Goal: Information Seeking & Learning: Learn about a topic

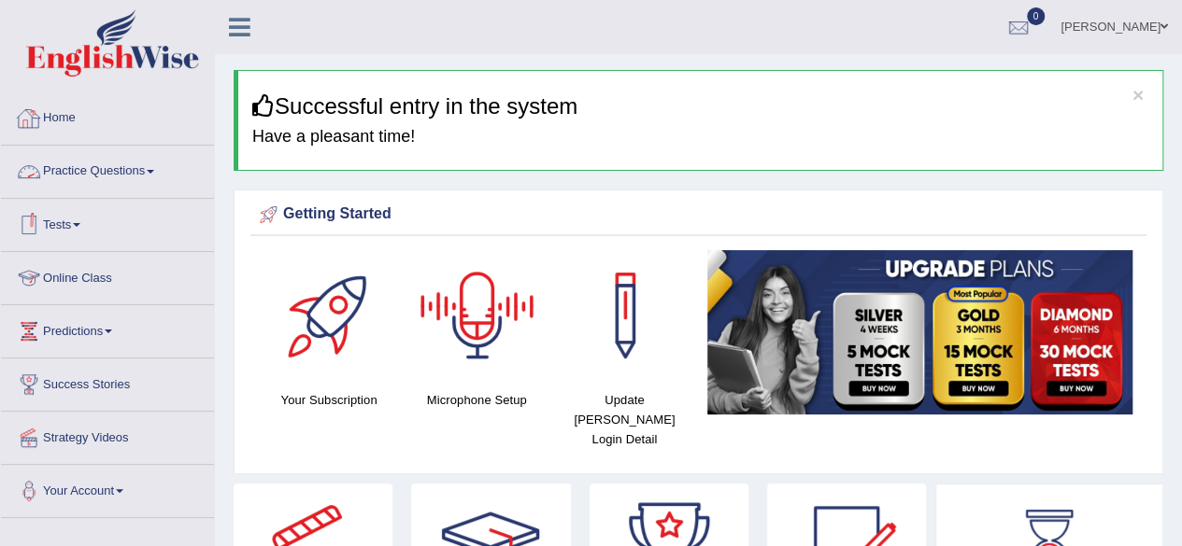
click at [90, 160] on link "Practice Questions" at bounding box center [107, 169] width 213 height 47
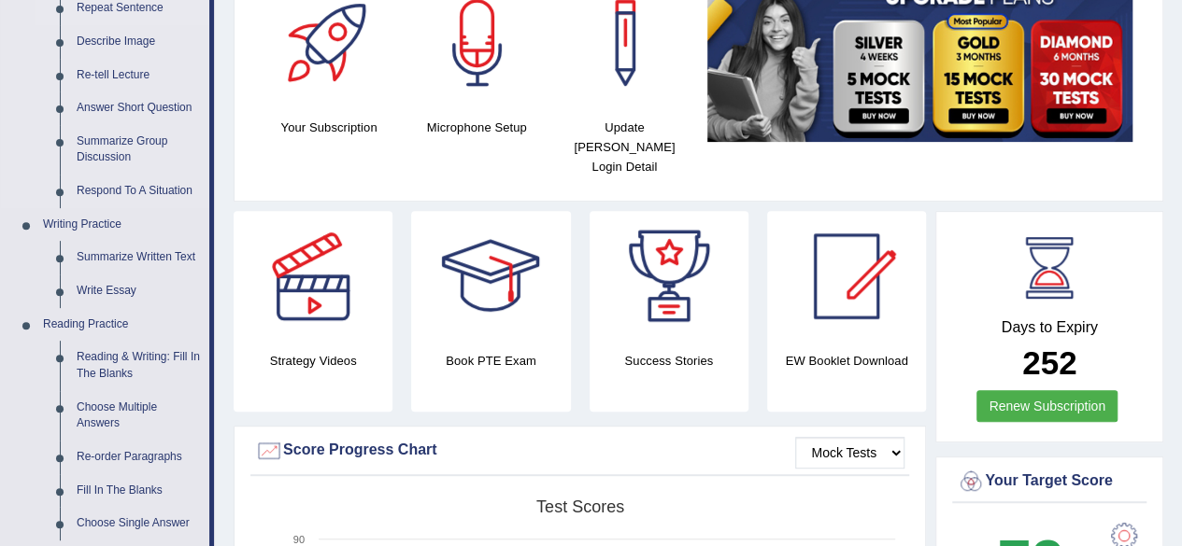
scroll to position [276, 0]
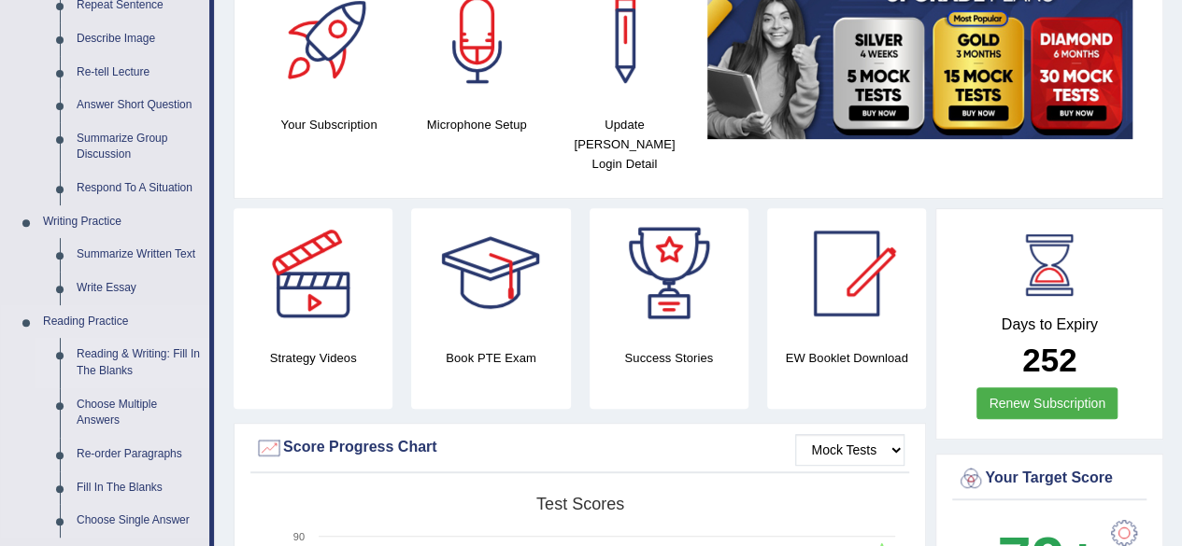
click at [103, 366] on link "Reading & Writing: Fill In The Blanks" at bounding box center [138, 363] width 141 height 50
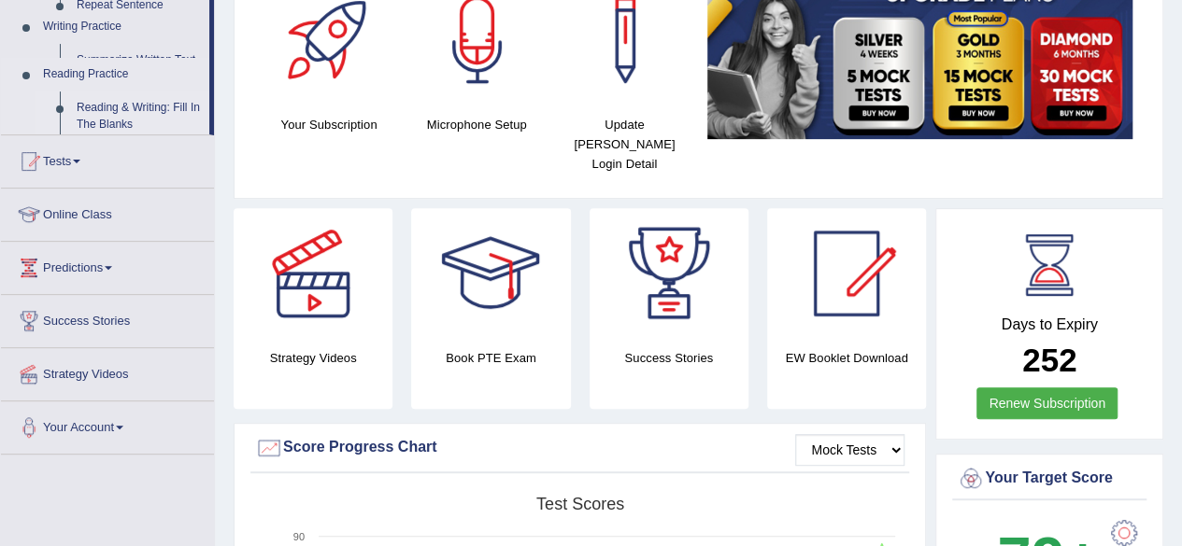
scroll to position [337, 0]
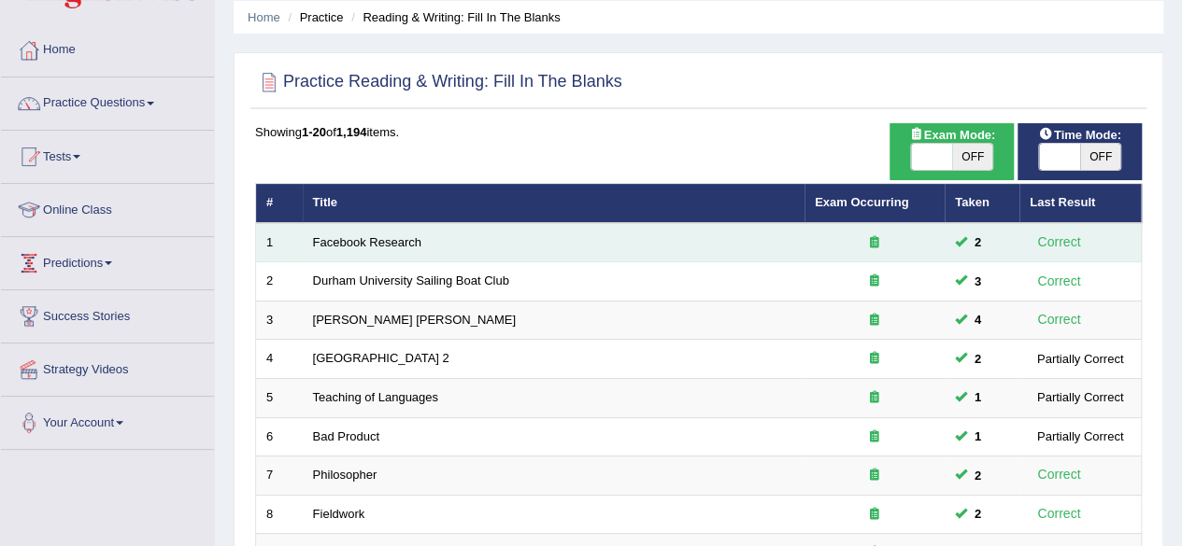
scroll to position [72, 0]
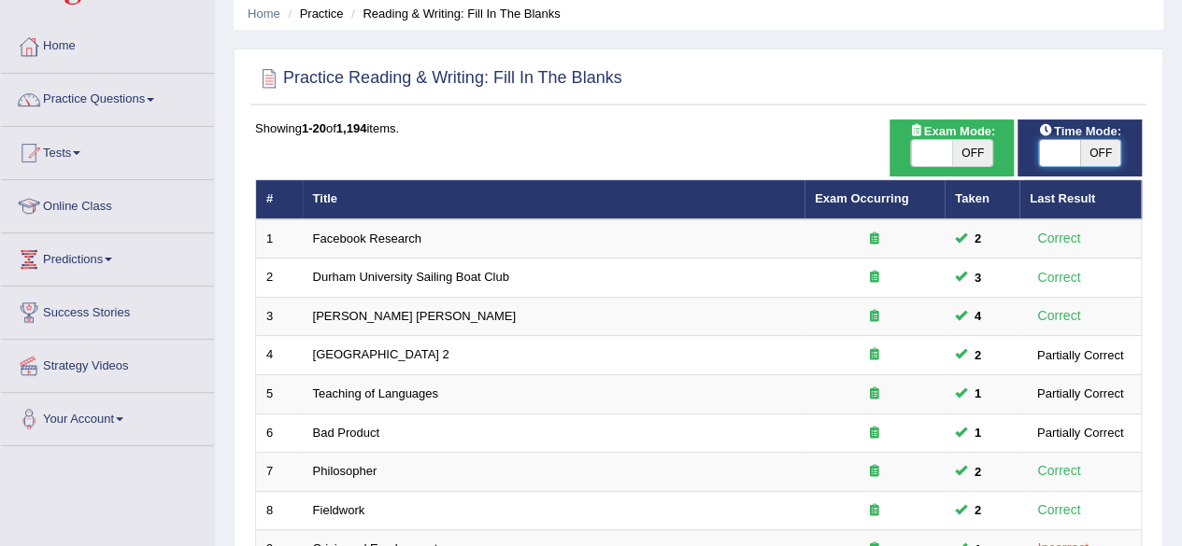
click at [1069, 156] on span at bounding box center [1059, 153] width 41 height 26
checkbox input "true"
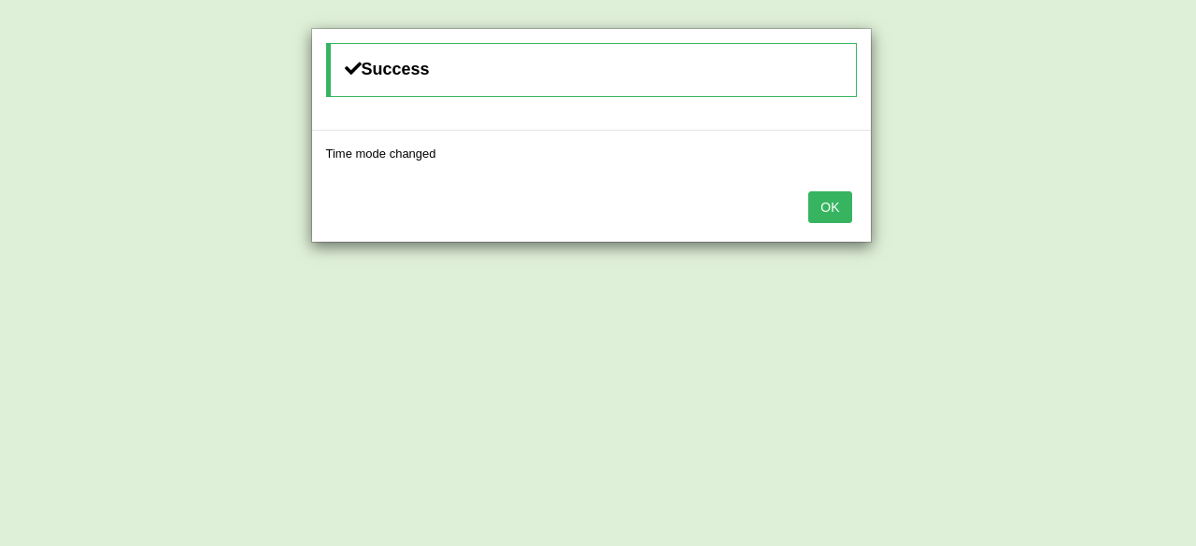
click at [837, 203] on button "OK" at bounding box center [829, 207] width 43 height 32
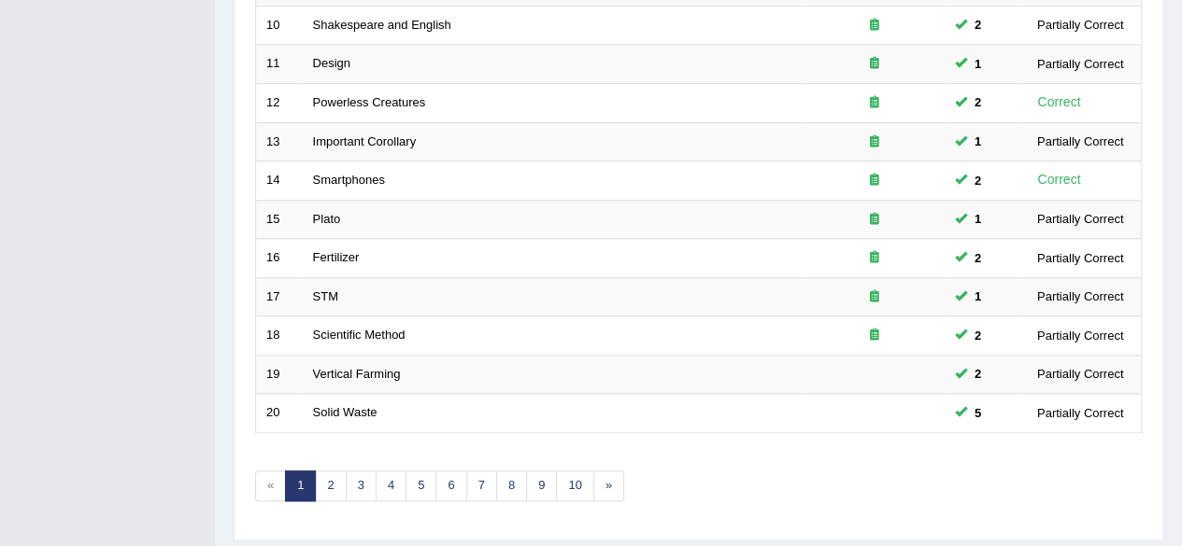
scroll to position [681, 0]
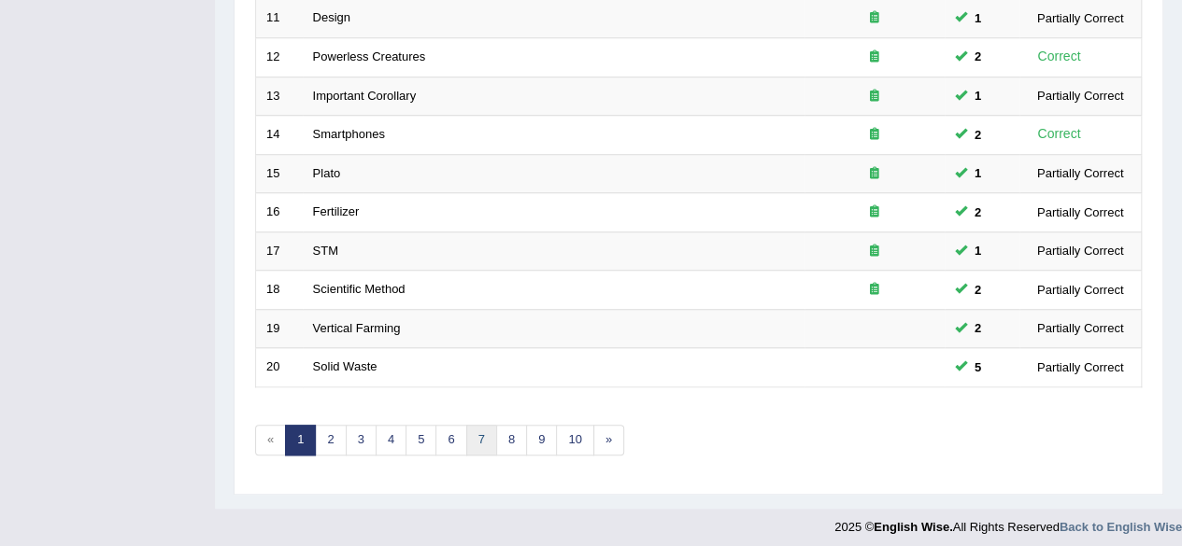
click at [476, 425] on link "7" at bounding box center [481, 440] width 31 height 31
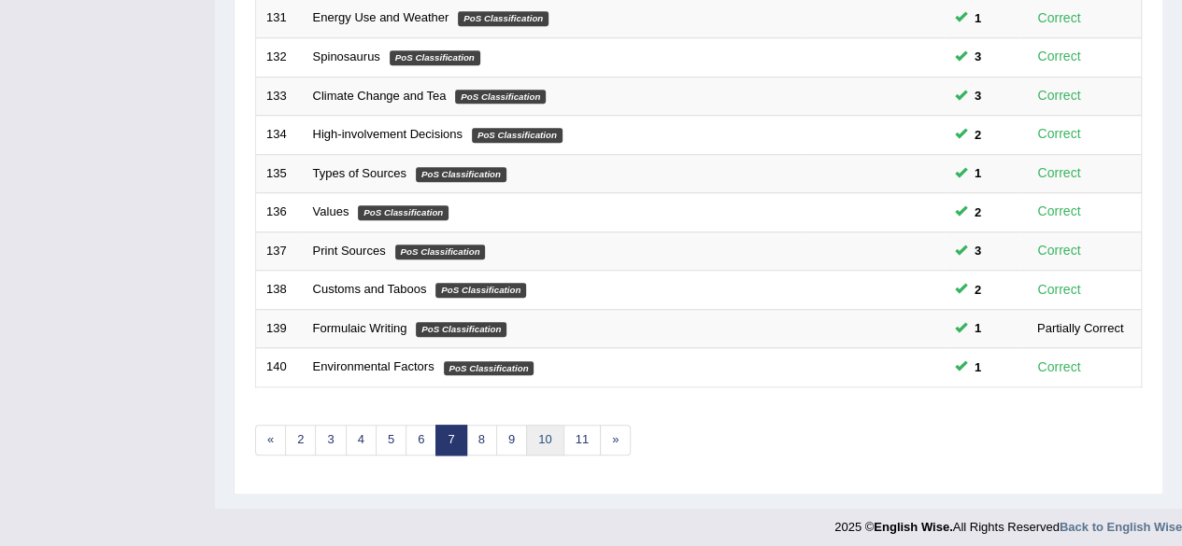
click at [553, 425] on link "10" at bounding box center [544, 440] width 37 height 31
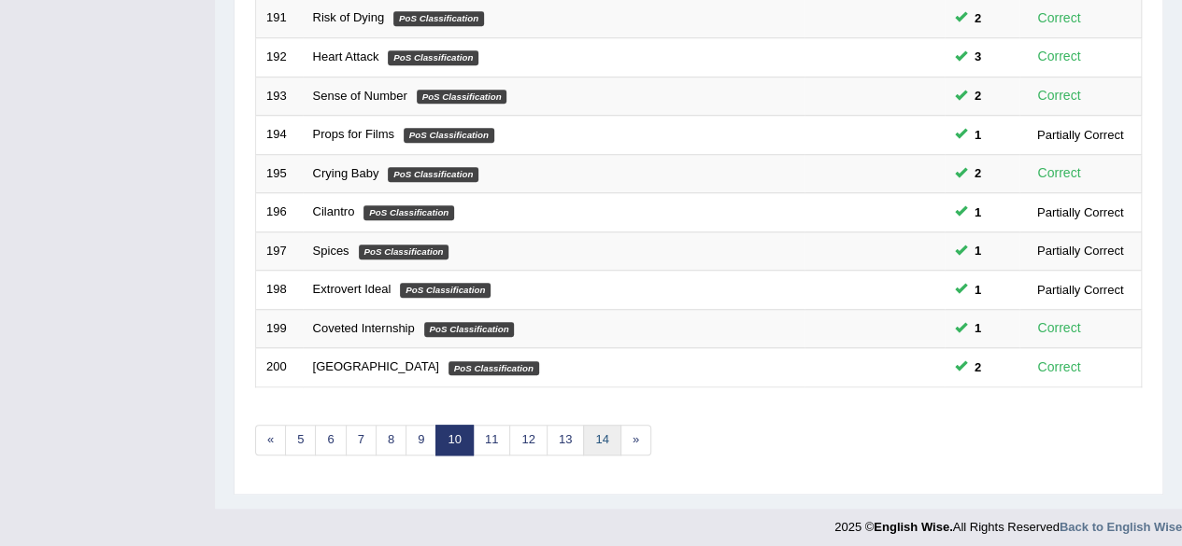
click at [583, 429] on link "14" at bounding box center [601, 440] width 37 height 31
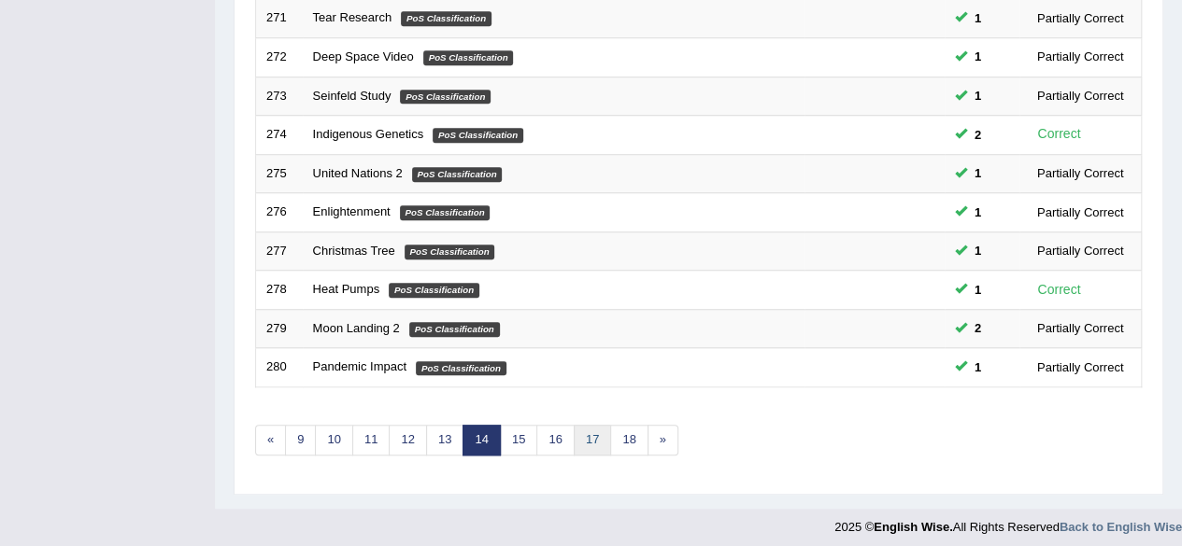
click at [593, 431] on link "17" at bounding box center [592, 440] width 37 height 31
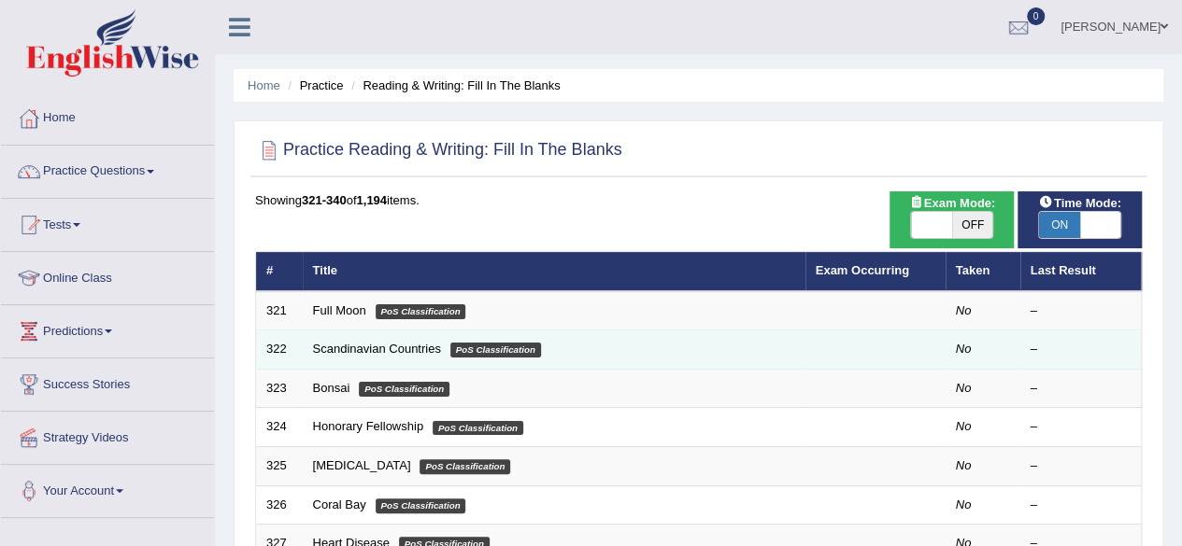
scroll to position [681, 0]
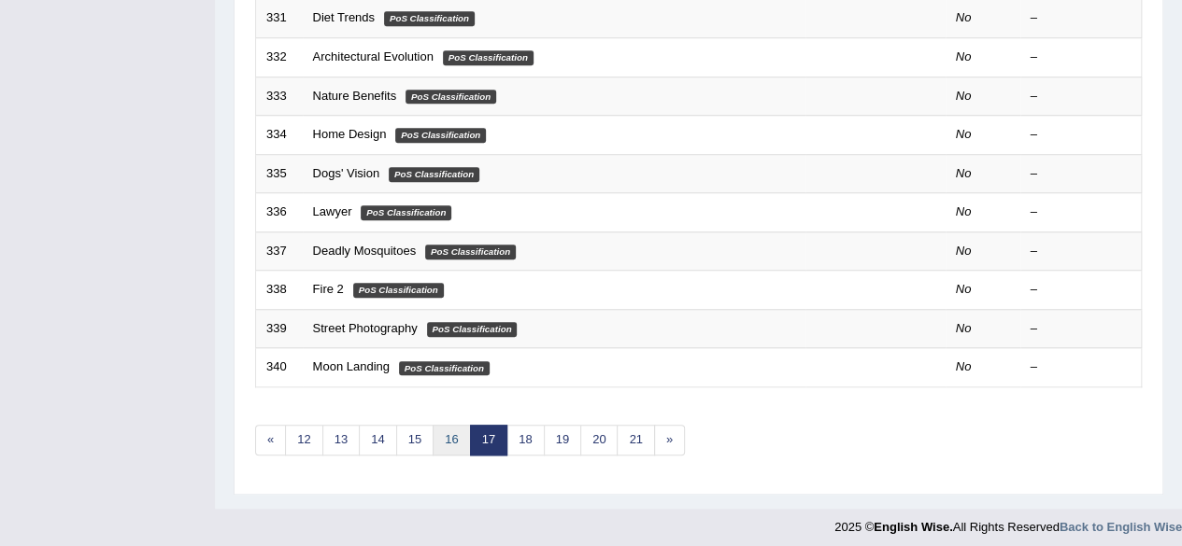
click at [450, 434] on link "16" at bounding box center [451, 440] width 37 height 31
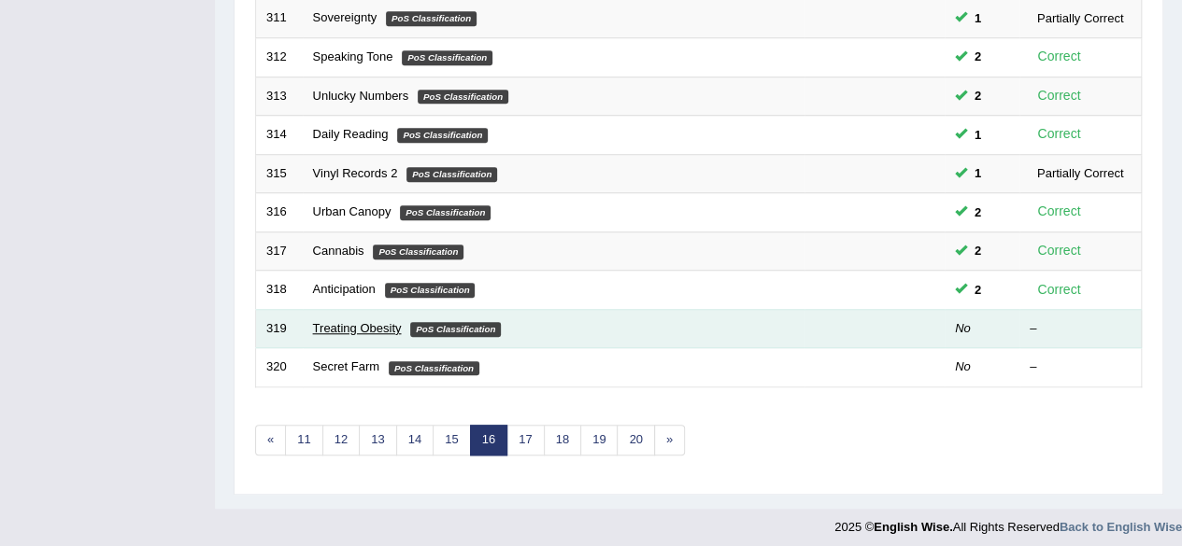
click at [339, 323] on link "Treating Obesity" at bounding box center [357, 328] width 89 height 14
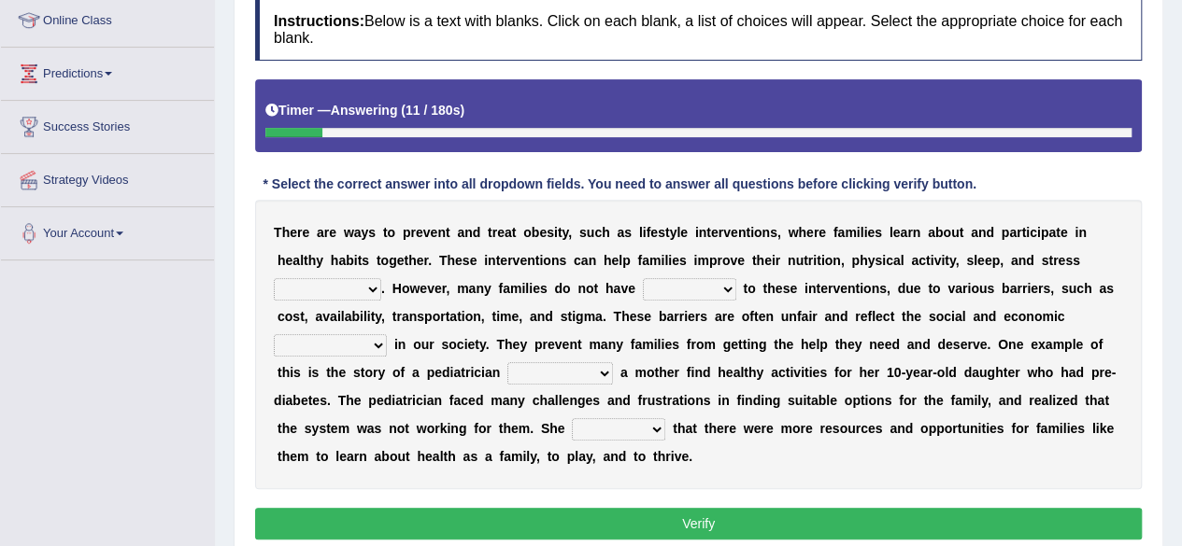
scroll to position [260, 0]
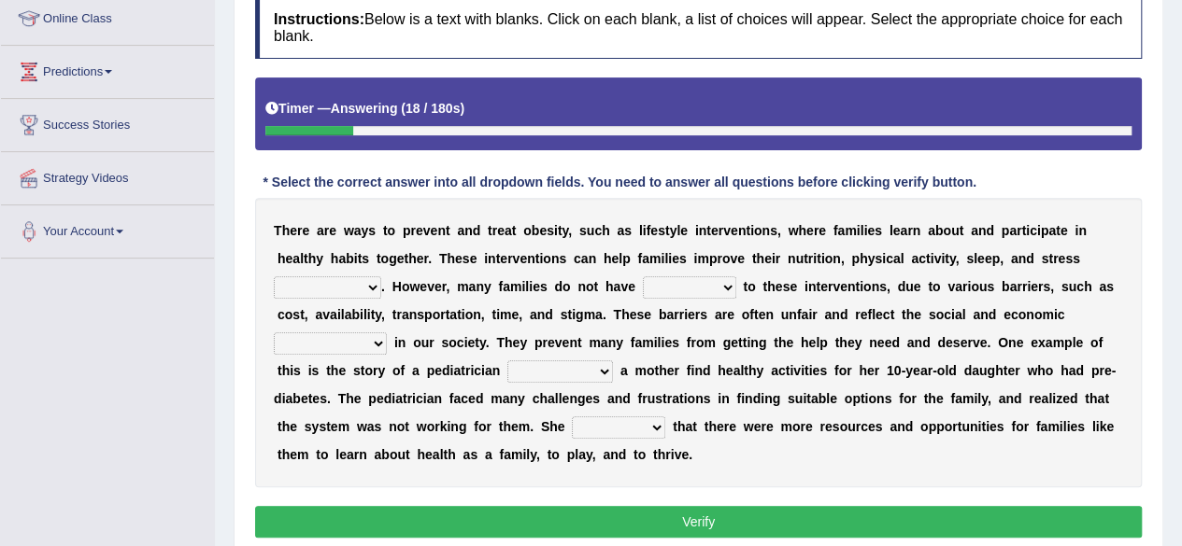
click at [318, 290] on select "management allocation decree speculation" at bounding box center [327, 288] width 107 height 22
drag, startPoint x: 318, startPoint y: 290, endPoint x: 324, endPoint y: 304, distance: 15.5
click at [318, 290] on select "management allocation decree speculation" at bounding box center [327, 288] width 107 height 22
click at [360, 277] on select "management allocation decree speculation" at bounding box center [327, 288] width 107 height 22
select select "management"
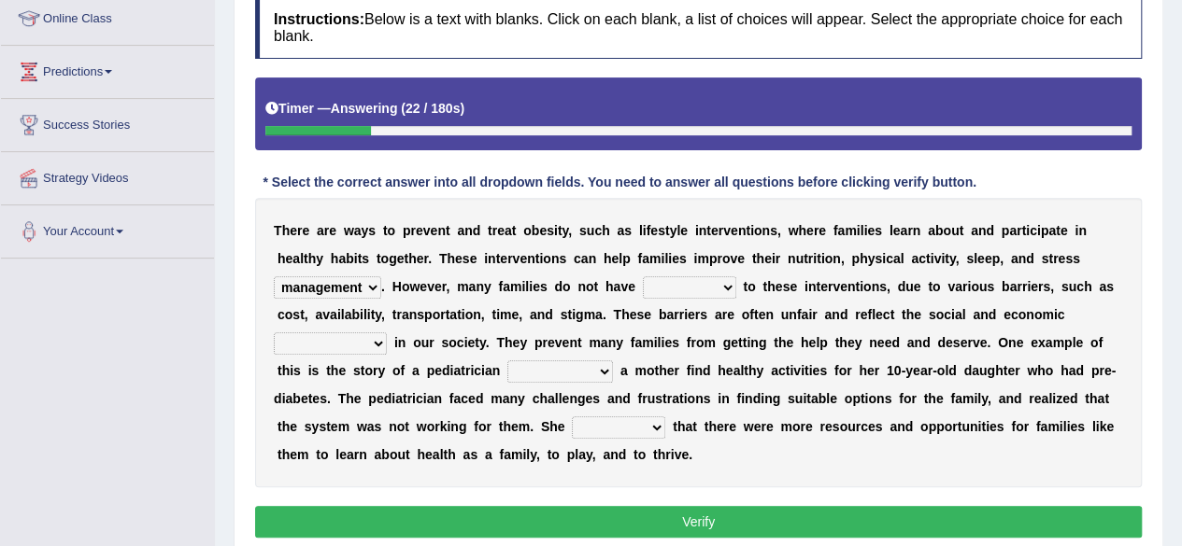
click at [274, 277] on select "management allocation decree speculation" at bounding box center [327, 288] width 107 height 22
click at [675, 277] on select "access attention solutions objections" at bounding box center [689, 288] width 93 height 22
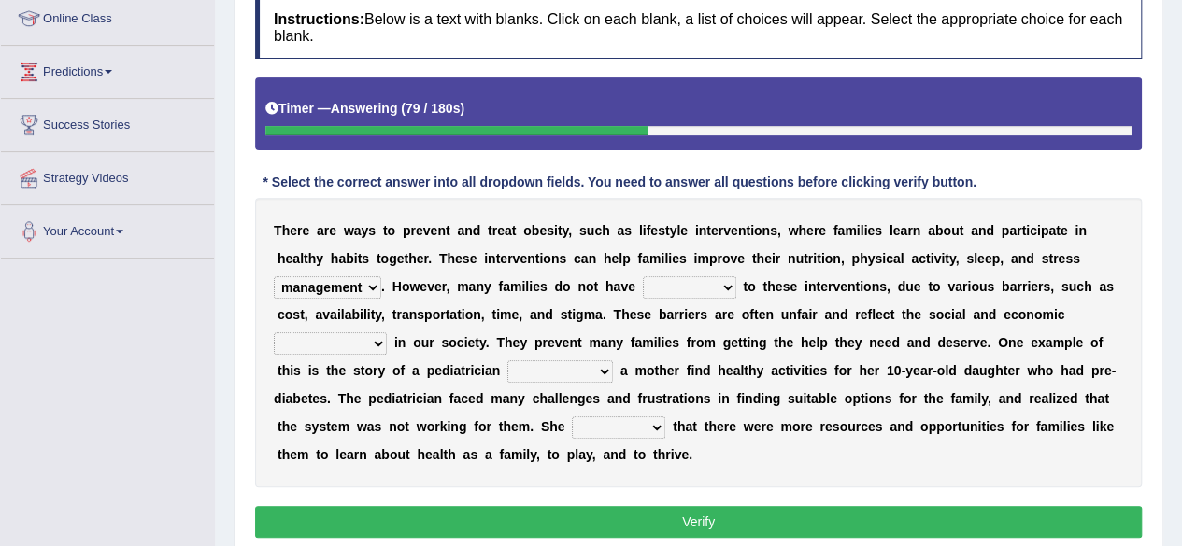
select select "access"
click at [643, 277] on select "access attention solutions objections" at bounding box center [689, 288] width 93 height 22
click at [358, 347] on select "consistencies requirements inequalities hostilities" at bounding box center [330, 344] width 113 height 22
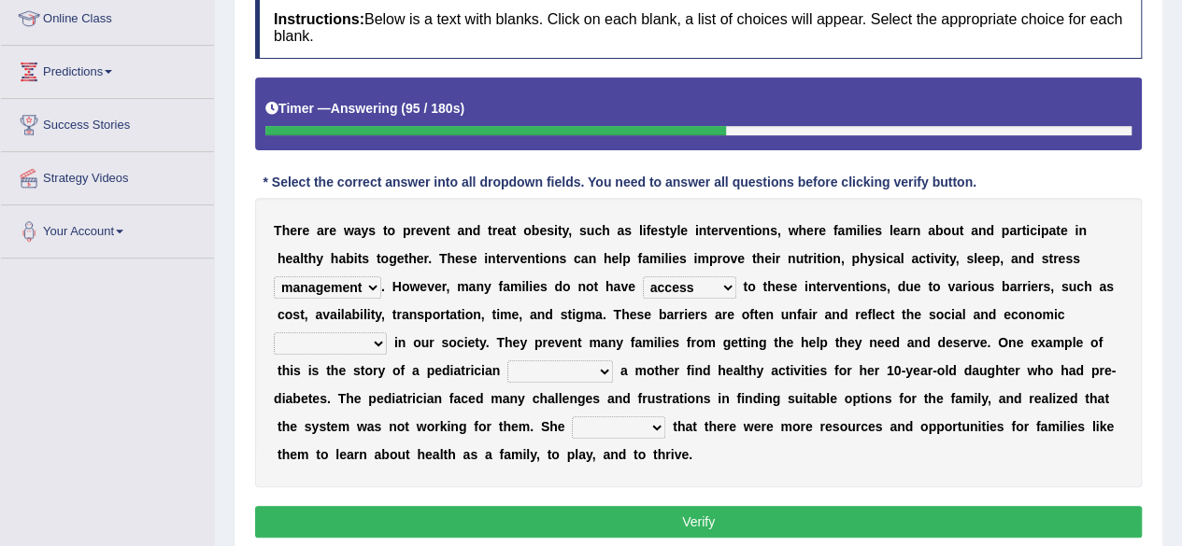
select select "consistencies"
click at [274, 333] on select "consistencies requirements inequalities hostilities" at bounding box center [330, 344] width 113 height 22
click at [368, 340] on select "consistencies requirements inequalities hostilities" at bounding box center [330, 344] width 113 height 22
click at [566, 375] on select "when helped who helped as helping to be helped" at bounding box center [560, 372] width 106 height 22
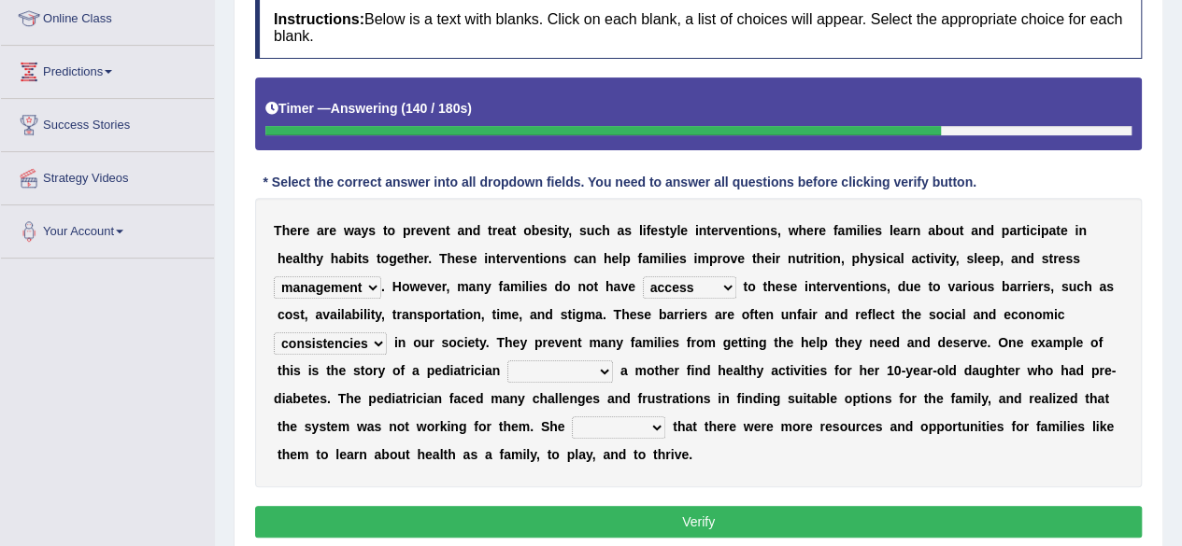
select select "who helped"
click at [507, 361] on select "when helped who helped as helping to be helped" at bounding box center [560, 372] width 106 height 22
click at [603, 432] on select "expressed wished worried debated" at bounding box center [618, 428] width 93 height 22
click at [572, 417] on select "expressed wished worried debated" at bounding box center [618, 428] width 93 height 22
click at [613, 433] on select "expressed wished worried debated" at bounding box center [618, 428] width 93 height 22
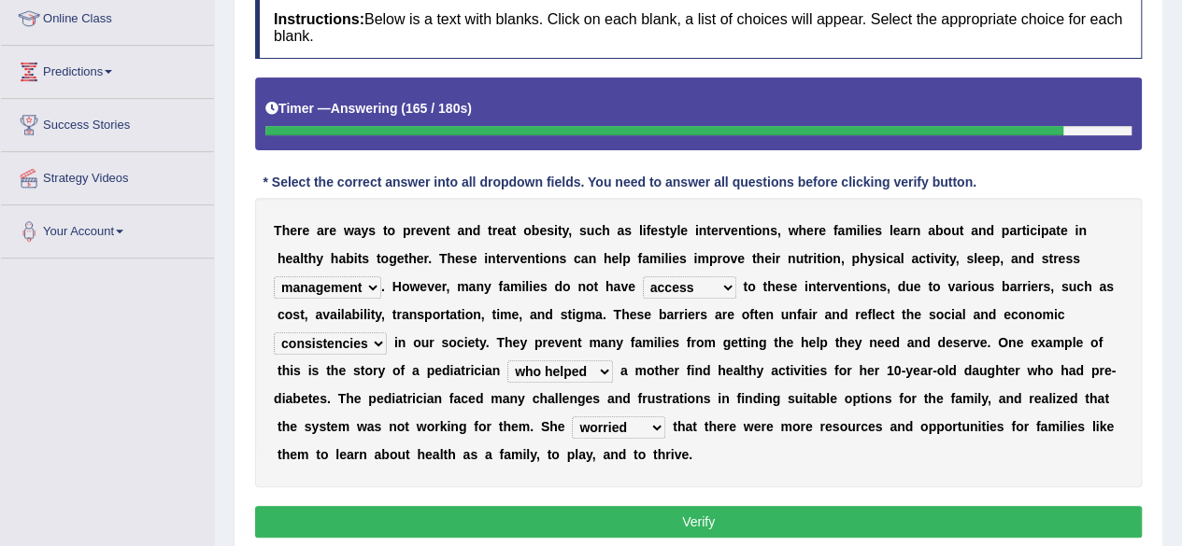
select select "wished"
click at [572, 417] on select "expressed wished worried debated" at bounding box center [618, 428] width 93 height 22
click at [574, 506] on button "Verify" at bounding box center [698, 522] width 886 height 32
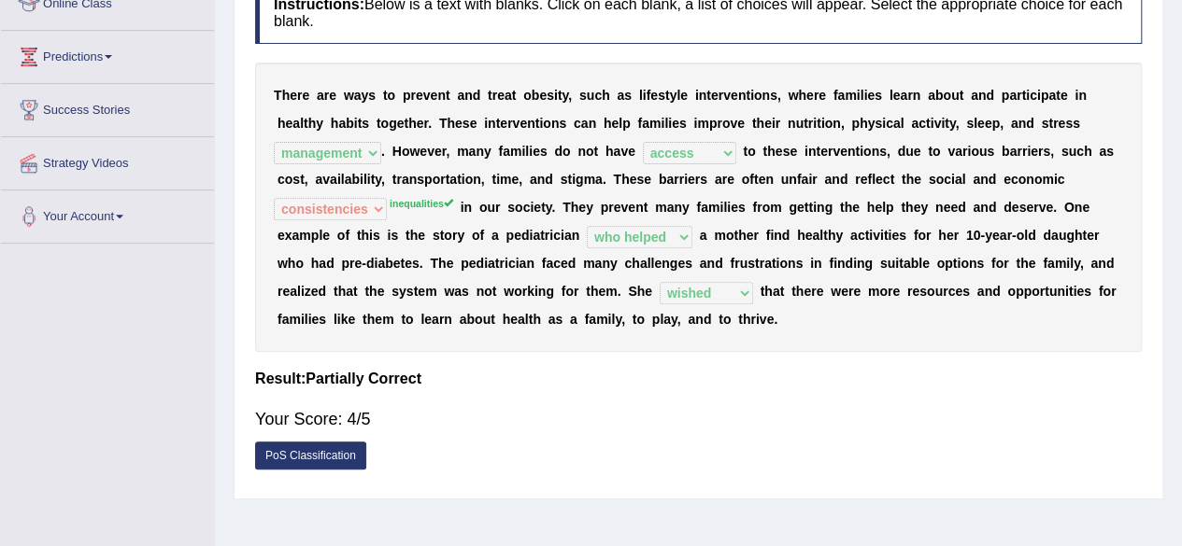
scroll to position [0, 0]
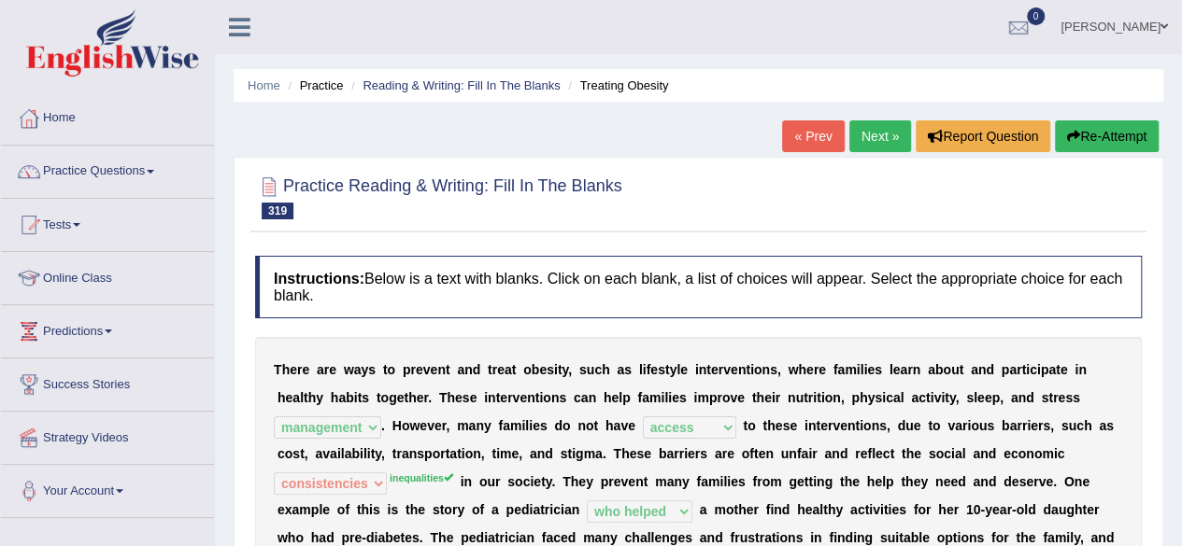
click at [895, 134] on link "Next »" at bounding box center [880, 137] width 62 height 32
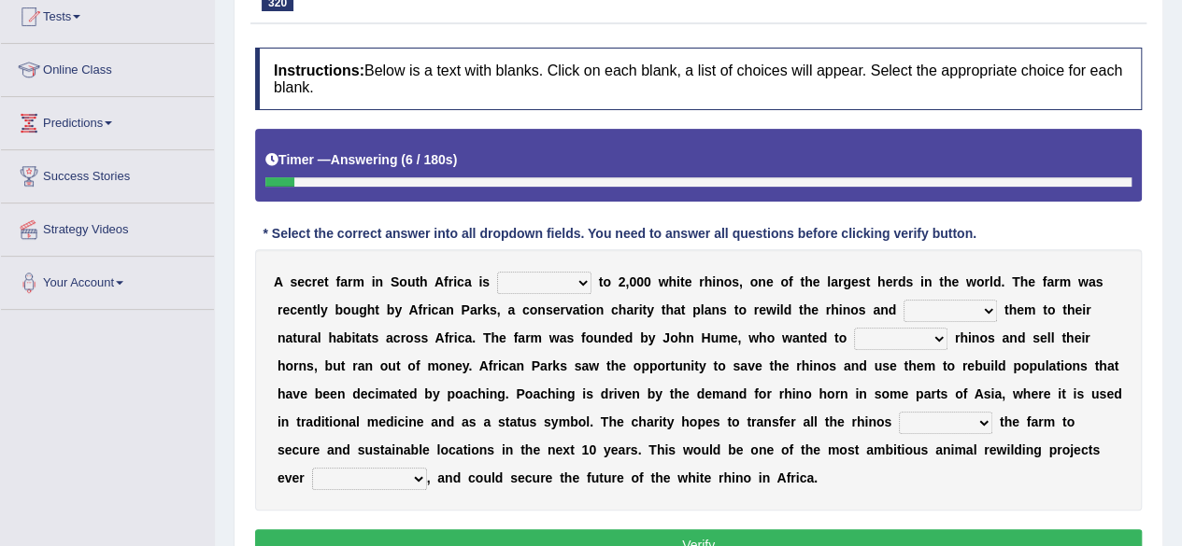
scroll to position [209, 0]
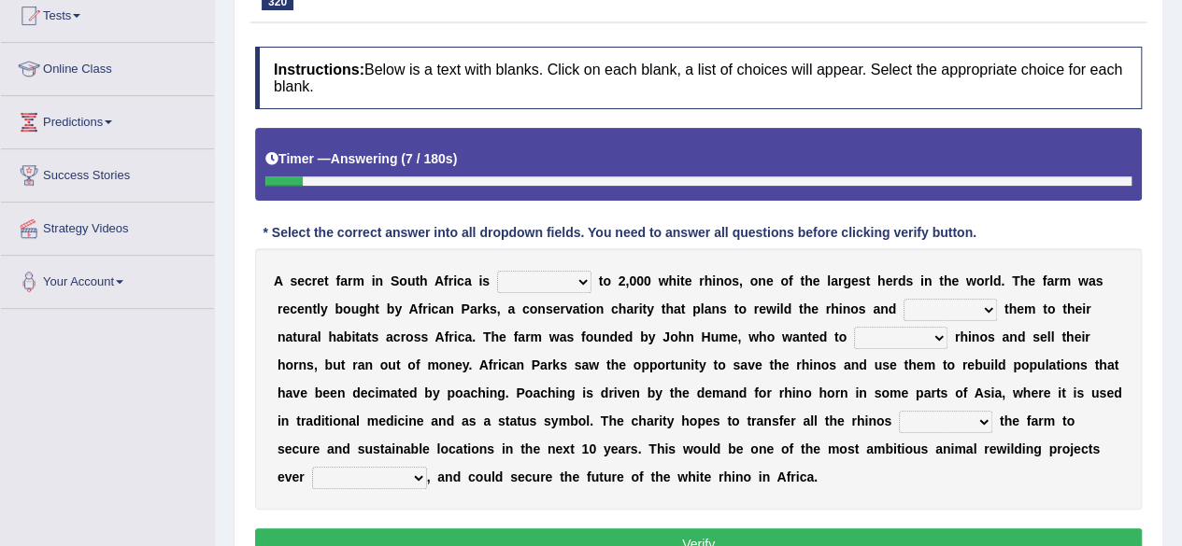
click at [503, 276] on select "ecosystem reserve home guardian" at bounding box center [544, 282] width 94 height 22
select select "home"
click at [497, 271] on select "ecosystem reserve home guardian" at bounding box center [544, 282] width 94 height 22
click at [933, 304] on select "detach expel restore withdraw" at bounding box center [949, 310] width 93 height 22
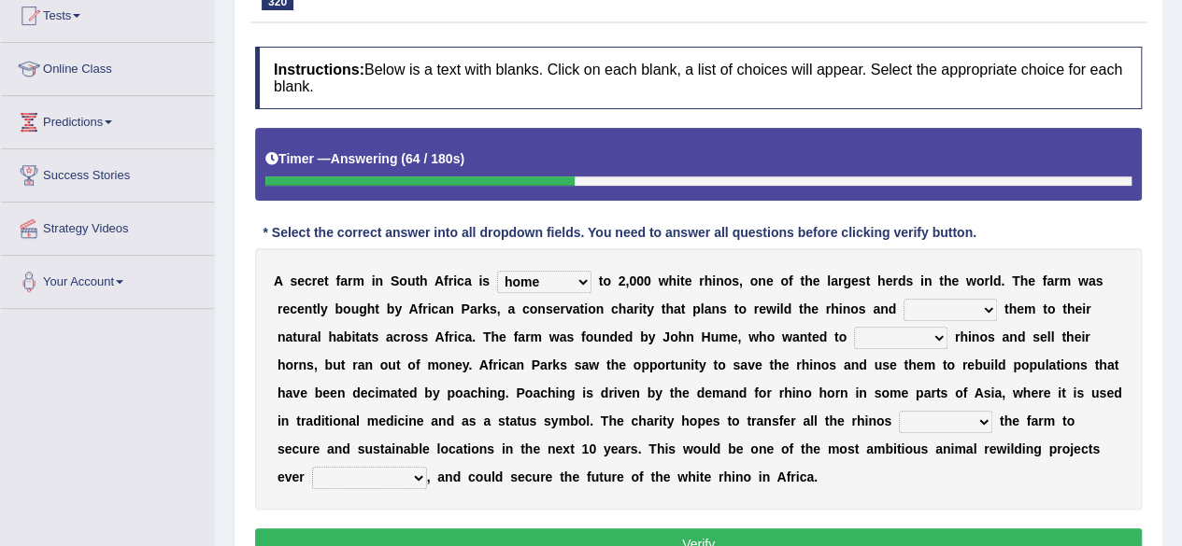
select select "withdraw"
click at [903, 299] on select "detach expel restore withdraw" at bounding box center [949, 310] width 93 height 22
click at [970, 319] on div "A s e c r e t f a r m i n S o u t h A f r i c a i s ecosystem reserve home guar…" at bounding box center [698, 379] width 886 height 262
click at [927, 339] on select "covet breed disguise dismantle" at bounding box center [900, 338] width 93 height 22
select select "breed"
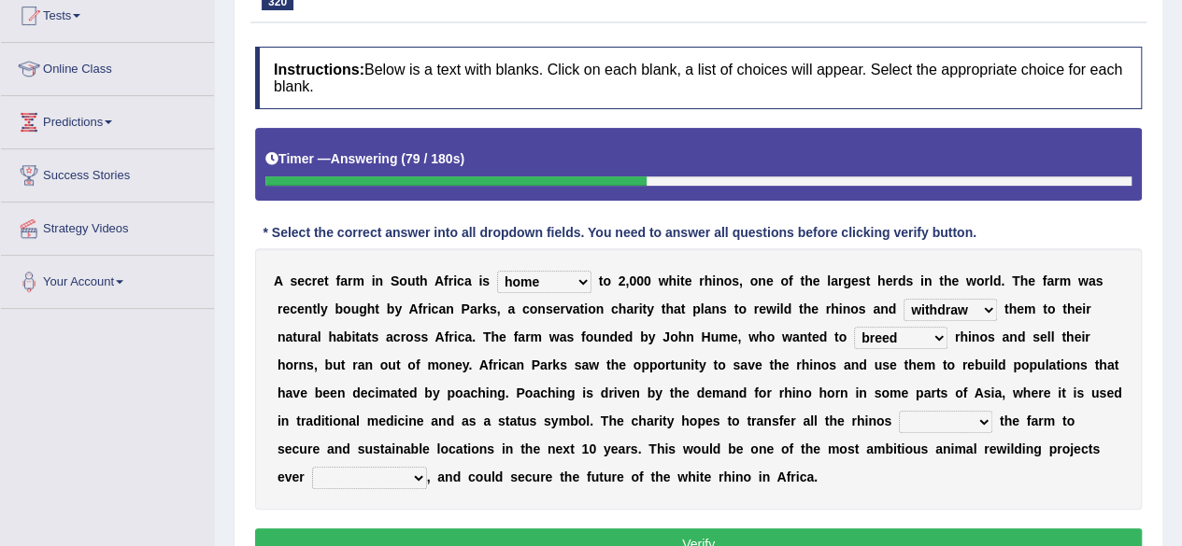
click at [854, 327] on select "covet breed disguise dismantle" at bounding box center [900, 338] width 93 height 22
click at [962, 416] on select "from away until toward" at bounding box center [945, 422] width 93 height 22
select select "from"
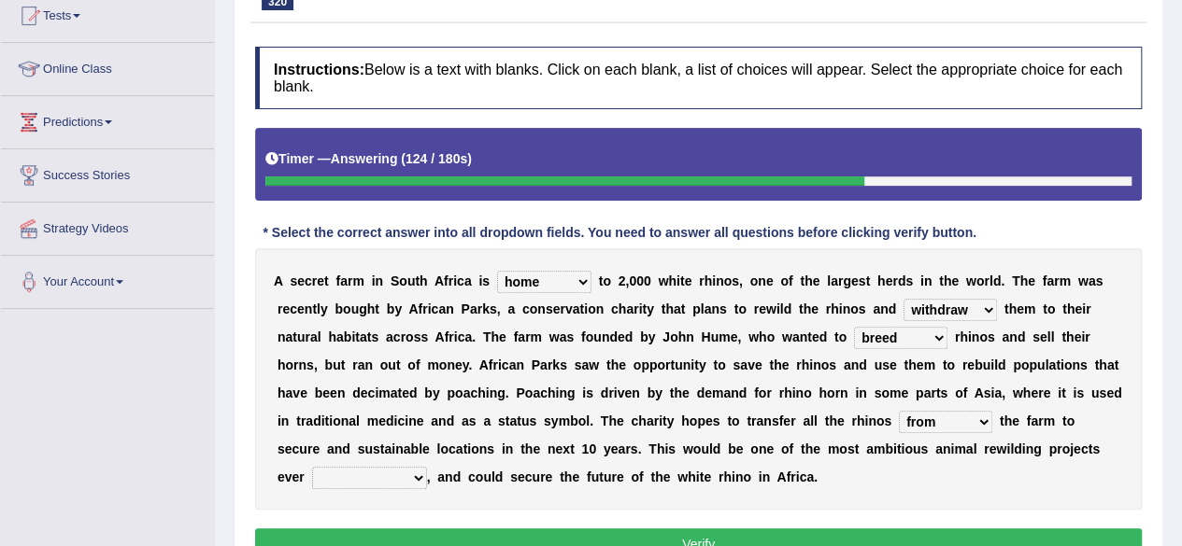
click at [899, 411] on select "from away until toward" at bounding box center [945, 422] width 93 height 22
click at [312, 477] on select "bypassed undertaken overestimated emigrated" at bounding box center [369, 478] width 115 height 22
select select "overestimated"
click at [312, 467] on select "bypassed undertaken overestimated emigrated" at bounding box center [369, 478] width 115 height 22
click at [328, 538] on button "Verify" at bounding box center [698, 545] width 886 height 32
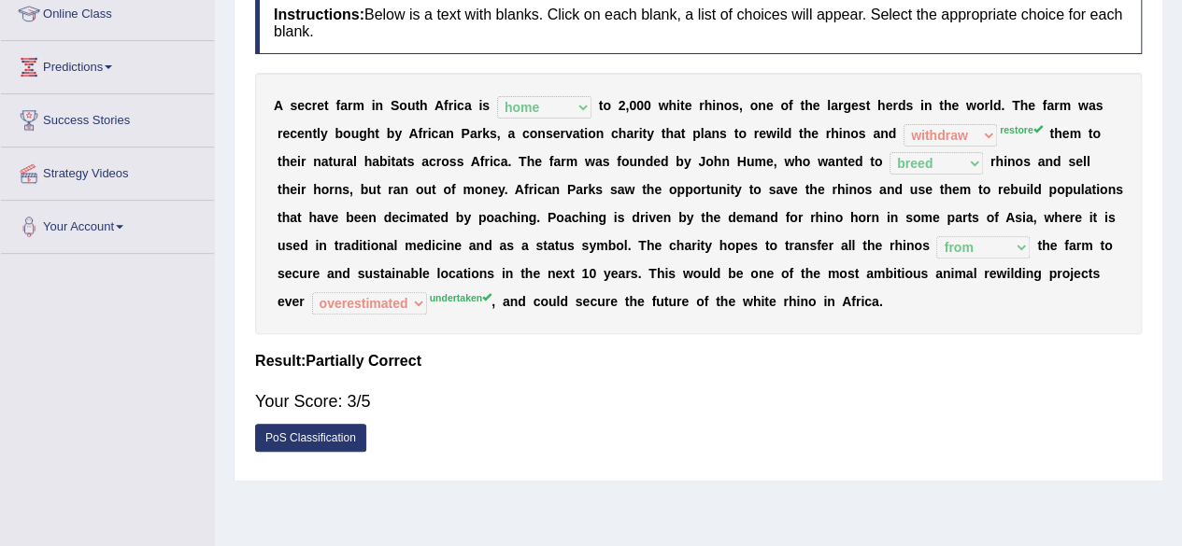
scroll to position [279, 0]
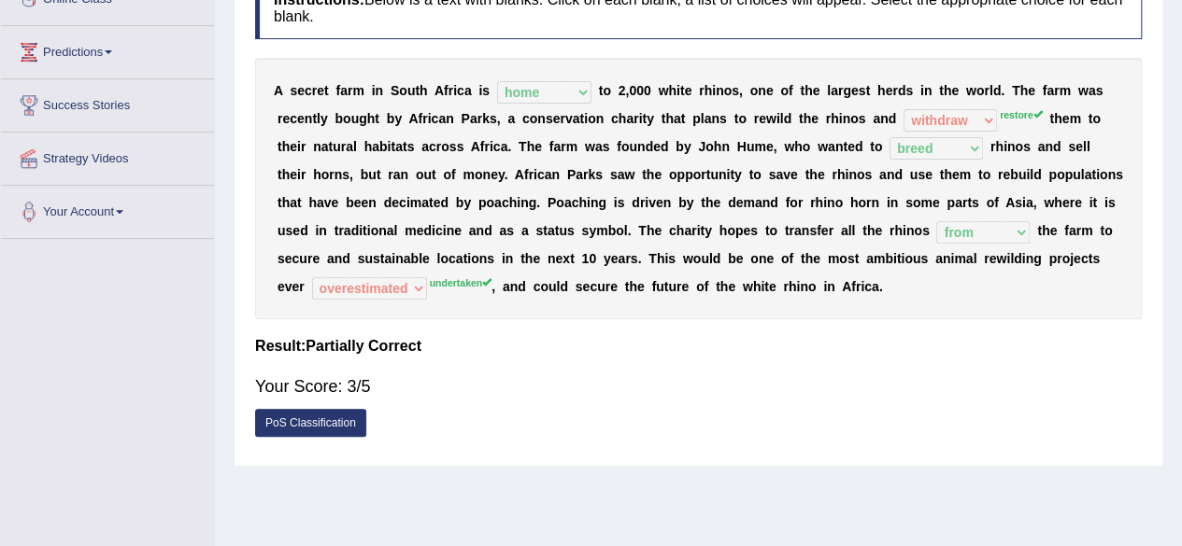
click at [545, 371] on div "Your Score: 3/5" at bounding box center [698, 386] width 886 height 45
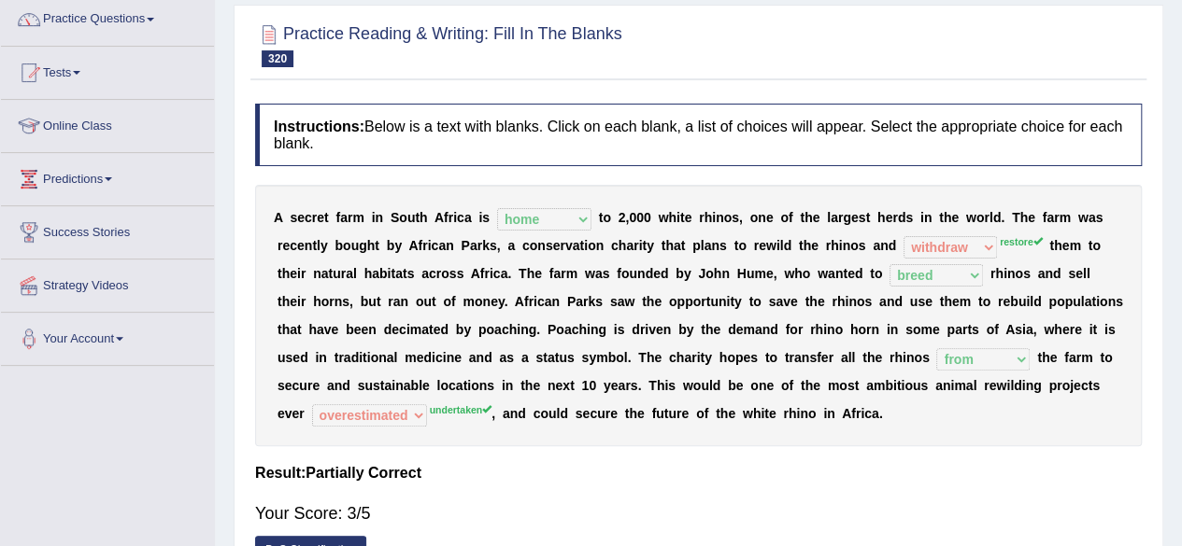
scroll to position [0, 0]
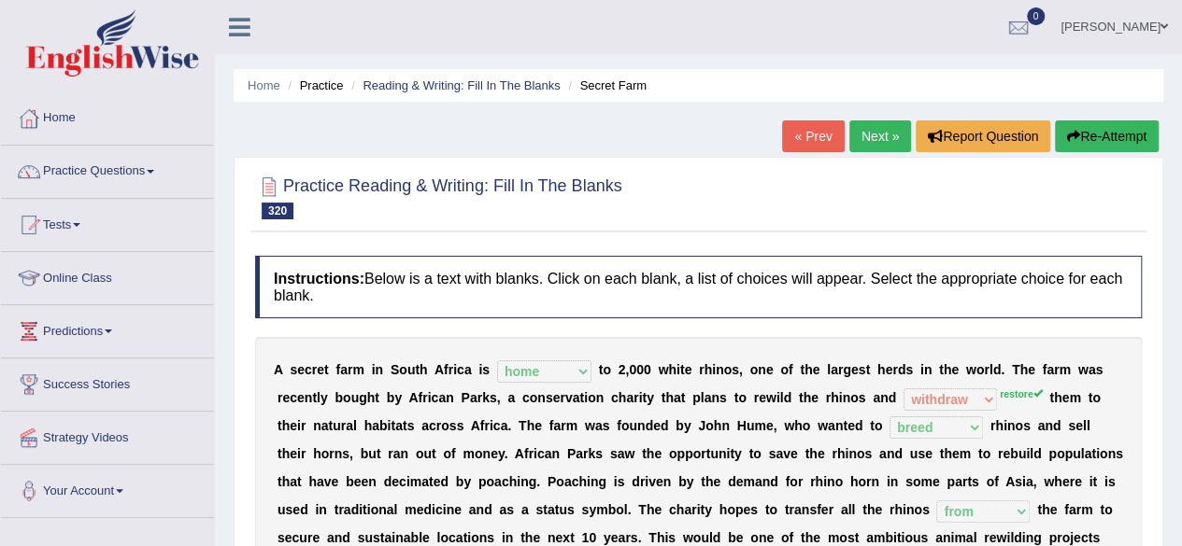
click at [1100, 132] on button "Re-Attempt" at bounding box center [1107, 137] width 104 height 32
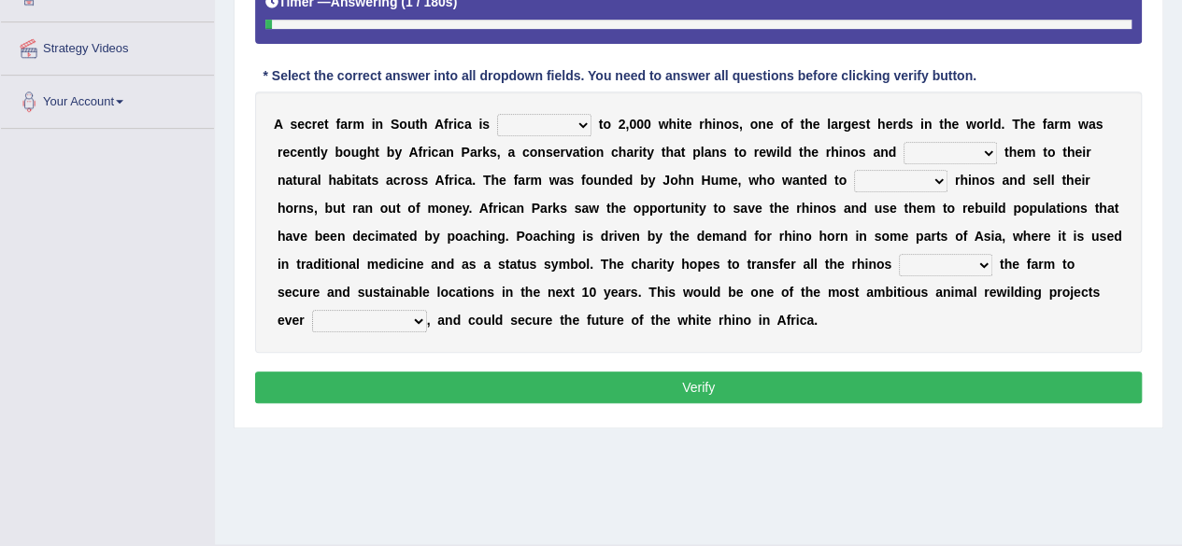
scroll to position [392, 0]
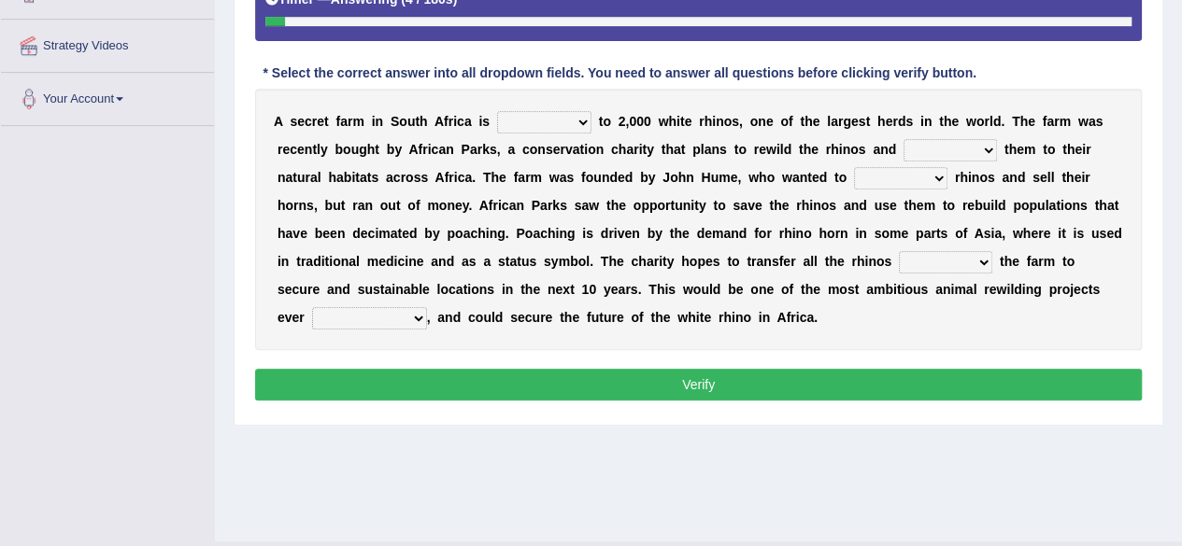
click at [567, 111] on select "ecosystem reserve home guardian" at bounding box center [544, 122] width 94 height 22
select select "home"
click at [497, 111] on select "ecosystem reserve home guardian" at bounding box center [544, 122] width 94 height 22
click at [542, 206] on b "a" at bounding box center [543, 205] width 7 height 15
click at [936, 144] on select "detach expel restore withdraw" at bounding box center [949, 150] width 93 height 22
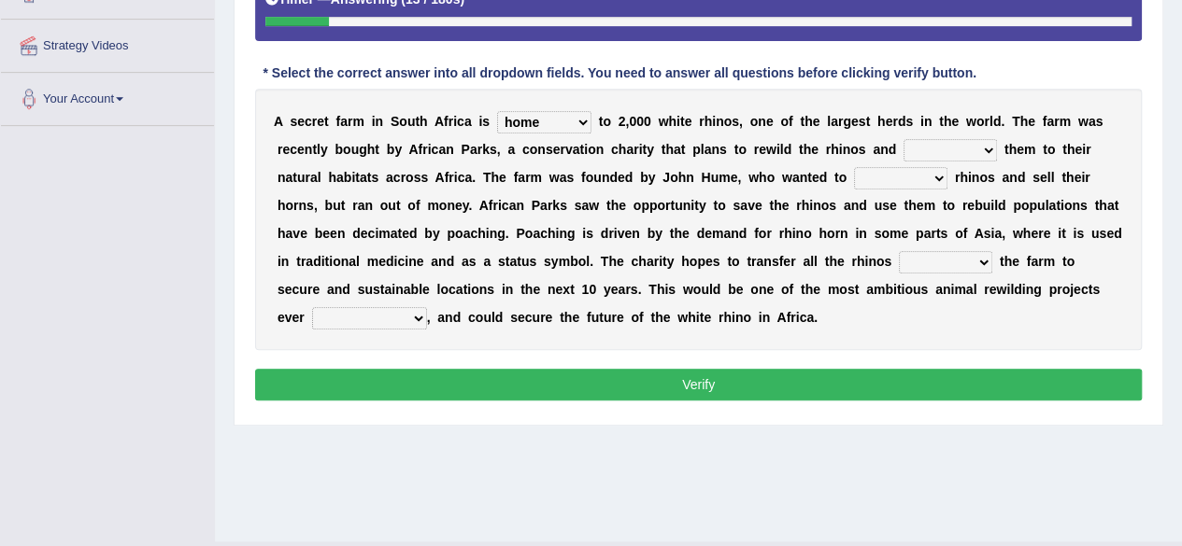
select select "restore"
click at [903, 139] on select "detach expel restore withdraw" at bounding box center [949, 150] width 93 height 22
click at [897, 178] on select "covet breed disguise dismantle" at bounding box center [900, 178] width 93 height 22
select select "breed"
click at [854, 167] on select "covet breed disguise dismantle" at bounding box center [900, 178] width 93 height 22
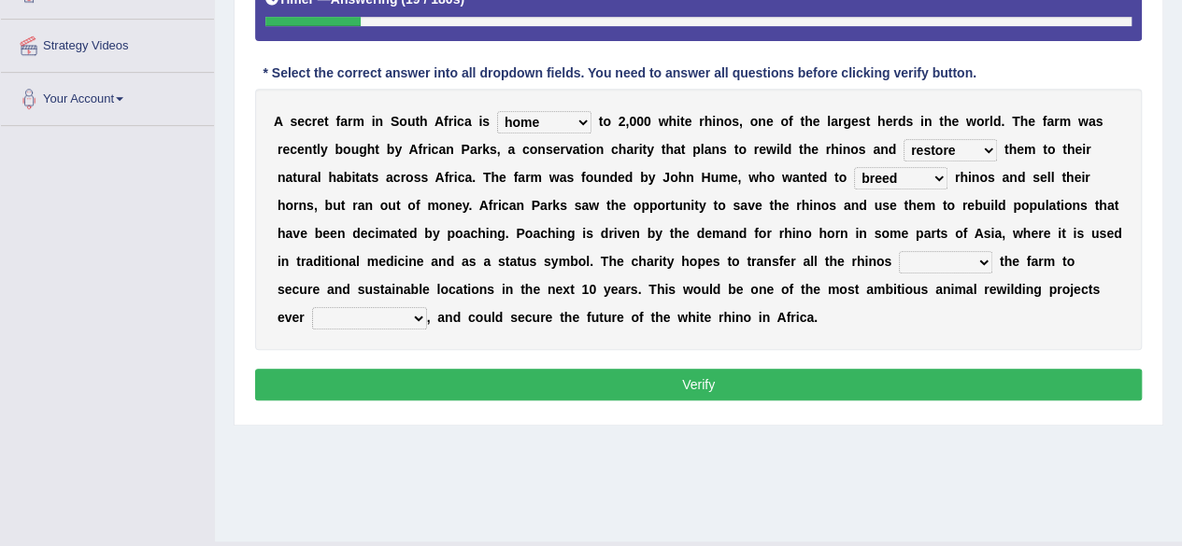
click at [922, 262] on select "from away until toward" at bounding box center [945, 262] width 93 height 22
select select "toward"
click at [899, 251] on select "from away until toward" at bounding box center [945, 262] width 93 height 22
click at [355, 311] on select "bypassed undertaken overestimated emigrated" at bounding box center [369, 318] width 115 height 22
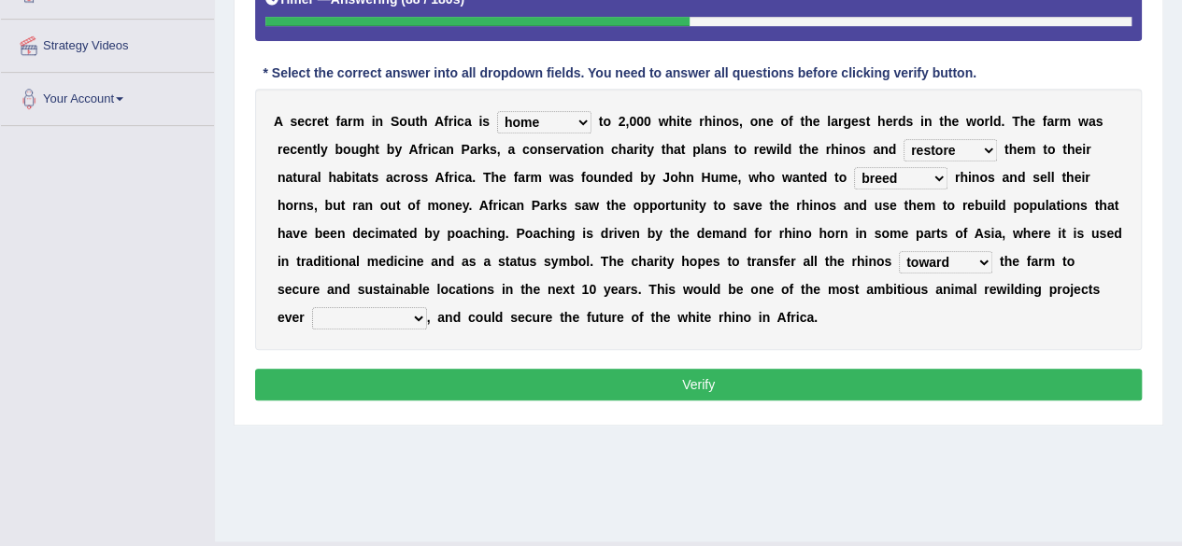
select select "undertaken"
click at [312, 307] on select "bypassed undertaken overestimated emigrated" at bounding box center [369, 318] width 115 height 22
click at [360, 390] on button "Verify" at bounding box center [698, 385] width 886 height 32
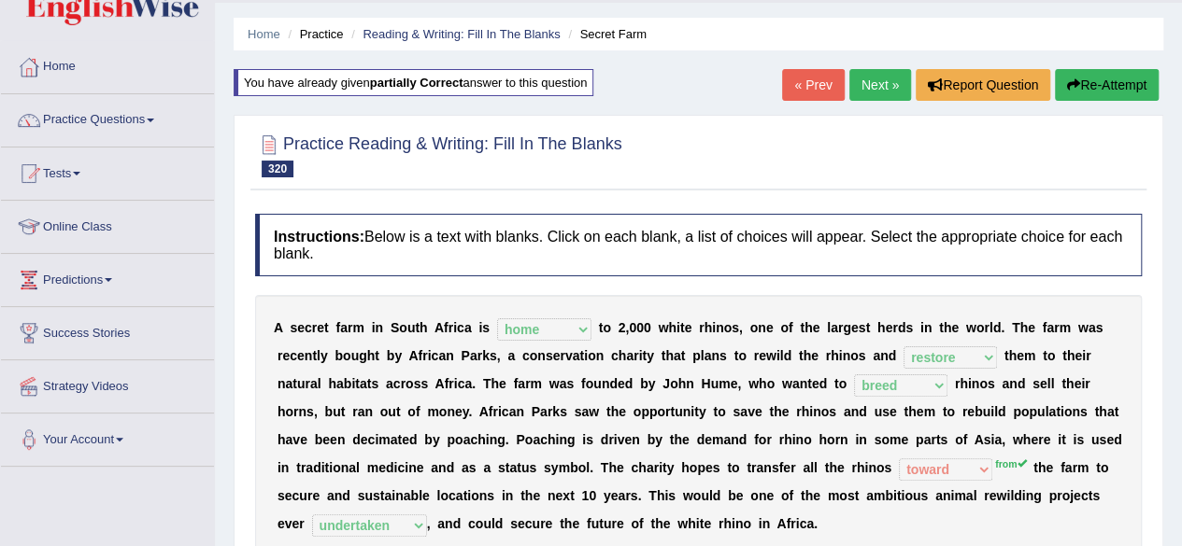
scroll to position [0, 0]
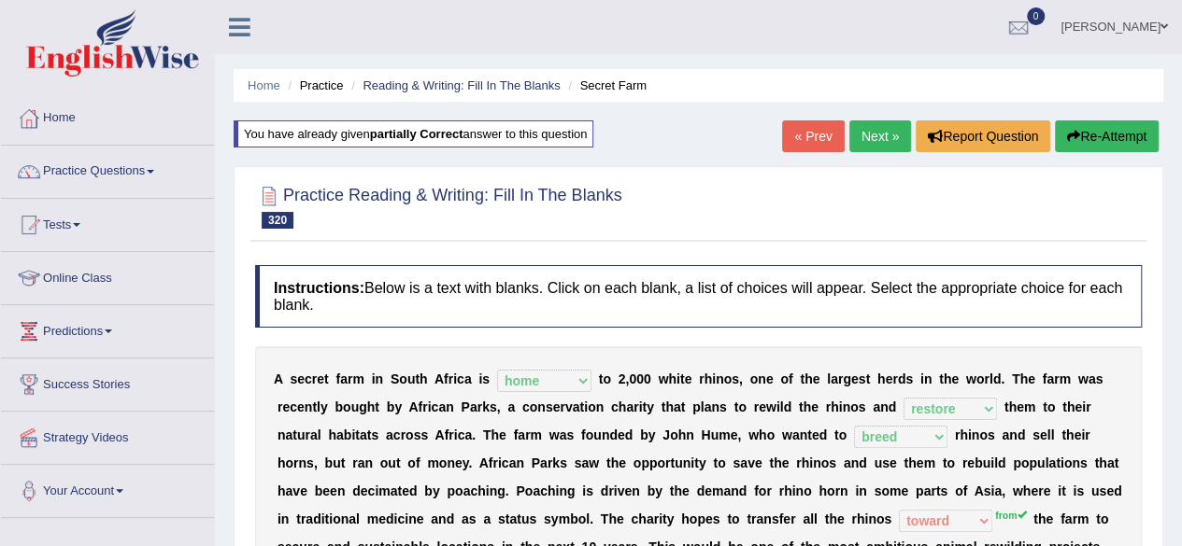
click at [888, 128] on link "Next »" at bounding box center [880, 137] width 62 height 32
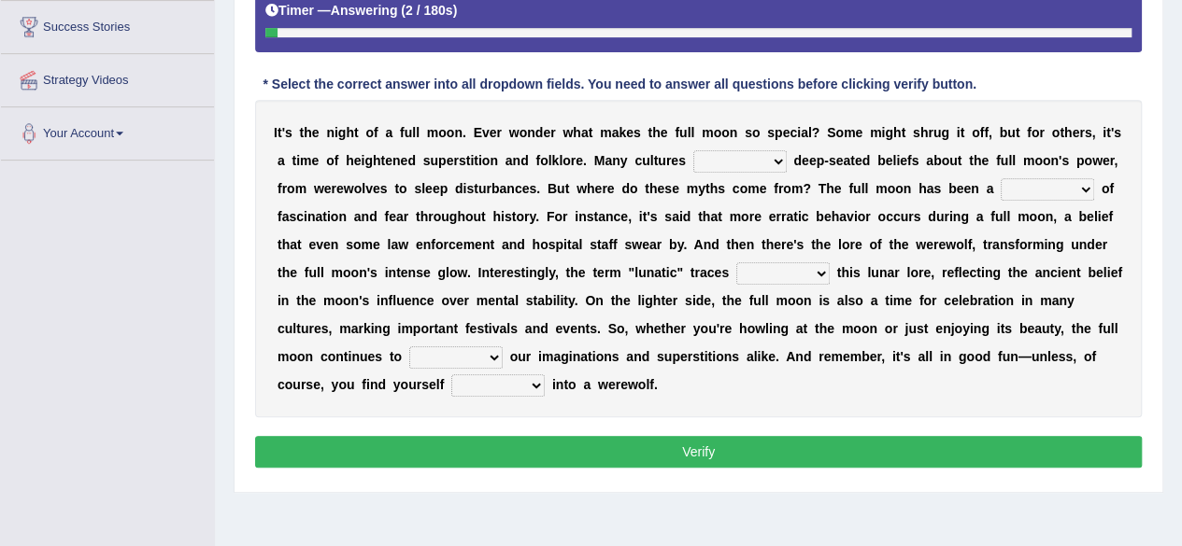
scroll to position [367, 0]
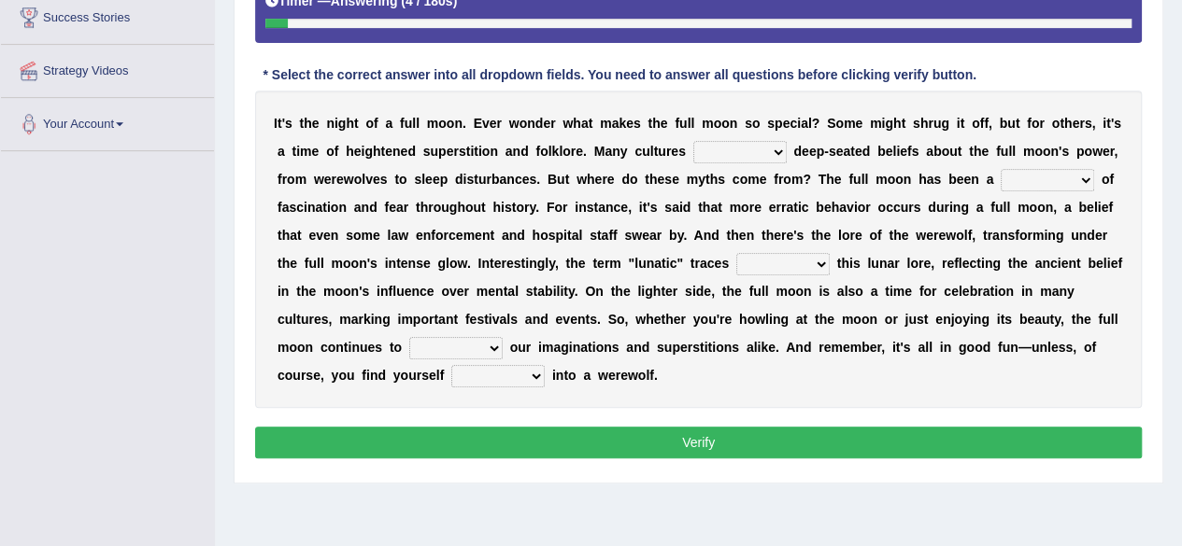
click at [730, 153] on select "hold give simulate postpone" at bounding box center [739, 152] width 93 height 22
select select "simulate"
click at [693, 141] on select "hold give simulate postpone" at bounding box center [739, 152] width 93 height 22
click at [1003, 85] on div "Instructions: Below is a text with blanks. Click on each blank, a list of choic…" at bounding box center [698, 176] width 896 height 594
click at [1058, 176] on select "format factor relic subject" at bounding box center [1046, 180] width 93 height 22
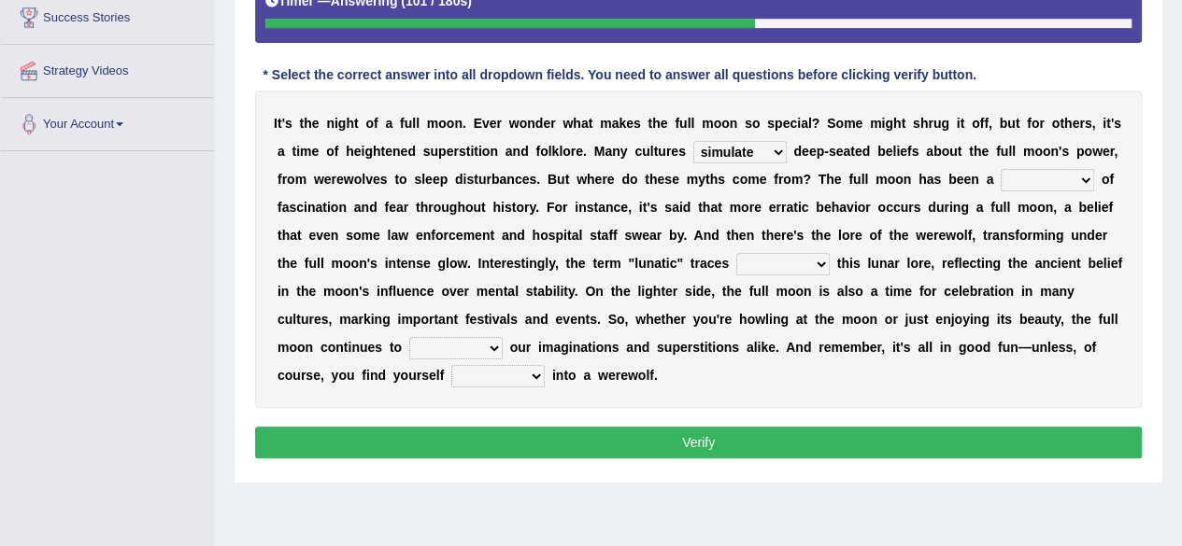
select select "subject"
click at [1000, 169] on select "format factor relic subject" at bounding box center [1046, 180] width 93 height 22
click at [781, 257] on select "into aside back to forward to" at bounding box center [782, 264] width 93 height 22
select select "back to"
click at [736, 253] on select "into aside back to forward to" at bounding box center [782, 264] width 93 height 22
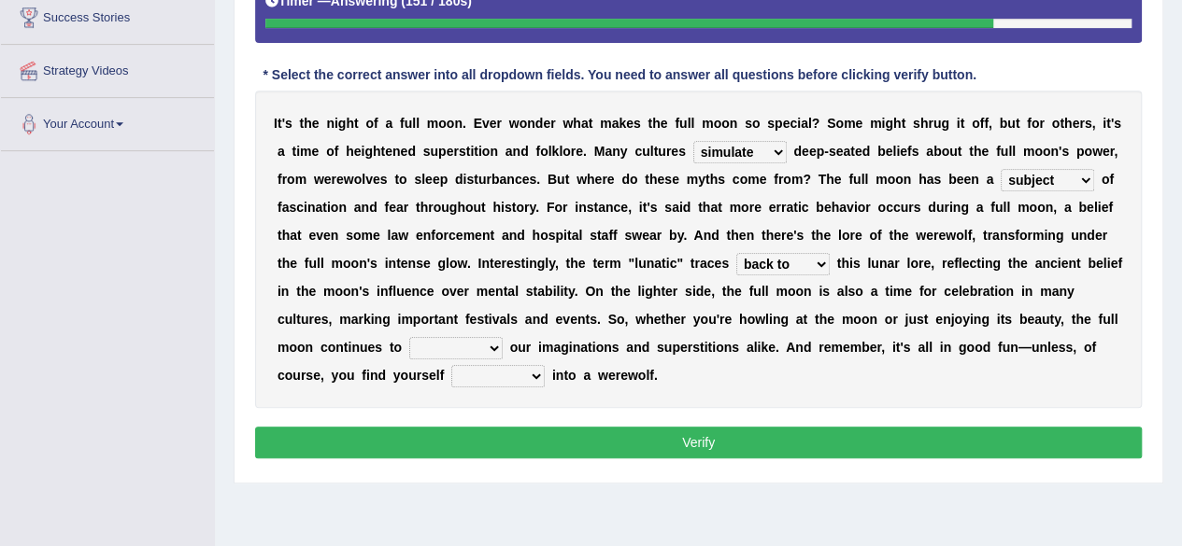
click at [461, 350] on select "release trust evade captivate" at bounding box center [455, 348] width 93 height 22
select select "trust"
click at [409, 337] on select "release trust evade captivate" at bounding box center [455, 348] width 93 height 22
click at [488, 376] on select "that turn turning turned to turn" at bounding box center [497, 376] width 93 height 22
select select "turning"
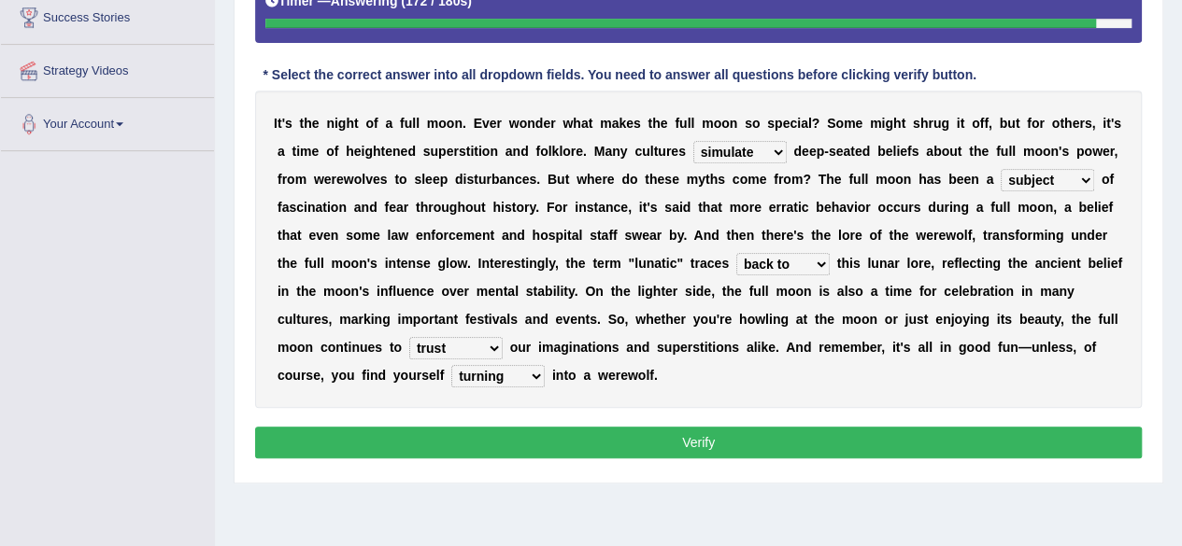
click at [451, 365] on select "that turn turning turned to turn" at bounding box center [497, 376] width 93 height 22
click at [510, 436] on button "Verify" at bounding box center [698, 443] width 886 height 32
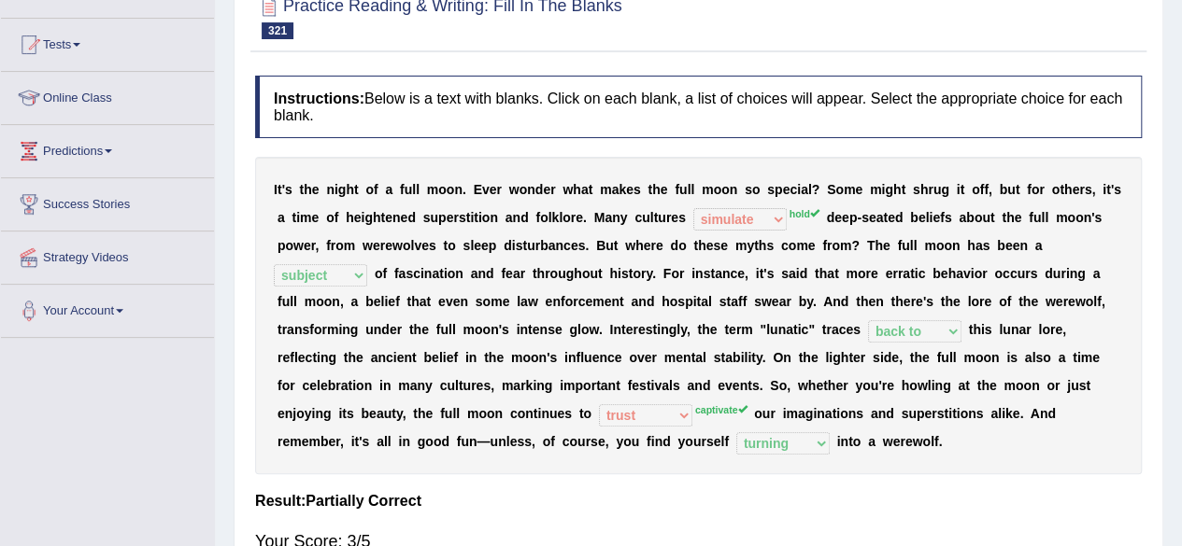
scroll to position [0, 0]
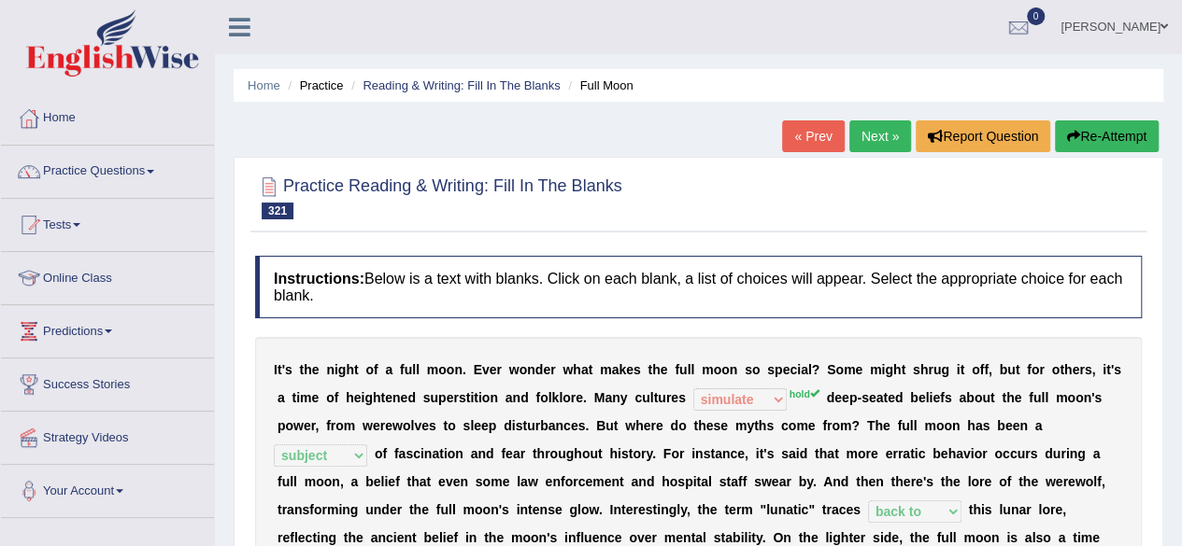
click at [876, 122] on link "Next »" at bounding box center [880, 137] width 62 height 32
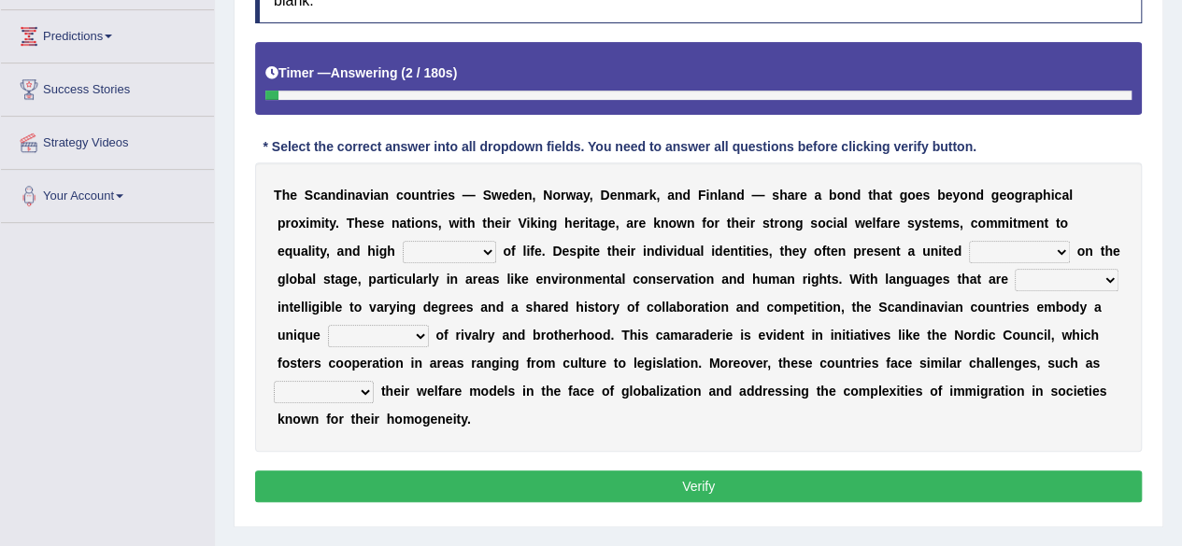
scroll to position [301, 0]
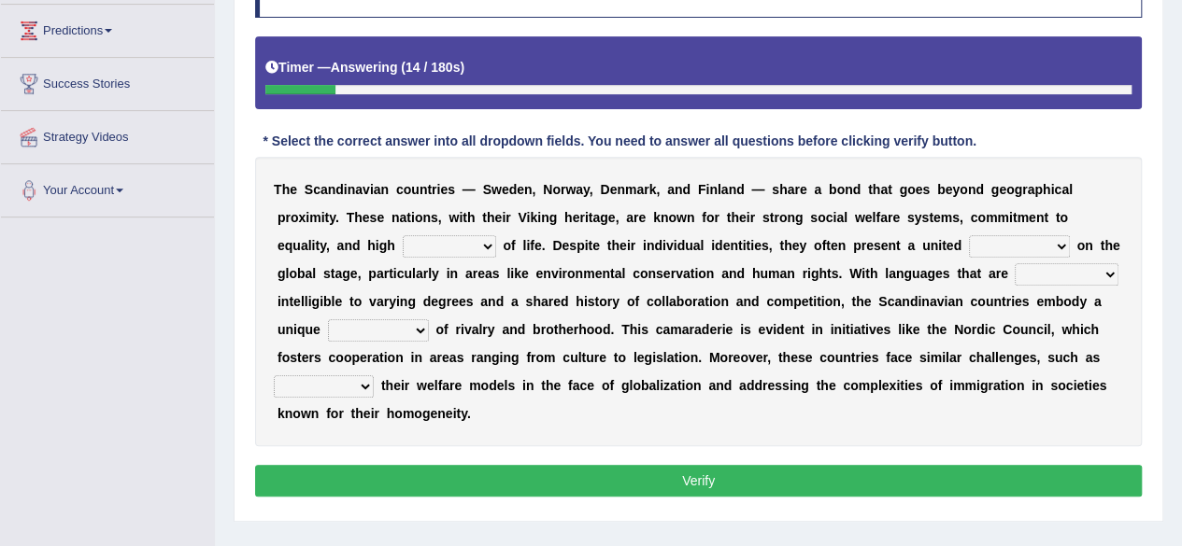
click at [447, 238] on select "density quality magnitude frequency" at bounding box center [449, 246] width 93 height 22
select select "quality"
click at [403, 235] on select "density quality magnitude frequency" at bounding box center [449, 246] width 93 height 22
click at [994, 243] on select "edge border front atmosphere" at bounding box center [1019, 246] width 101 height 22
select select "atmosphere"
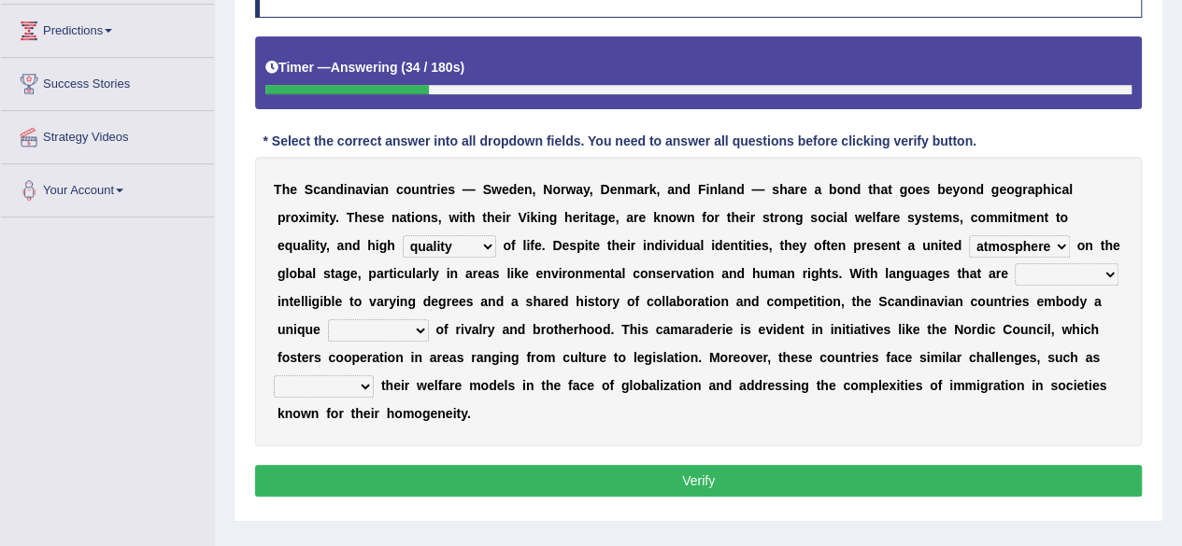
click at [969, 235] on select "edge border front atmosphere" at bounding box center [1019, 246] width 101 height 22
click at [1061, 268] on select "similarly accurately mutually dependently" at bounding box center [1066, 274] width 104 height 22
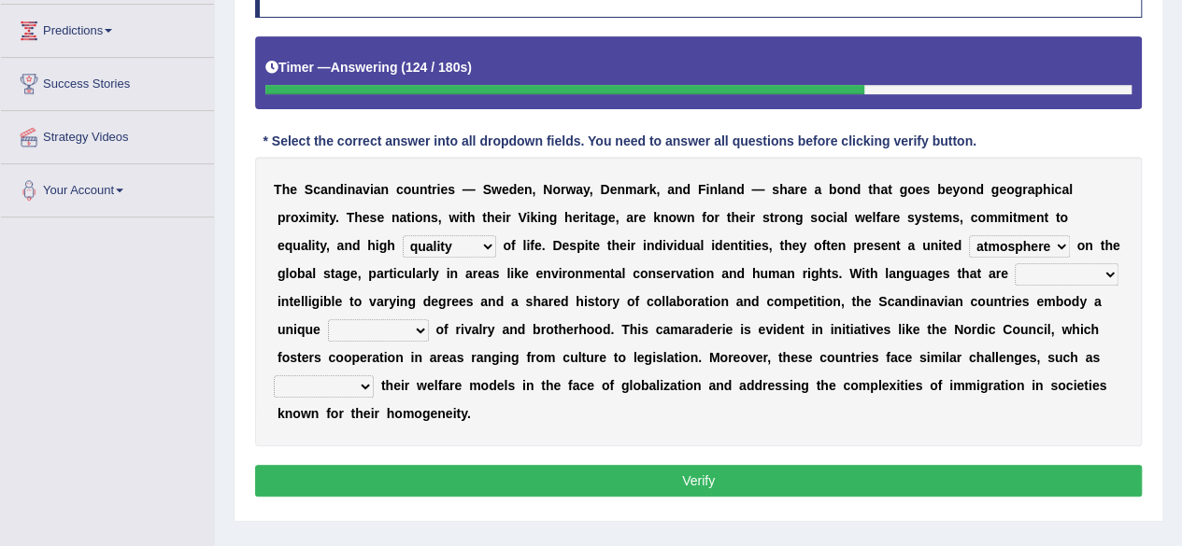
select select "dependently"
click at [1014, 263] on select "similarly accurately mutually dependently" at bounding box center [1066, 274] width 104 height 22
click at [389, 321] on select "blend stair turnover comparison" at bounding box center [378, 330] width 101 height 22
select select "comparison"
click at [328, 319] on select "blend stair turnover comparison" at bounding box center [378, 330] width 101 height 22
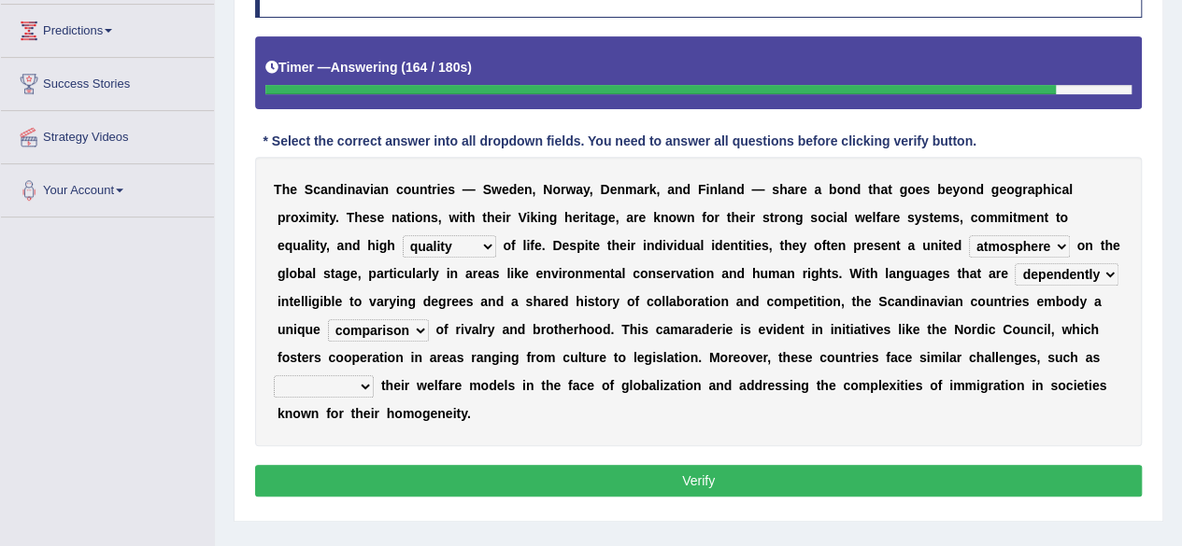
click at [331, 384] on select "pertaining maintaining repainting remaining" at bounding box center [324, 387] width 100 height 22
select select "maintaining"
click at [274, 376] on select "pertaining maintaining repainting remaining" at bounding box center [324, 387] width 100 height 22
drag, startPoint x: 347, startPoint y: 461, endPoint x: 349, endPoint y: 483, distance: 22.5
click at [349, 483] on div "Instructions: Below is a text with blanks. Click on each blank, a list of choic…" at bounding box center [698, 229] width 896 height 566
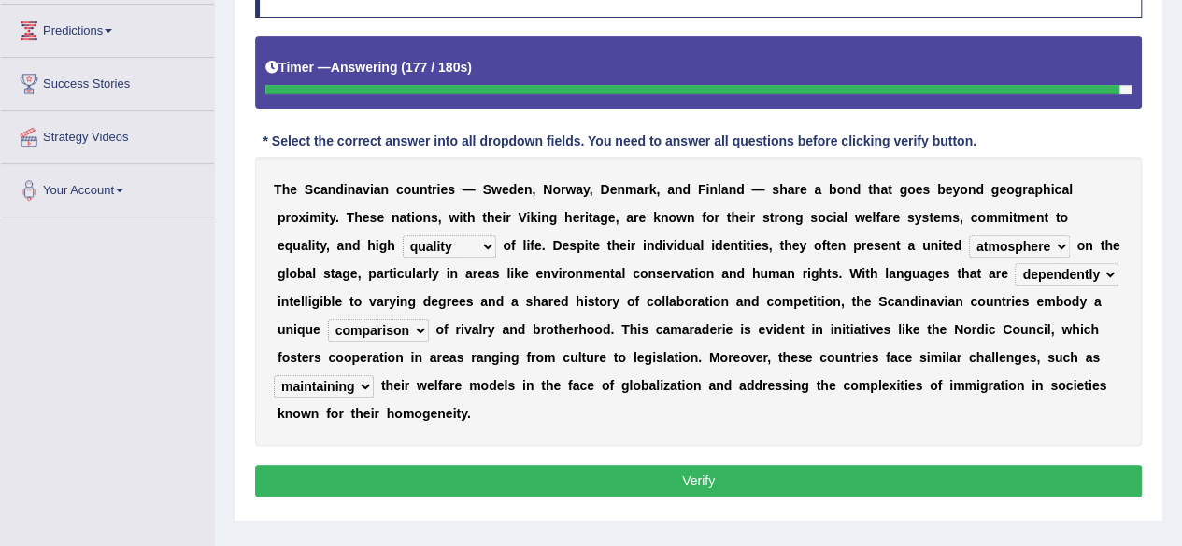
click at [349, 483] on button "Verify" at bounding box center [698, 481] width 886 height 32
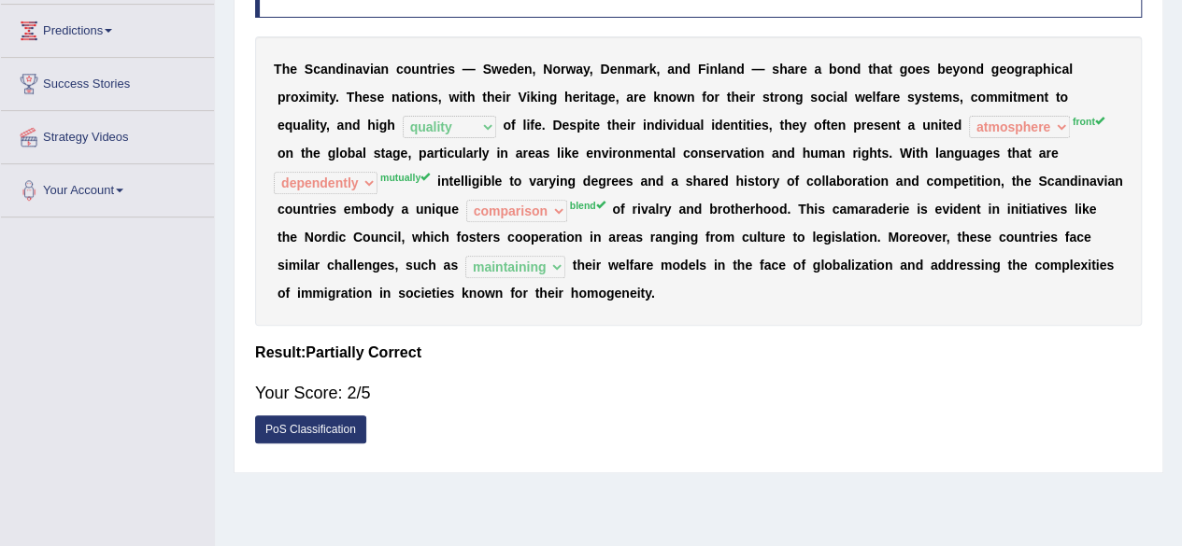
drag, startPoint x: 349, startPoint y: 483, endPoint x: 355, endPoint y: 527, distance: 44.3
click at [355, 527] on div "Home Practice Reading & Writing: Fill In The Blanks Scandinavian Countries « Pr…" at bounding box center [698, 166] width 967 height 934
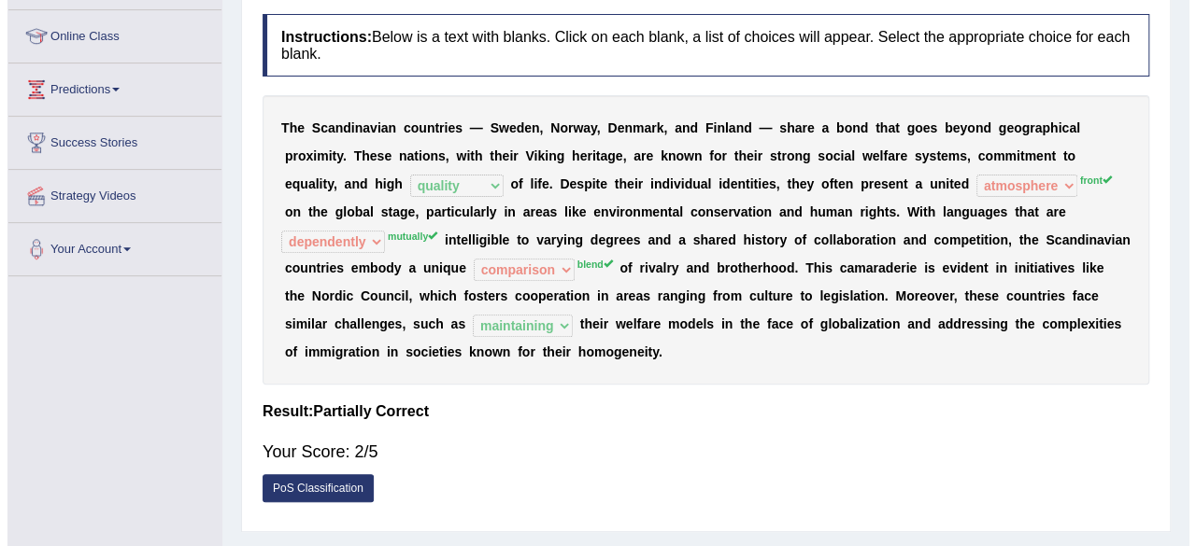
scroll to position [235, 0]
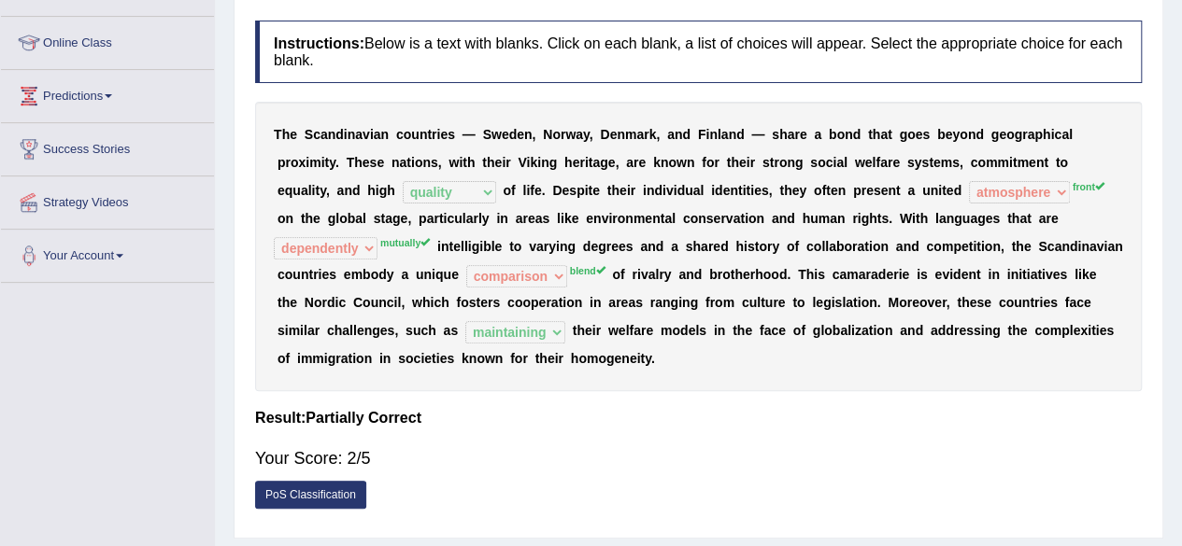
click at [312, 496] on link "PoS Classification" at bounding box center [310, 495] width 111 height 28
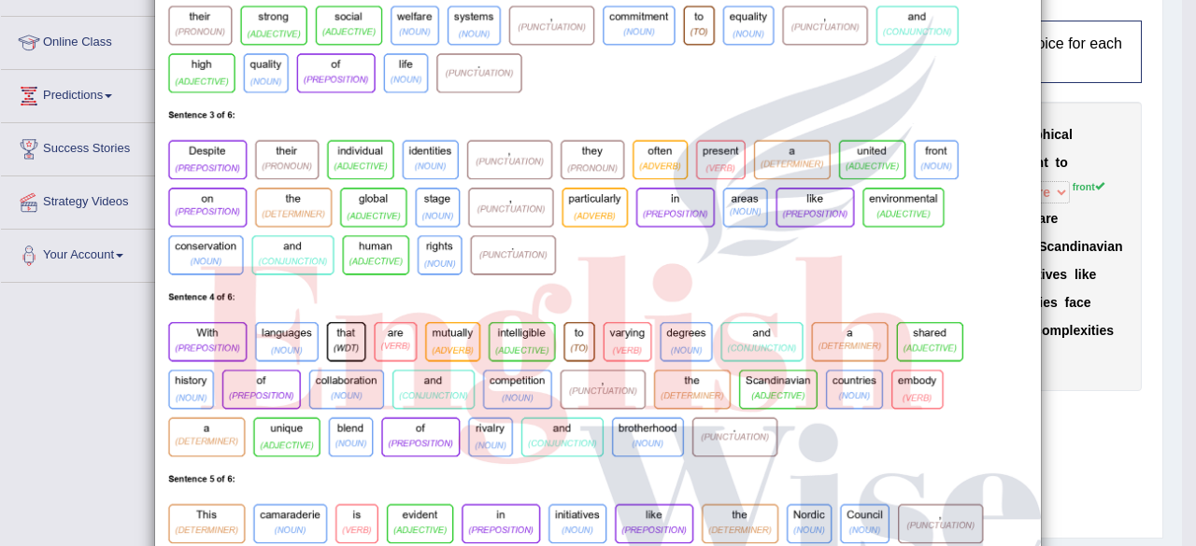
scroll to position [326, 0]
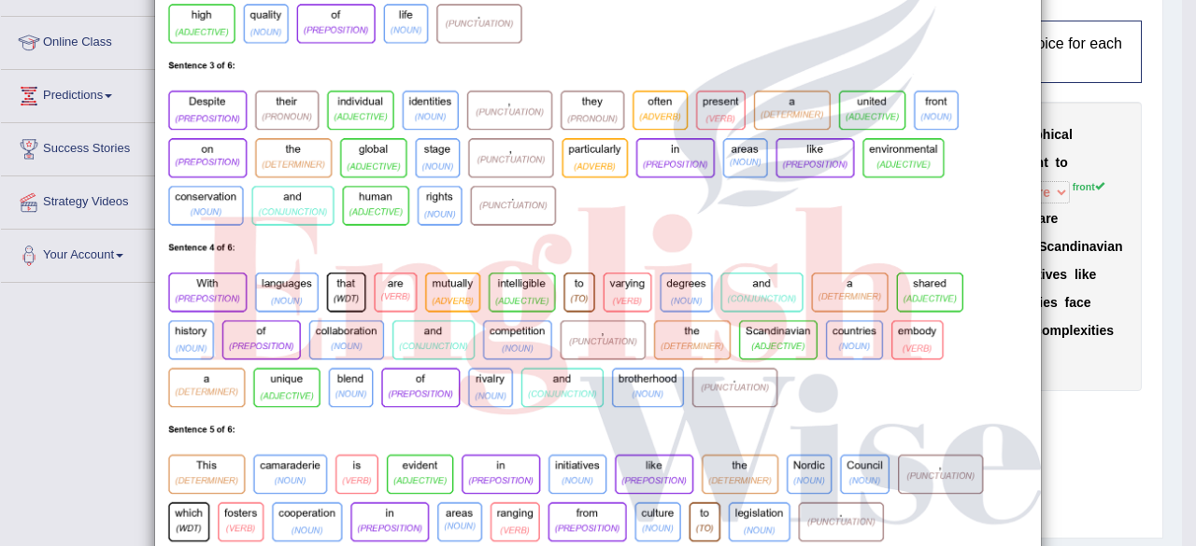
click at [1110, 438] on div "×" at bounding box center [598, 233] width 1196 height 1063
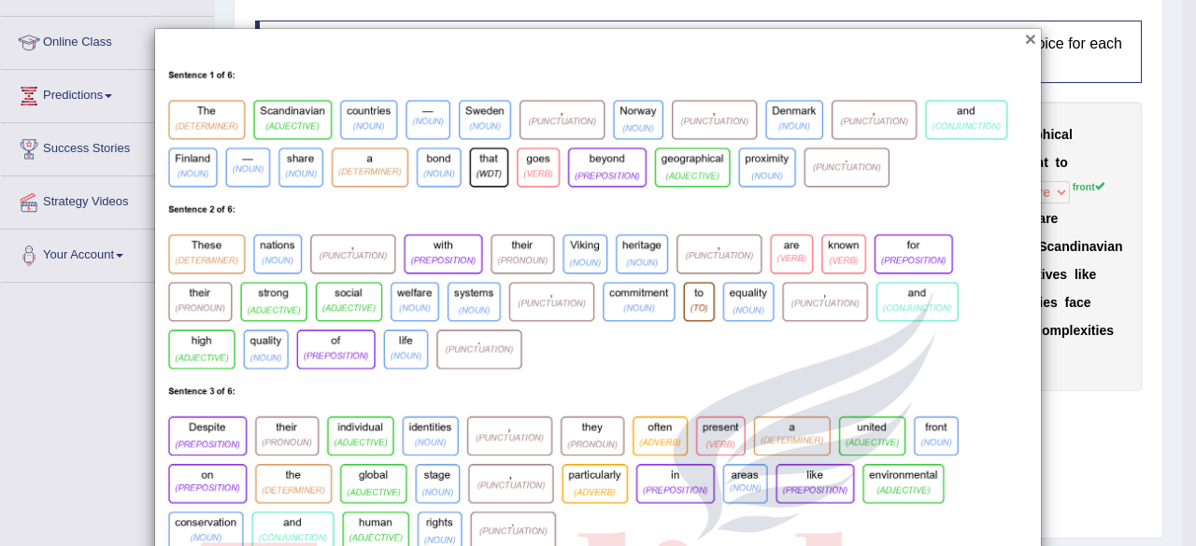
click at [1025, 40] on button "×" at bounding box center [1030, 39] width 11 height 20
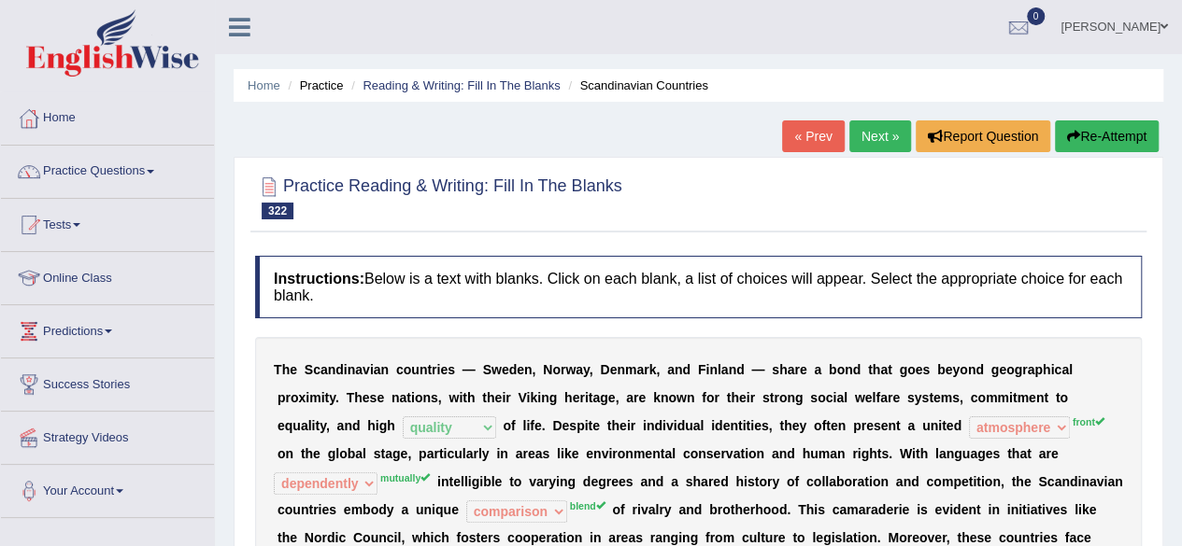
click at [1102, 122] on button "Re-Attempt" at bounding box center [1107, 137] width 104 height 32
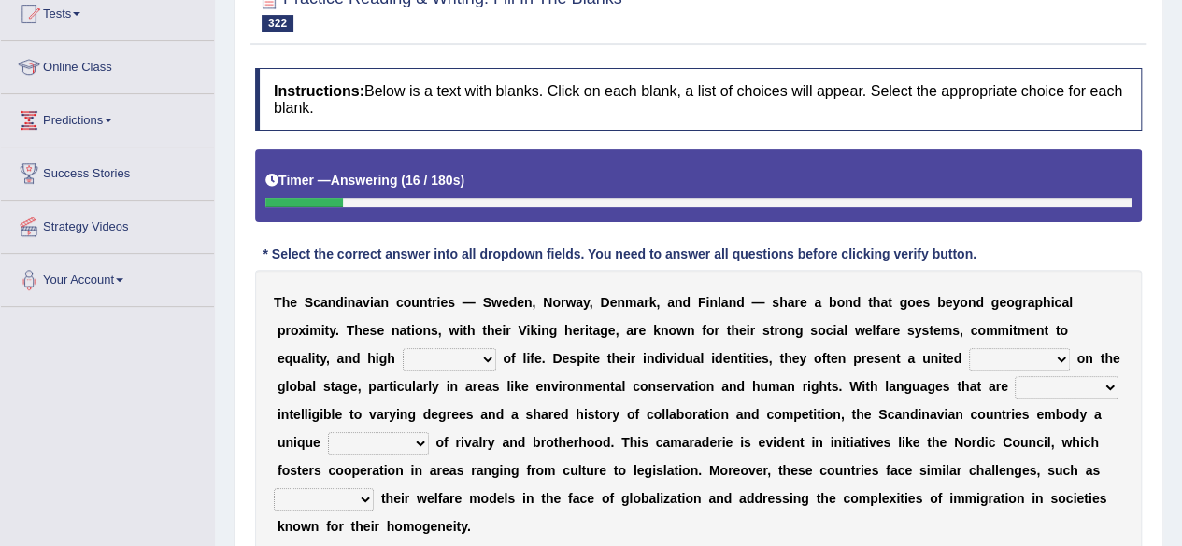
scroll to position [212, 0]
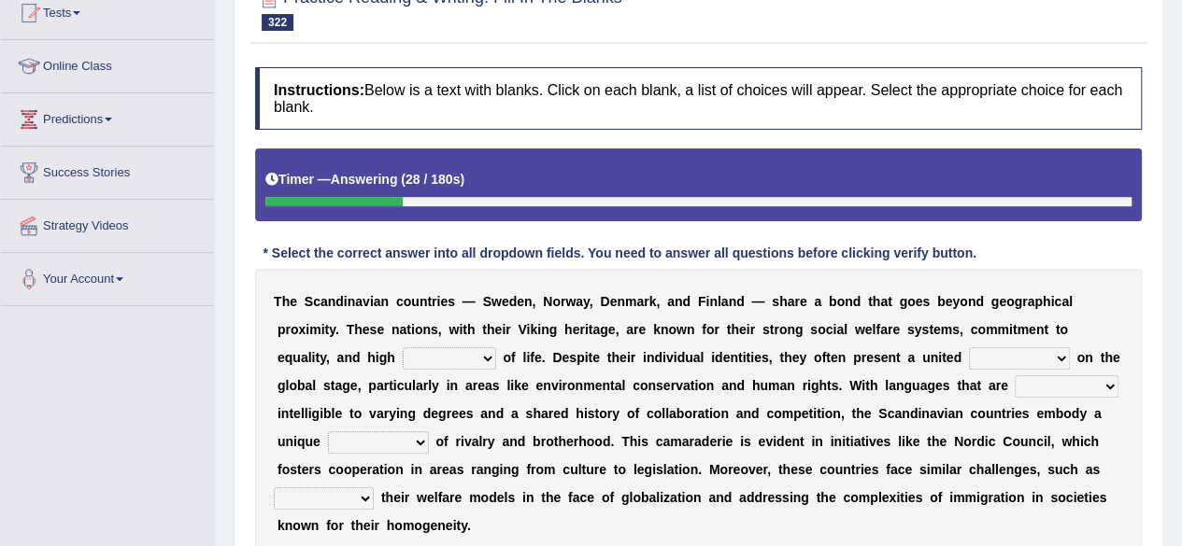
click at [456, 358] on select "density quality magnitude frequency" at bounding box center [449, 358] width 93 height 22
select select "quality"
click at [403, 347] on select "density quality magnitude frequency" at bounding box center [449, 358] width 93 height 22
click at [1014, 350] on select "edge border front atmosphere" at bounding box center [1019, 358] width 101 height 22
select select "atmosphere"
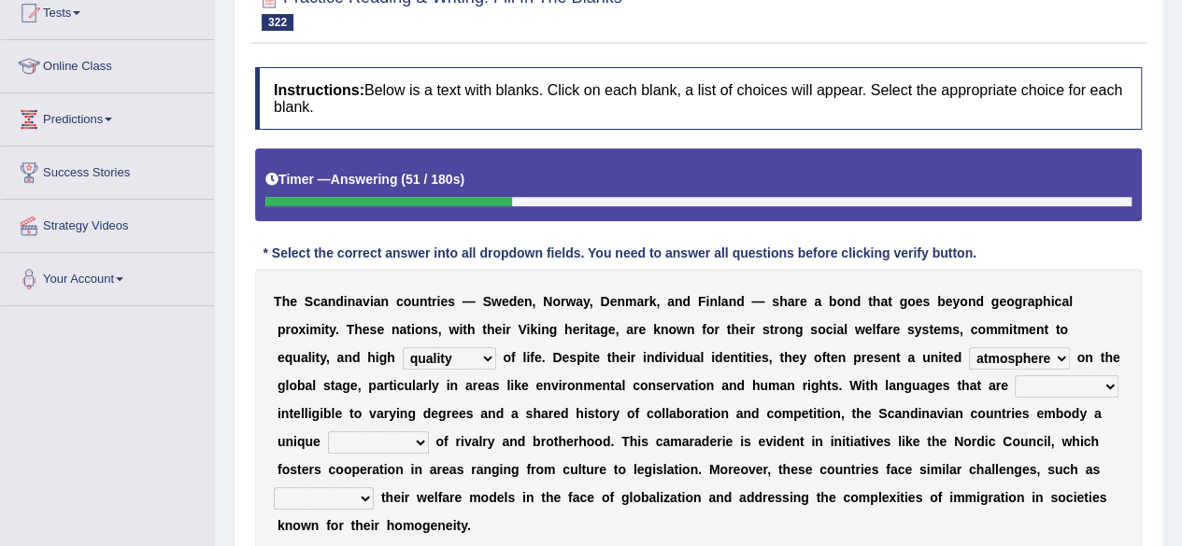
click at [969, 347] on select "edge border front atmosphere" at bounding box center [1019, 358] width 101 height 22
click at [1061, 389] on select "similarly accurately mutually dependently" at bounding box center [1066, 387] width 104 height 22
select select "similarly"
click at [1014, 376] on select "similarly accurately mutually dependently" at bounding box center [1066, 387] width 104 height 22
click at [367, 446] on select "blend stair turnover comparison" at bounding box center [378, 443] width 101 height 22
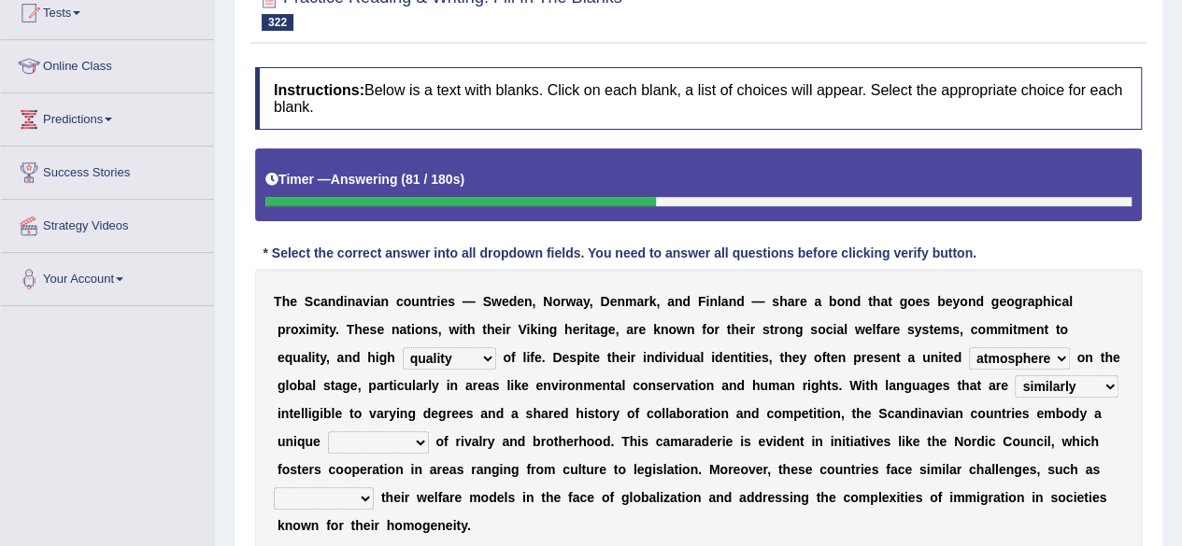
select select "blend"
click at [328, 432] on select "blend stair turnover comparison" at bounding box center [378, 443] width 101 height 22
click at [342, 492] on select "pertaining maintaining repainting remaining" at bounding box center [324, 499] width 100 height 22
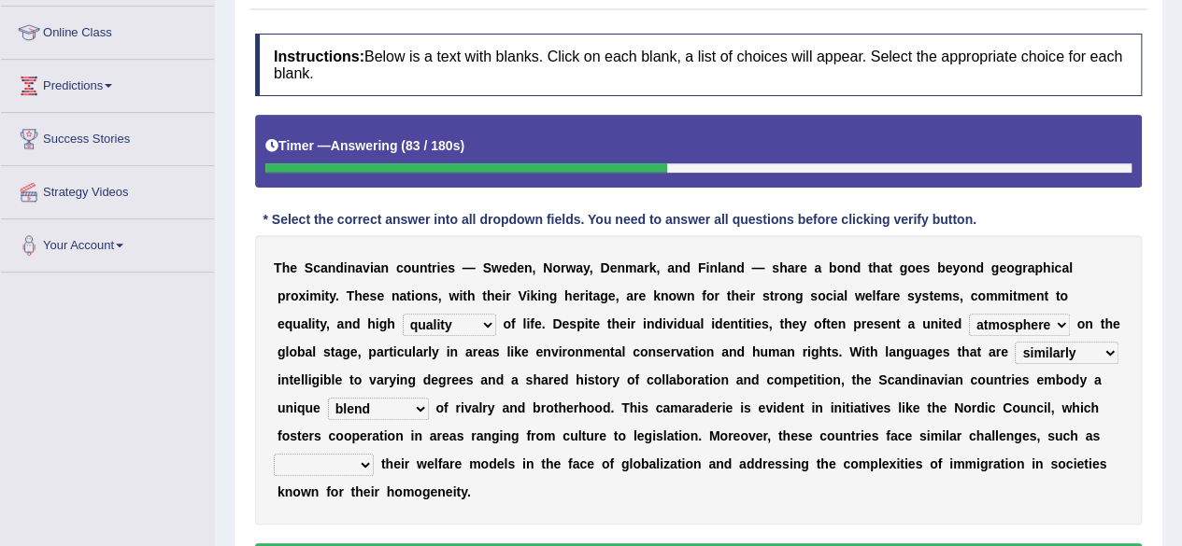
scroll to position [248, 0]
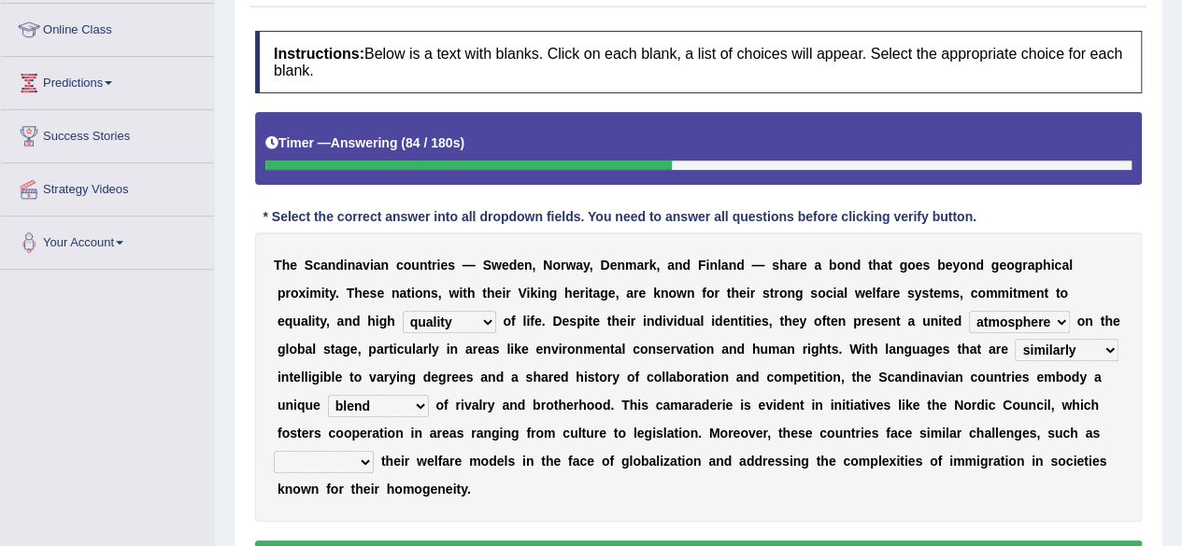
click at [344, 464] on select "pertaining maintaining repainting remaining" at bounding box center [324, 462] width 100 height 22
select select "maintaining"
click at [274, 451] on select "pertaining maintaining repainting remaining" at bounding box center [324, 462] width 100 height 22
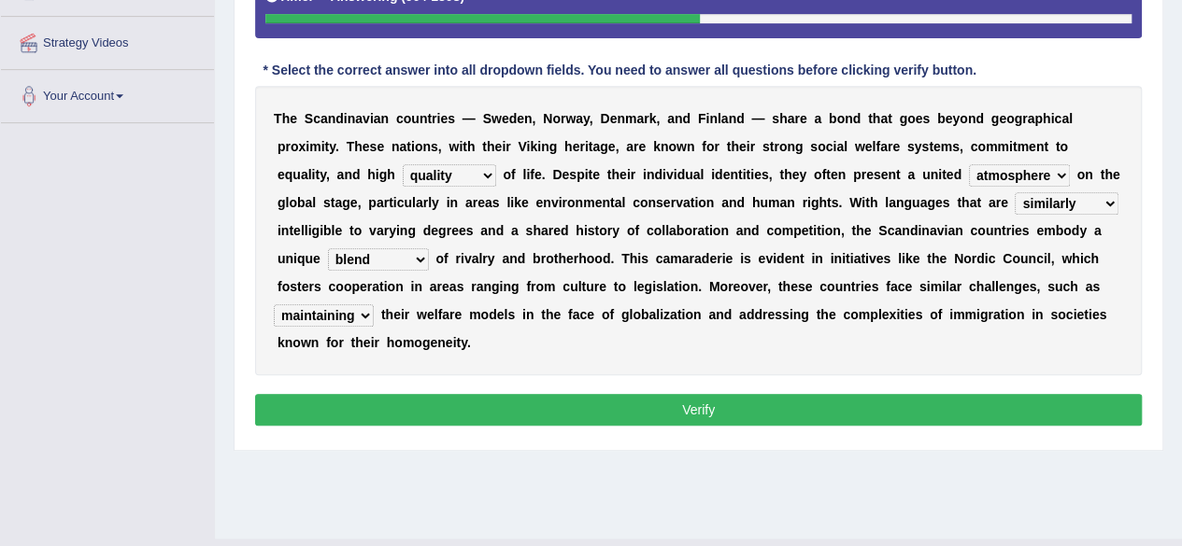
scroll to position [399, 0]
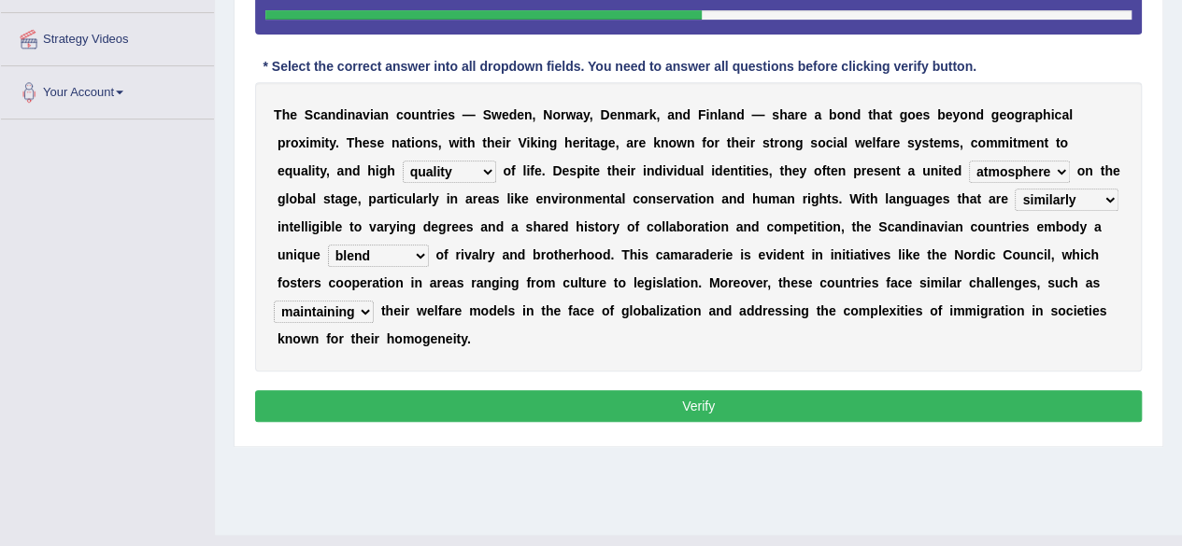
click at [362, 391] on button "Verify" at bounding box center [698, 406] width 886 height 32
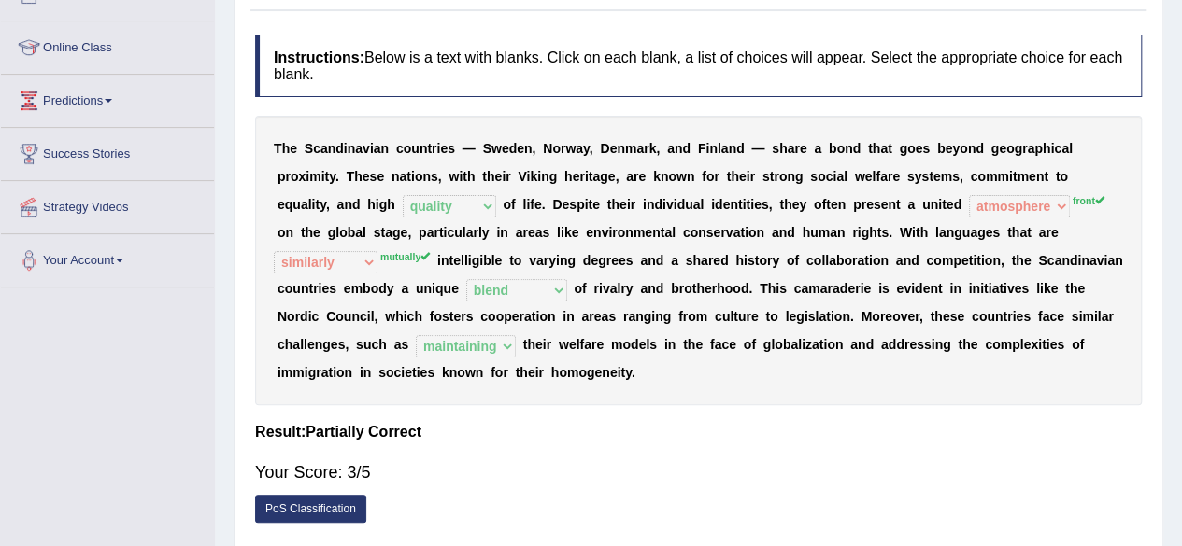
scroll to position [0, 0]
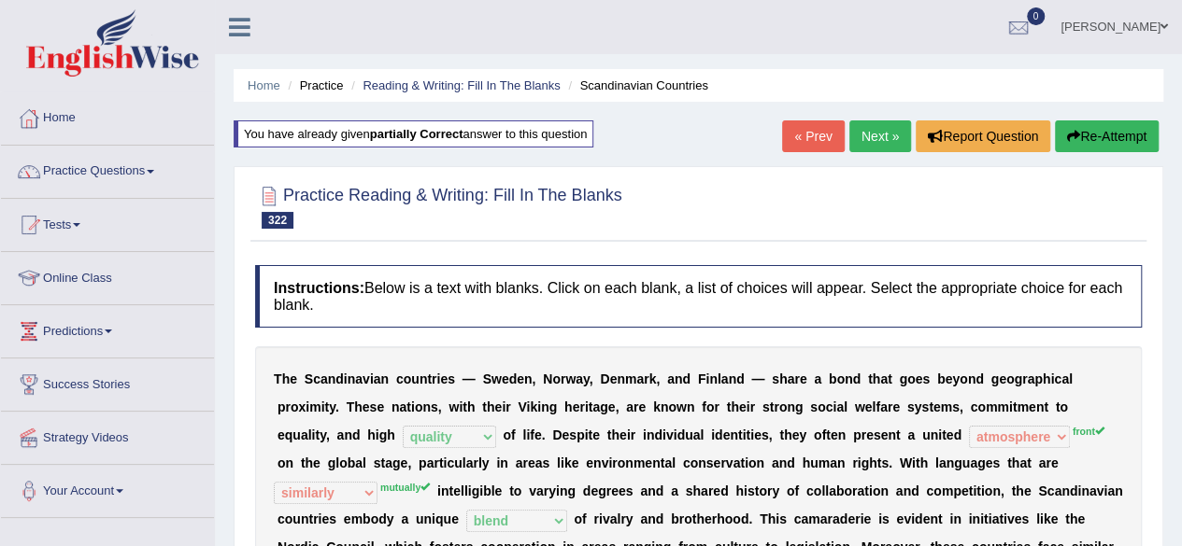
click at [849, 135] on link "Next »" at bounding box center [880, 137] width 62 height 32
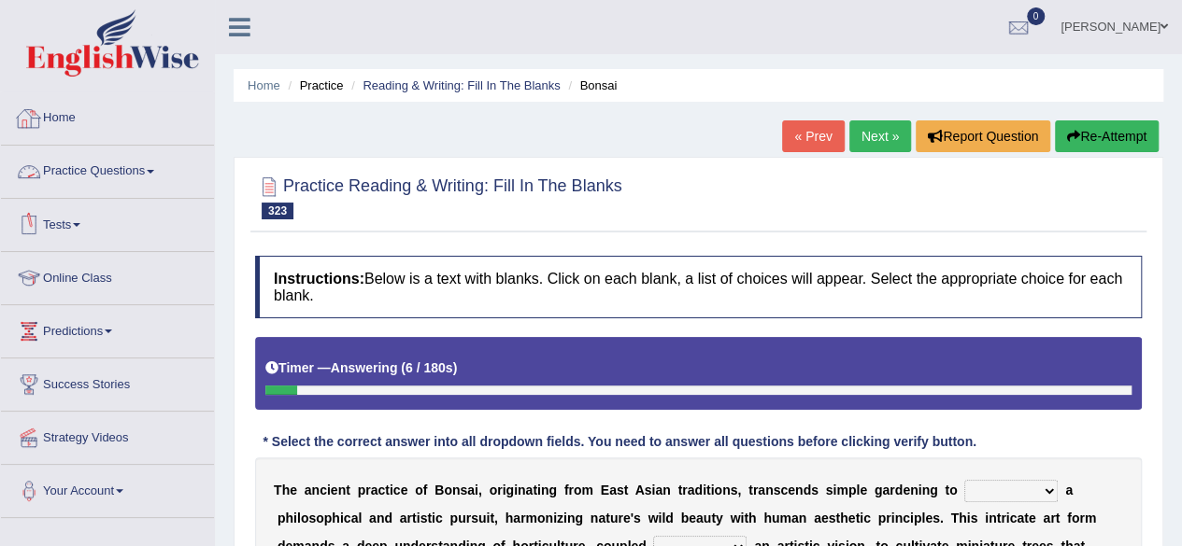
click at [45, 158] on link "Practice Questions" at bounding box center [107, 169] width 213 height 47
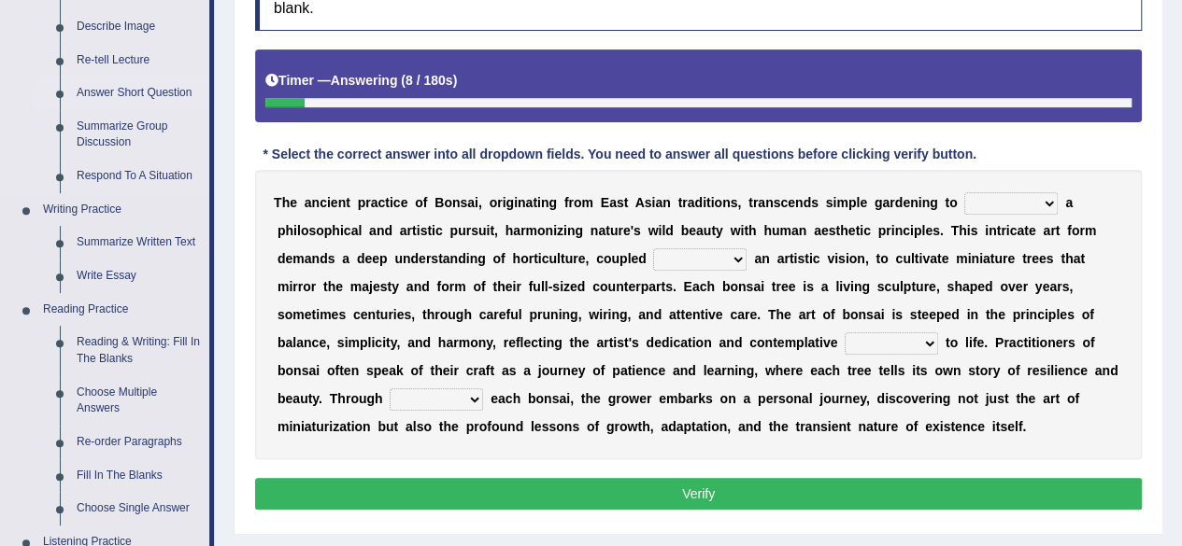
scroll to position [291, 0]
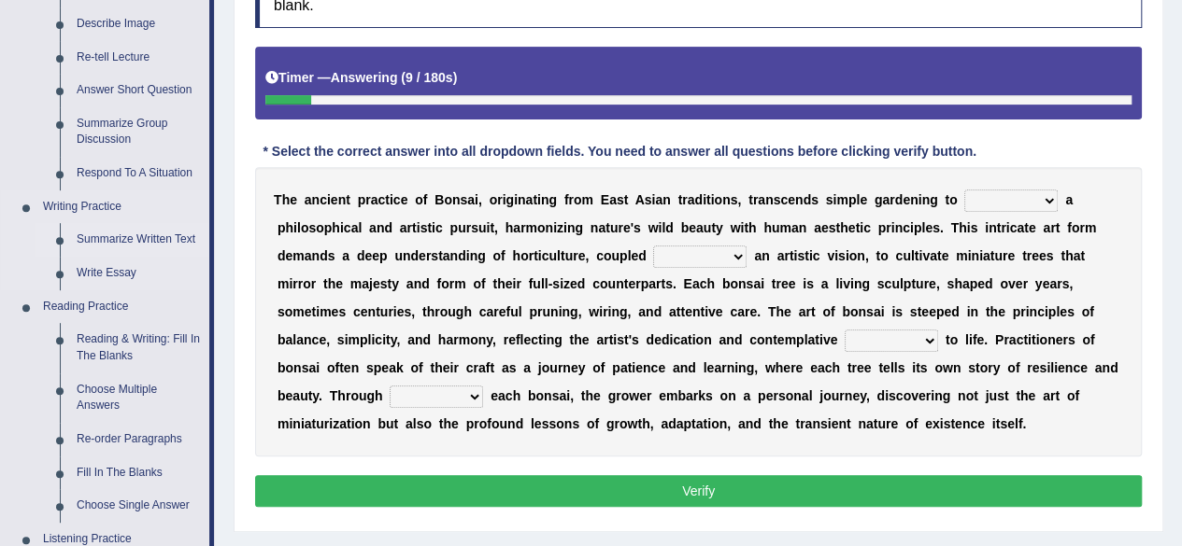
click at [114, 241] on link "Summarize Written Text" at bounding box center [138, 240] width 141 height 34
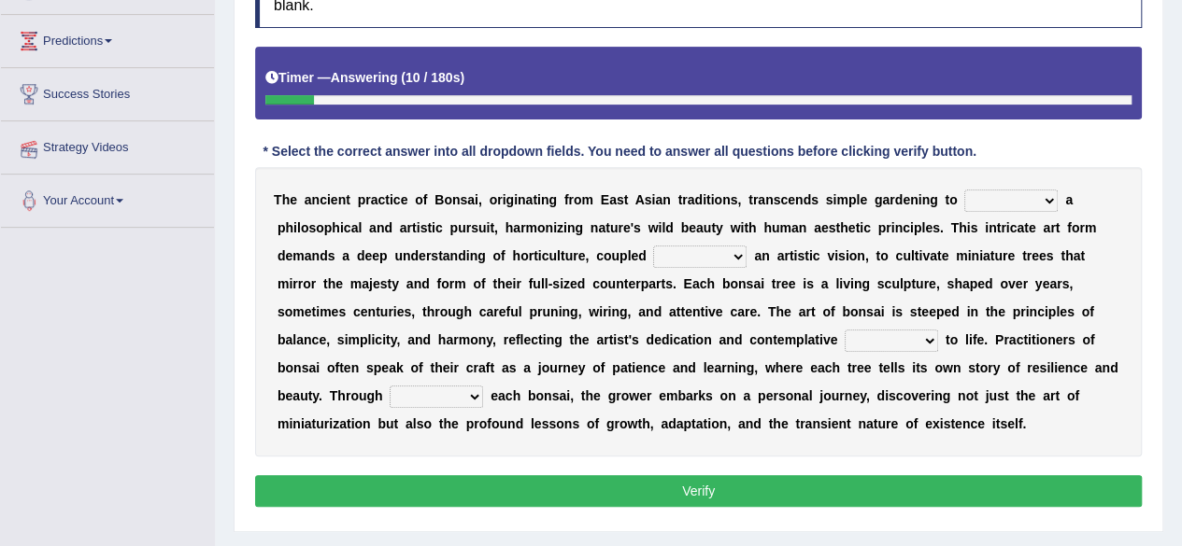
scroll to position [318, 0]
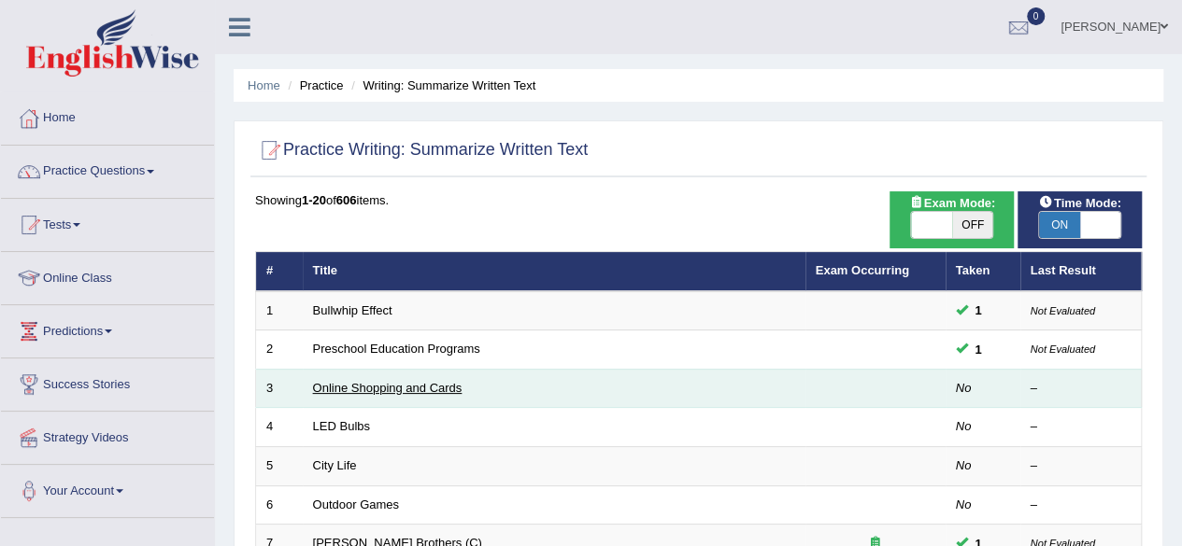
click at [394, 386] on link "Online Shopping and Cards" at bounding box center [387, 388] width 149 height 14
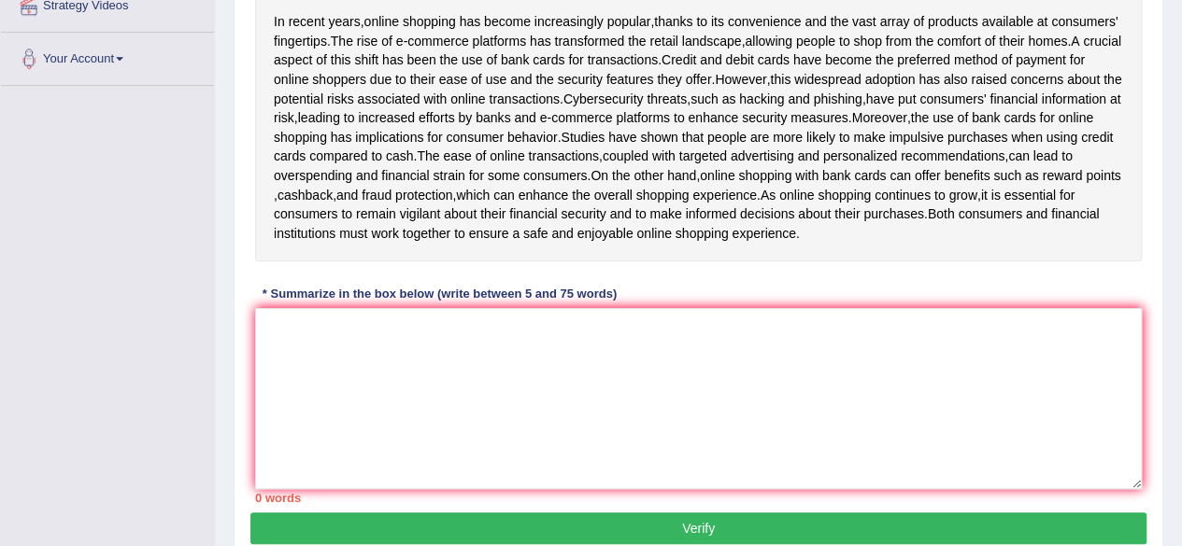
scroll to position [478, 0]
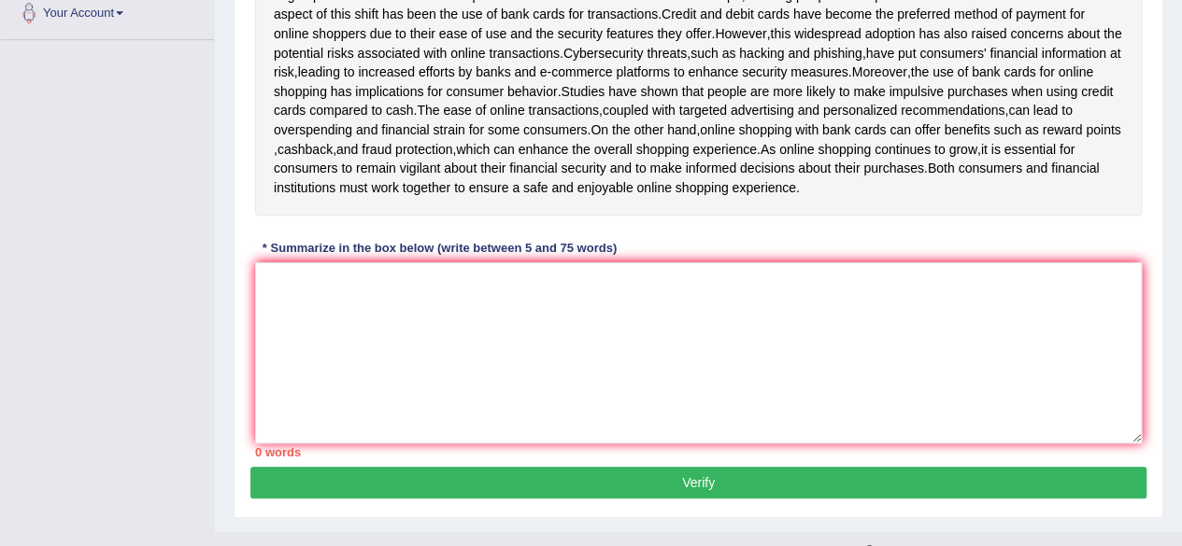
click at [394, 386] on div "Instructions: Read the passage below and summarize it using one sentence. Type …" at bounding box center [698, 117] width 896 height 699
click at [394, 386] on textarea at bounding box center [698, 352] width 886 height 181
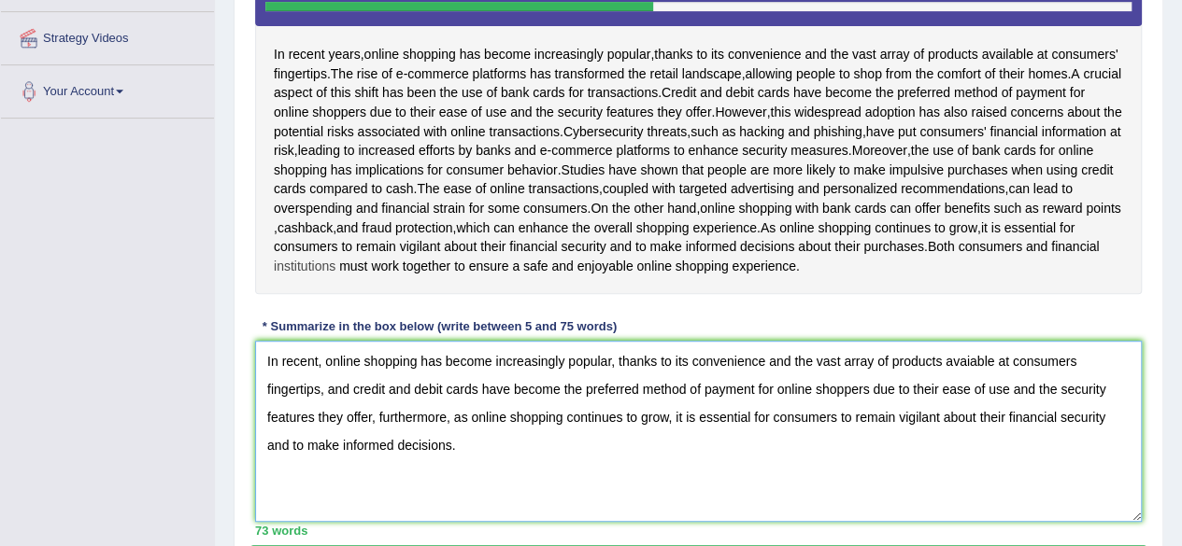
scroll to position [401, 0]
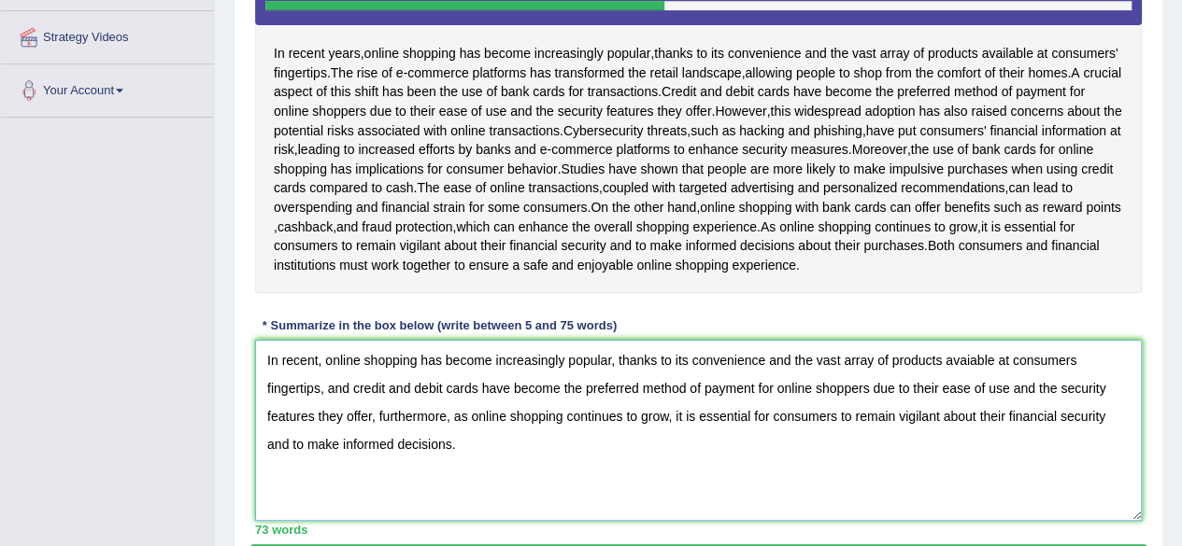
drag, startPoint x: 322, startPoint y: 384, endPoint x: 245, endPoint y: 390, distance: 77.8
click at [245, 390] on div "Practice Writing: Summarize Written Text 3 Online Shopping and Cards Instructio…" at bounding box center [698, 176] width 929 height 840
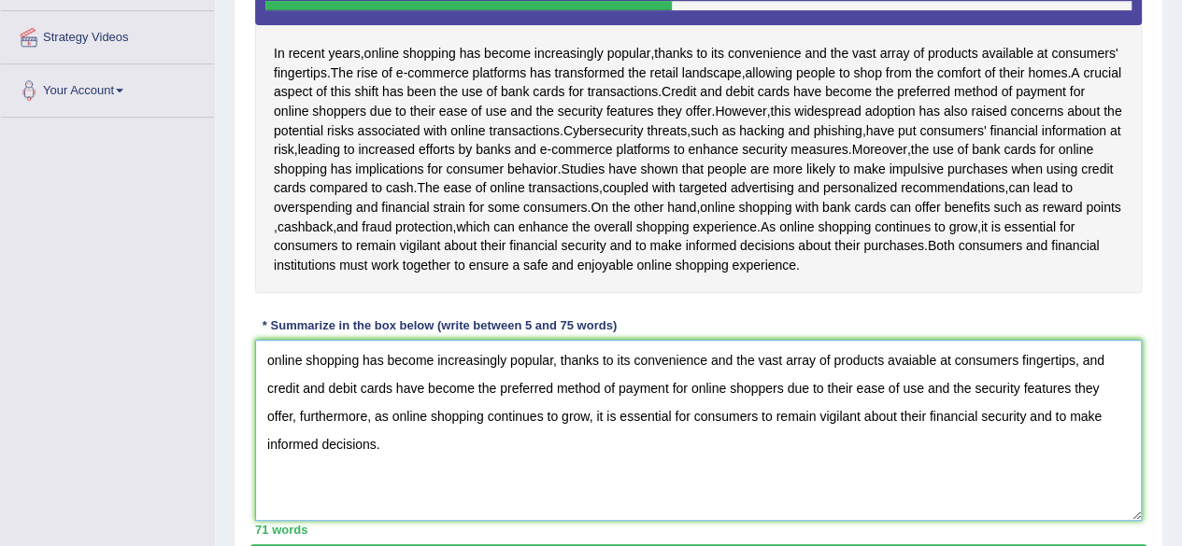
click at [276, 381] on textarea "online shopping has become increasingly popular, thanks to its convenience and …" at bounding box center [698, 430] width 886 height 181
click at [917, 378] on textarea "Online shopping has become increasingly popular, thanks to its convenience and …" at bounding box center [698, 430] width 886 height 181
click at [376, 468] on textarea "Online shopping has become increasingly popular, thanks to its convenience and …" at bounding box center [698, 430] width 886 height 181
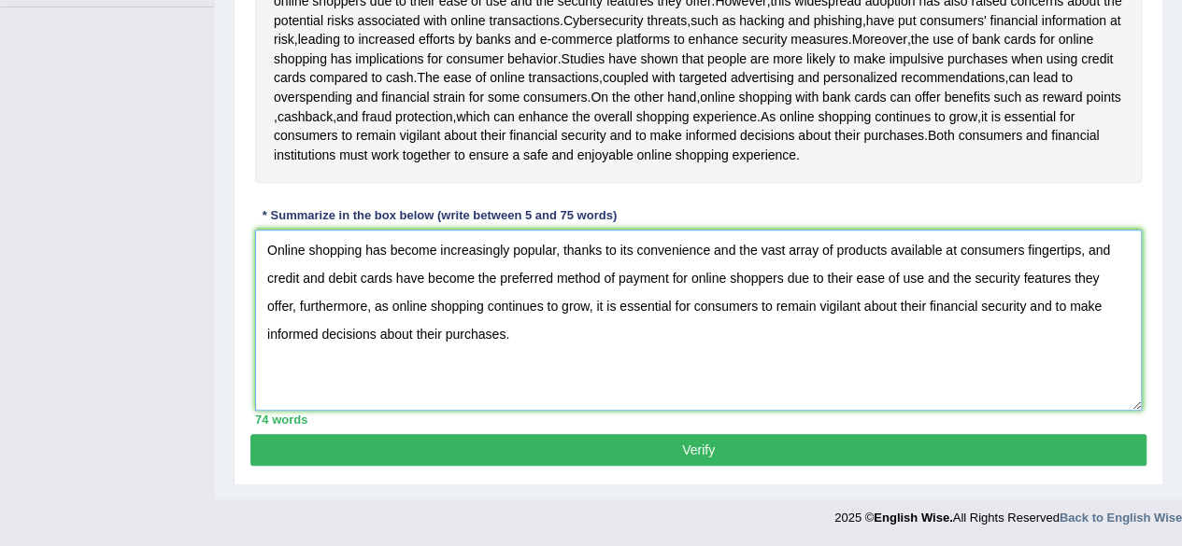
scroll to position [525, 0]
type textarea "Online shopping has become increasingly popular, thanks to its convenience and …"
click at [534, 456] on button "Verify" at bounding box center [698, 450] width 896 height 32
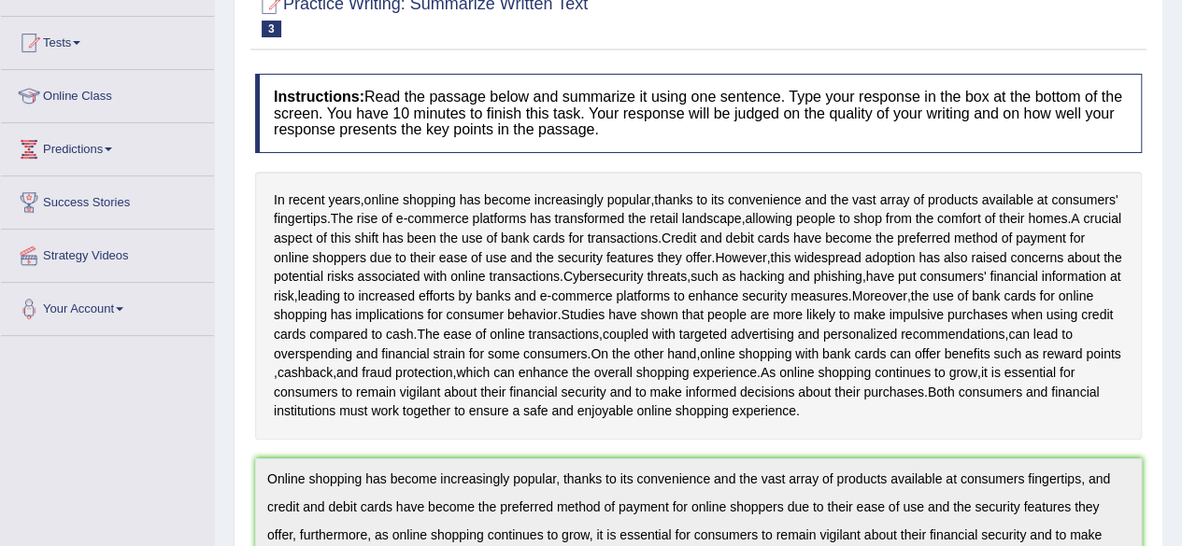
scroll to position [0, 0]
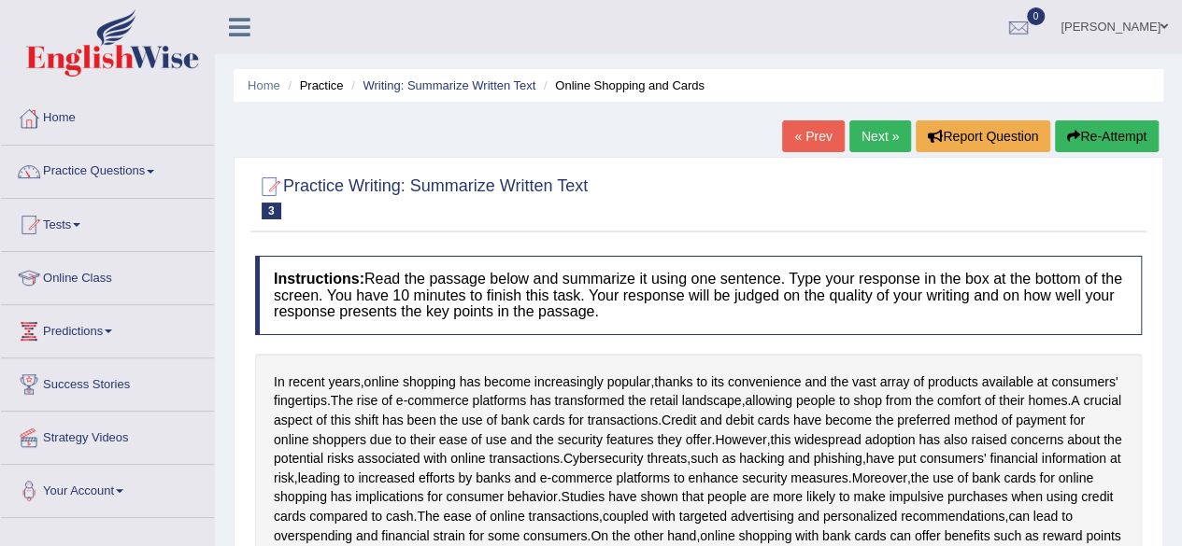
click at [875, 147] on link "Next »" at bounding box center [880, 137] width 62 height 32
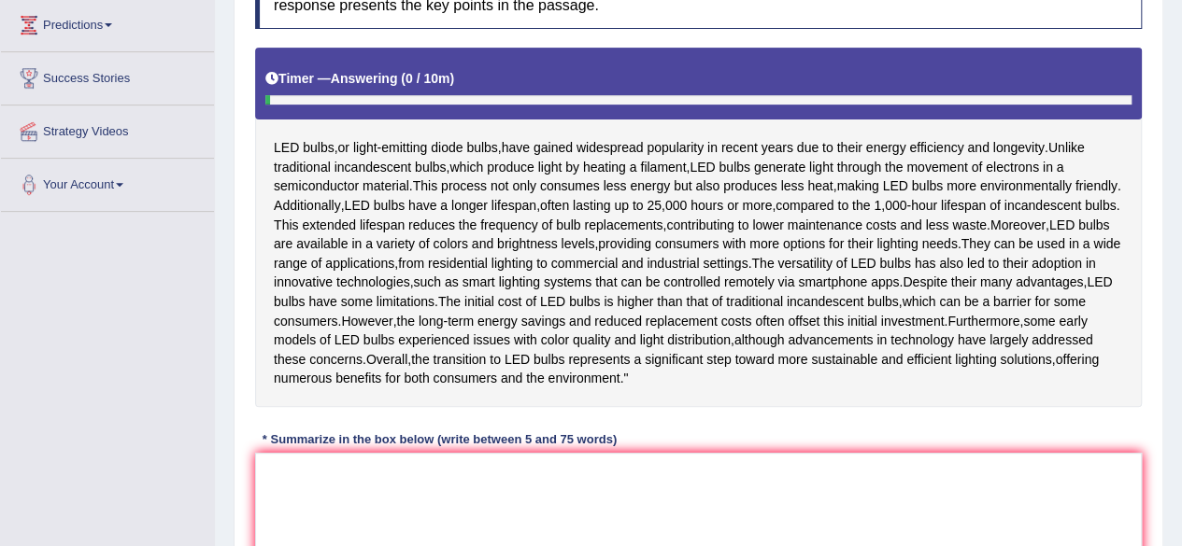
scroll to position [305, 0]
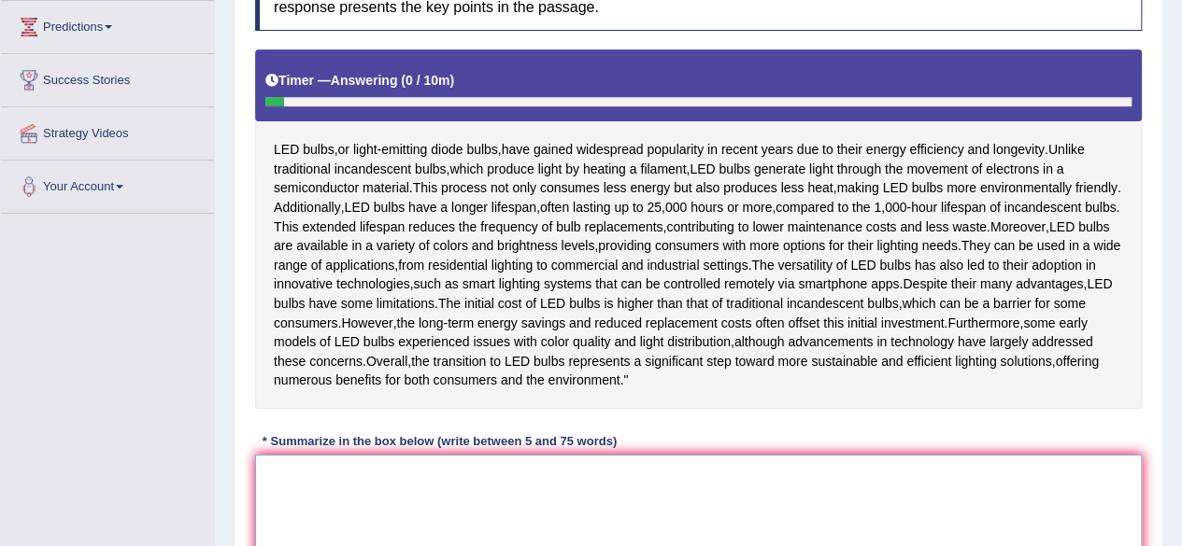
click at [462, 535] on textarea at bounding box center [698, 545] width 886 height 181
type textarea "L"
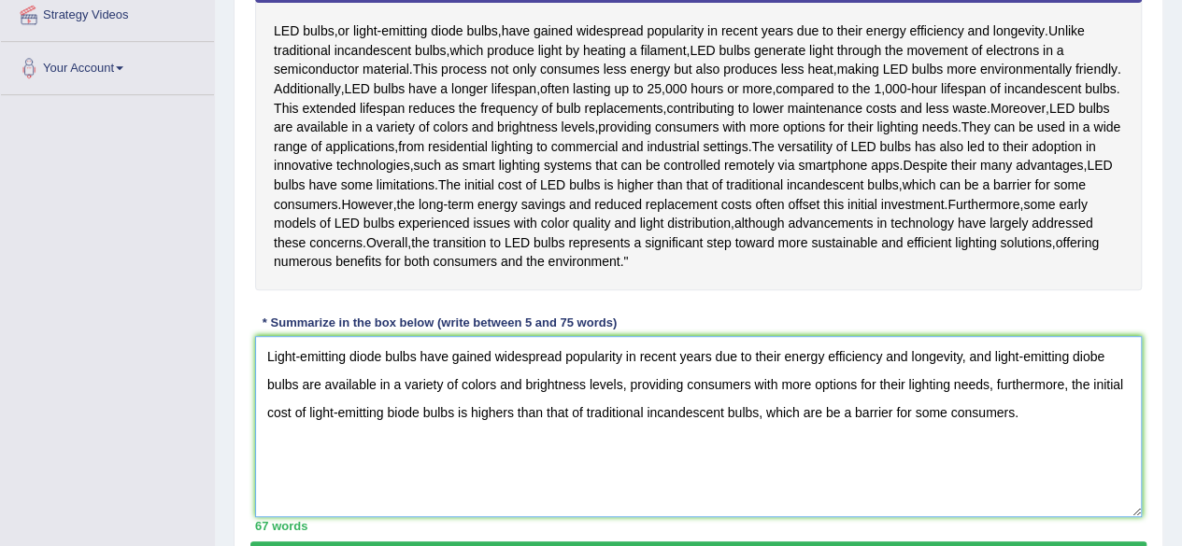
scroll to position [379, 0]
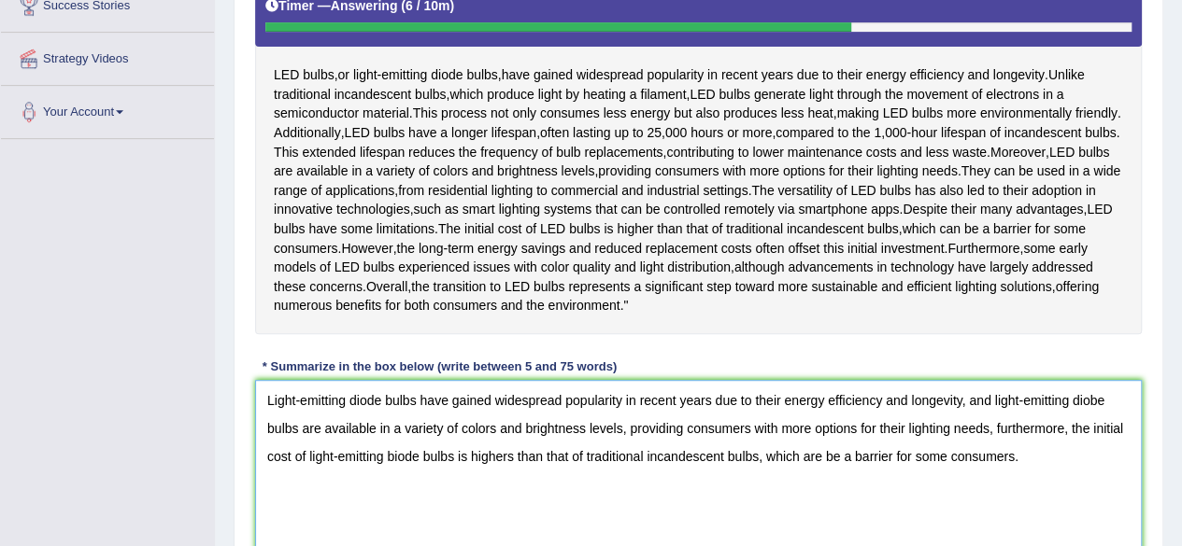
click at [1098, 457] on textarea "Light-emitting diode bulbs have gained widespread popularity in recent years du…" at bounding box center [698, 470] width 886 height 181
click at [386, 515] on textarea "Light-emitting diode bulbs have gained widespread popularity in recent years du…" at bounding box center [698, 470] width 886 height 181
click at [512, 509] on textarea "Light-emitting diode bulbs have gained widespread popularity in recent years du…" at bounding box center [698, 470] width 886 height 181
click at [798, 511] on textarea "Light-emitting diode bulbs have gained widespread popularity in recent years du…" at bounding box center [698, 470] width 886 height 181
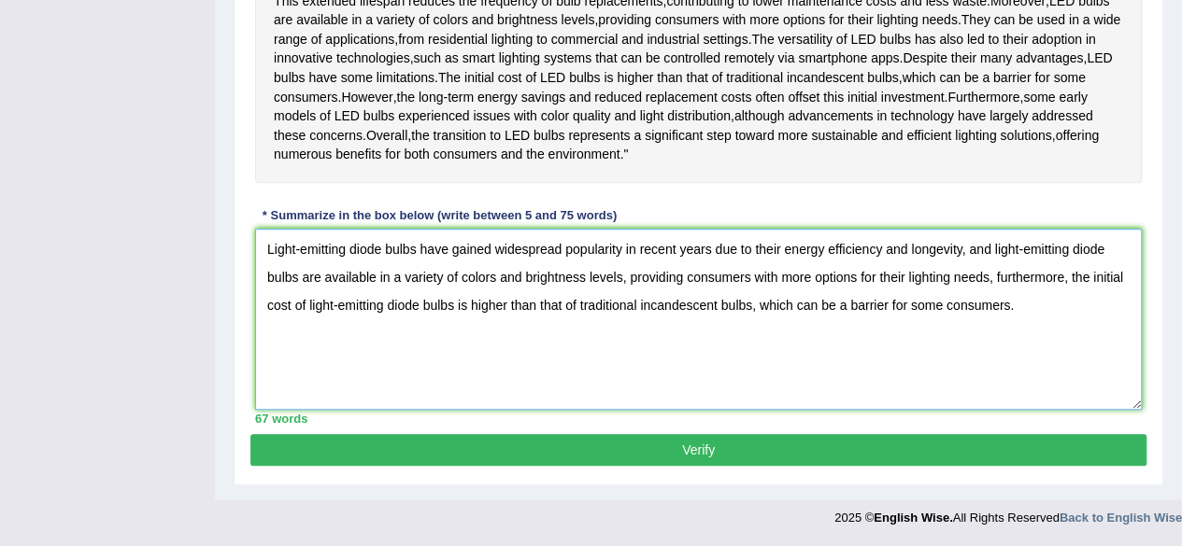
scroll to position [584, 0]
type textarea "Light-emitting diode bulbs have gained widespread popularity in recent years du…"
click at [887, 446] on button "Verify" at bounding box center [698, 450] width 896 height 32
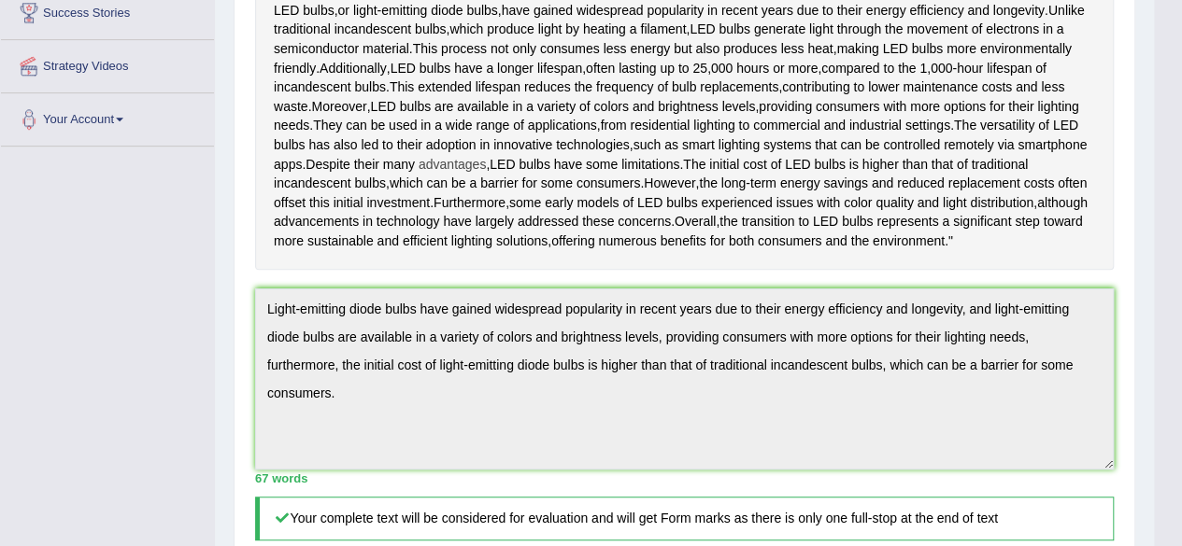
scroll to position [0, 0]
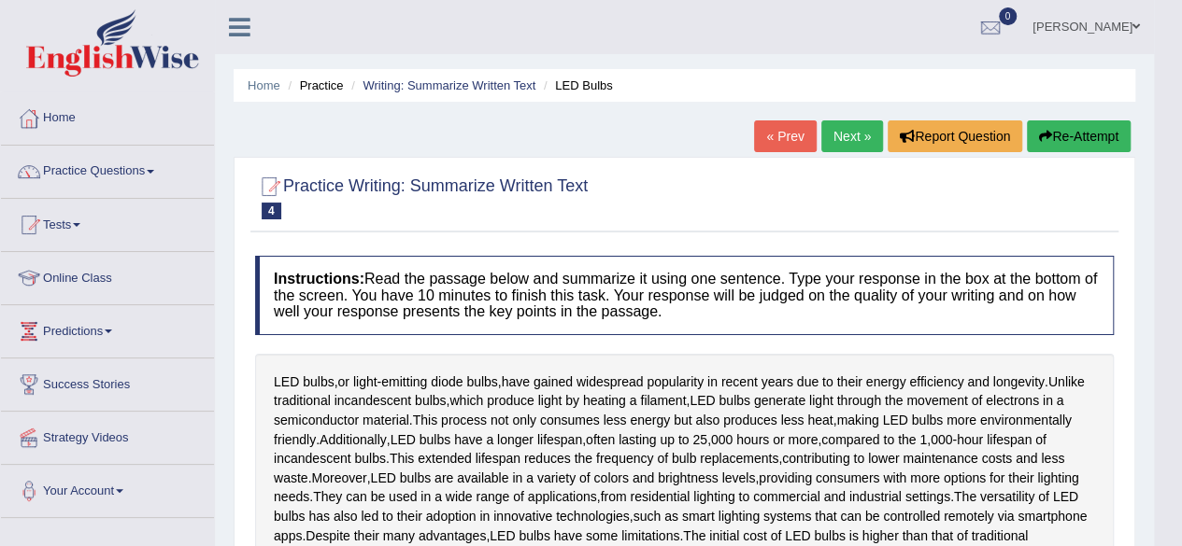
click at [838, 145] on link "Next »" at bounding box center [852, 137] width 62 height 32
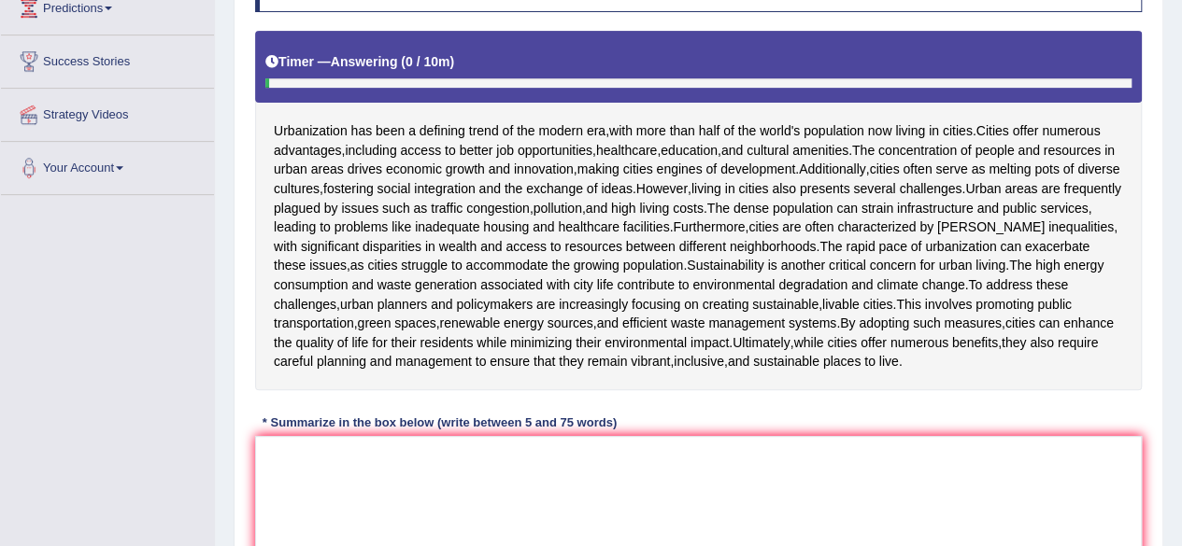
scroll to position [333, 0]
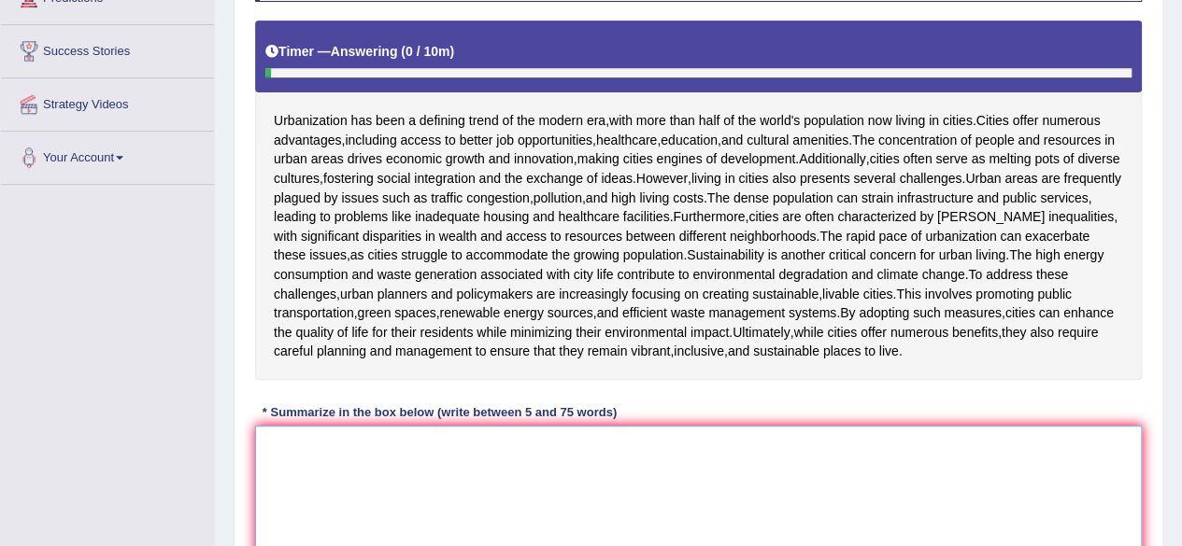
click at [470, 450] on textarea at bounding box center [698, 516] width 886 height 181
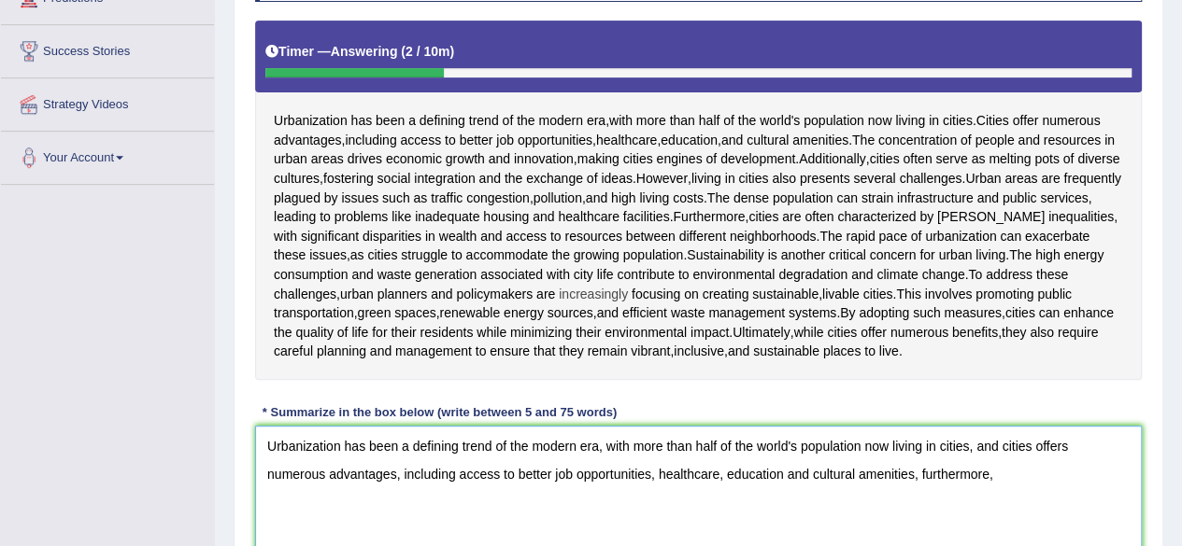
drag, startPoint x: 470, startPoint y: 450, endPoint x: 569, endPoint y: 295, distance: 184.0
click at [569, 295] on div "Instructions: Read the passage below and summarize it using one sentence. Type …" at bounding box center [698, 271] width 896 height 717
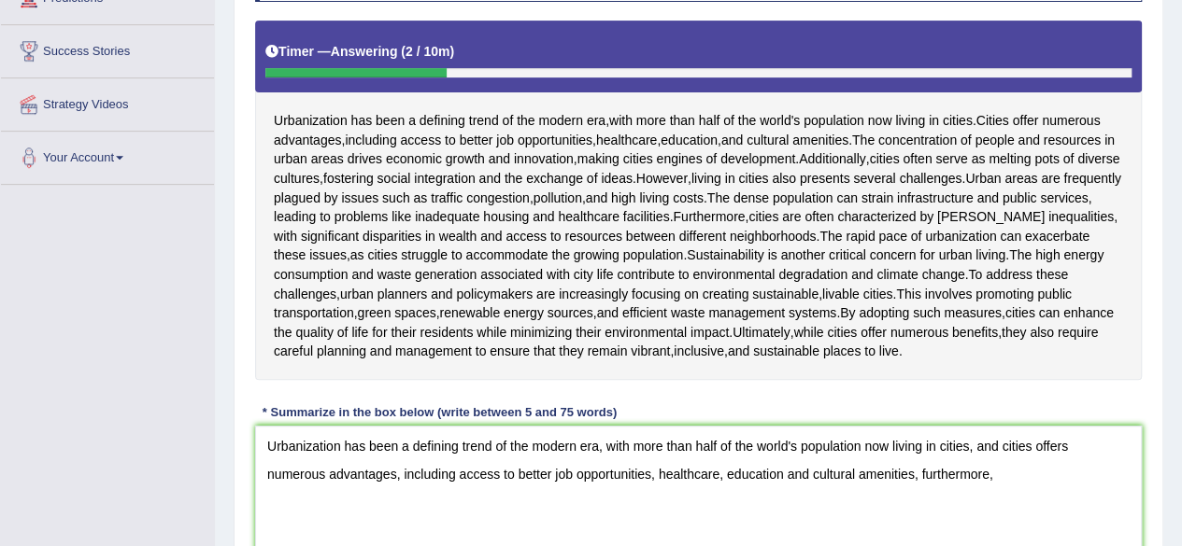
click at [302, 386] on div "Instructions: Read the passage below and summarize it using one sentence. Type …" at bounding box center [698, 271] width 896 height 717
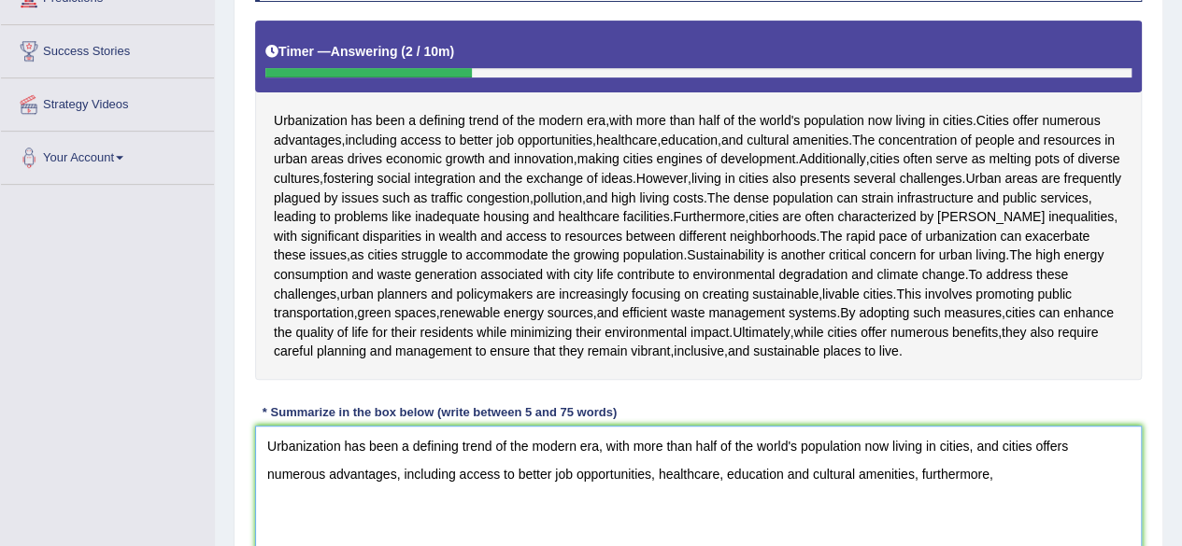
click at [982, 477] on textarea "Urbanization has been a defining trend of the modern era, with more than half o…" at bounding box center [698, 516] width 886 height 181
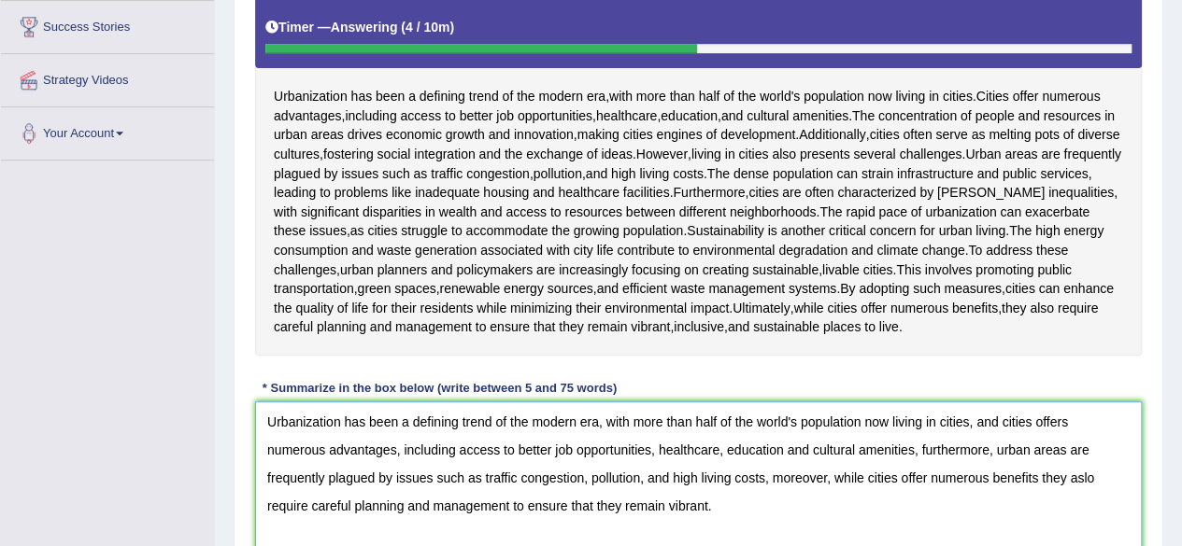
scroll to position [357, 0]
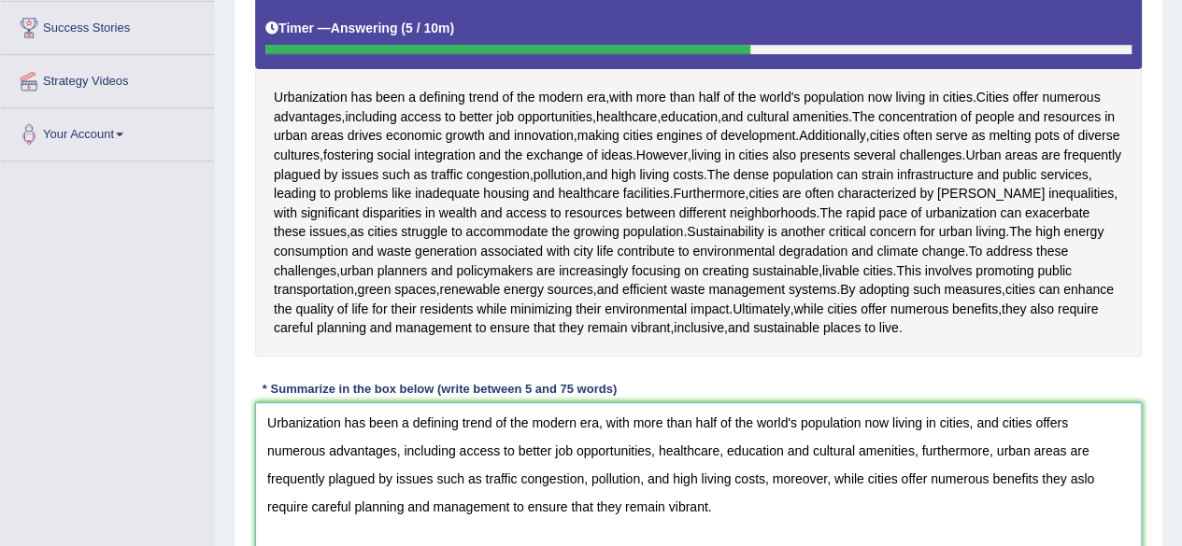
click at [1065, 431] on textarea "Urbanization has been a defining trend of the modern era, with more than half o…" at bounding box center [698, 493] width 886 height 181
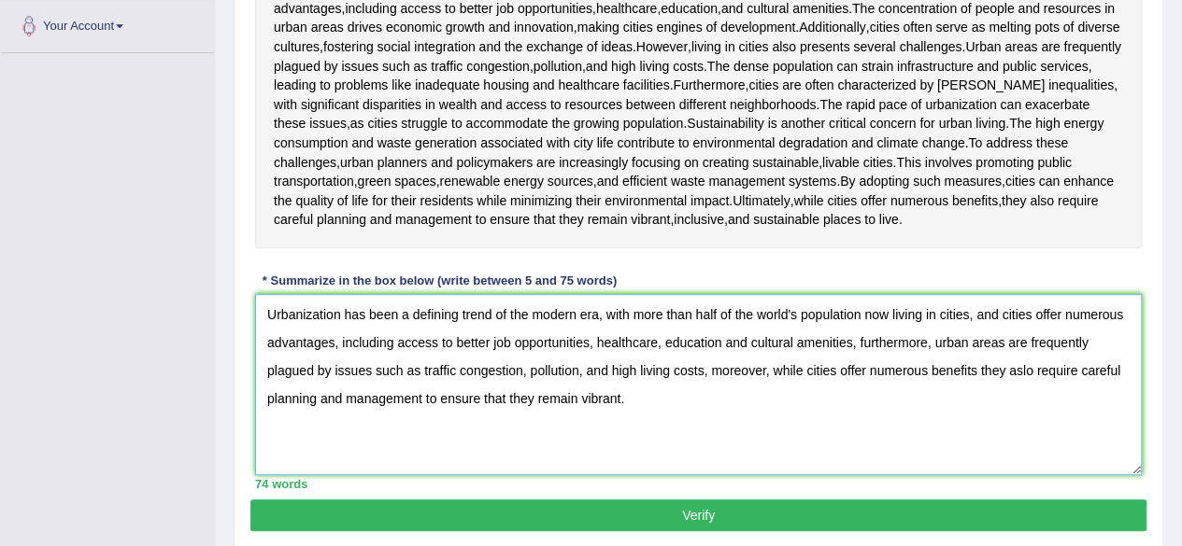
type textarea "Urbanization has been a defining trend of the modern era, with more than half o…"
click at [559, 523] on button "Verify" at bounding box center [698, 516] width 896 height 32
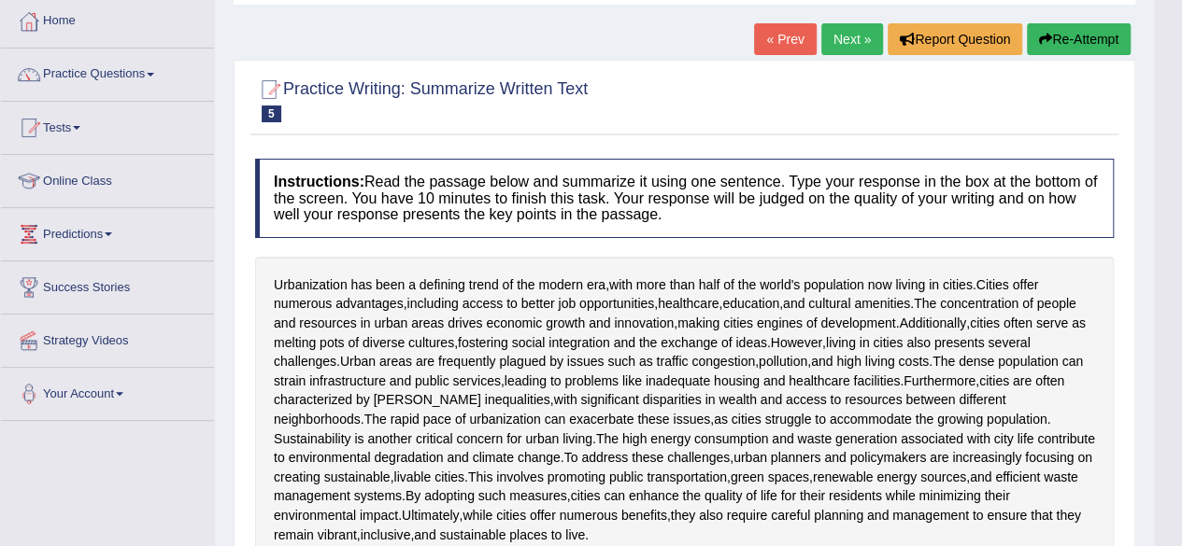
scroll to position [96, 0]
click at [134, 87] on link "Practice Questions" at bounding box center [107, 73] width 213 height 47
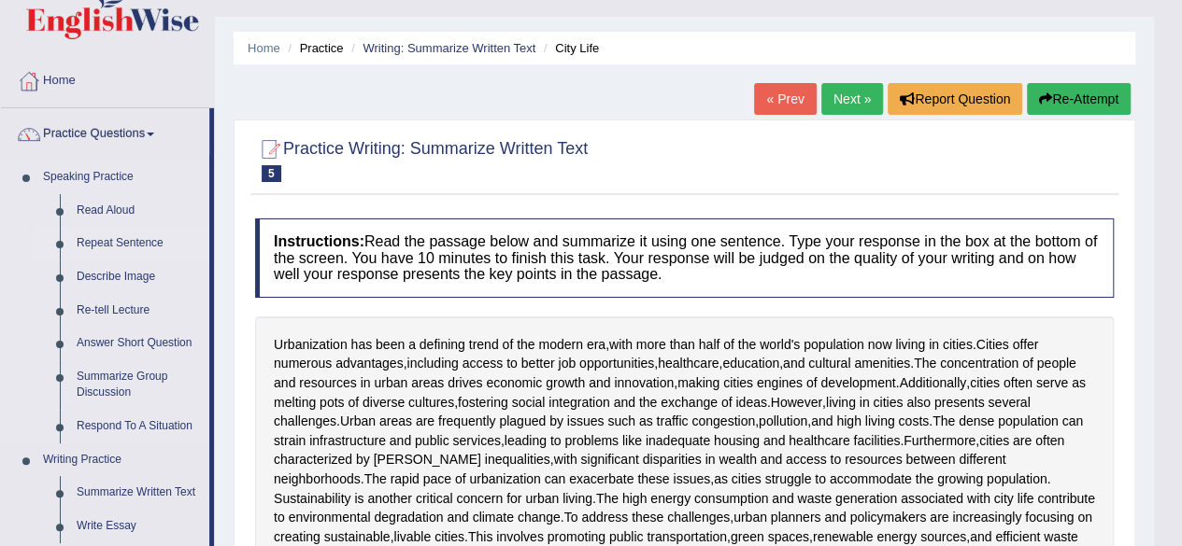
scroll to position [38, 0]
click at [101, 205] on link "Read Aloud" at bounding box center [138, 210] width 141 height 34
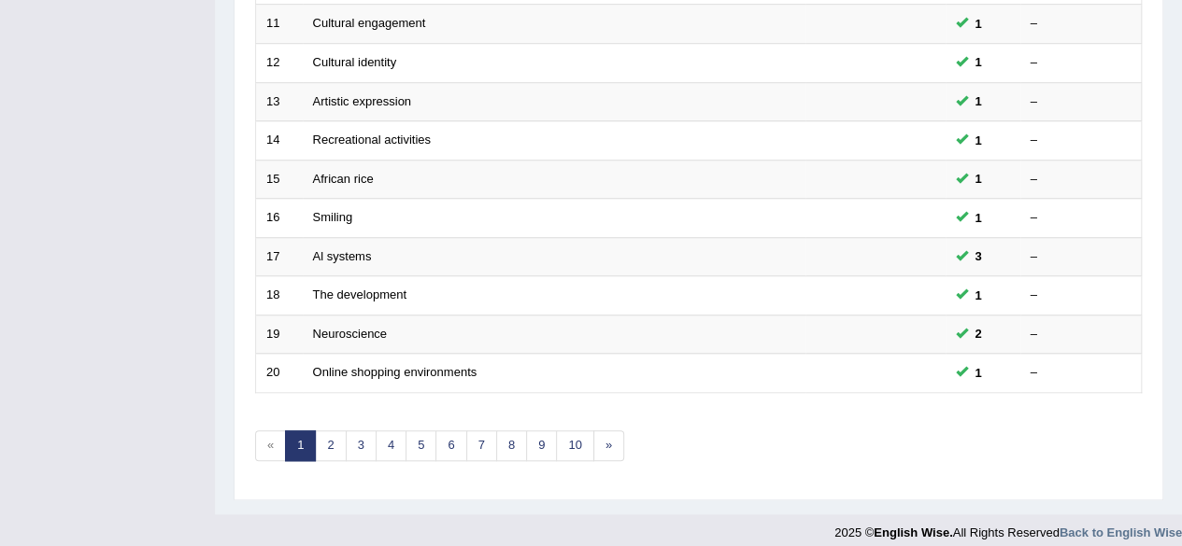
scroll to position [681, 0]
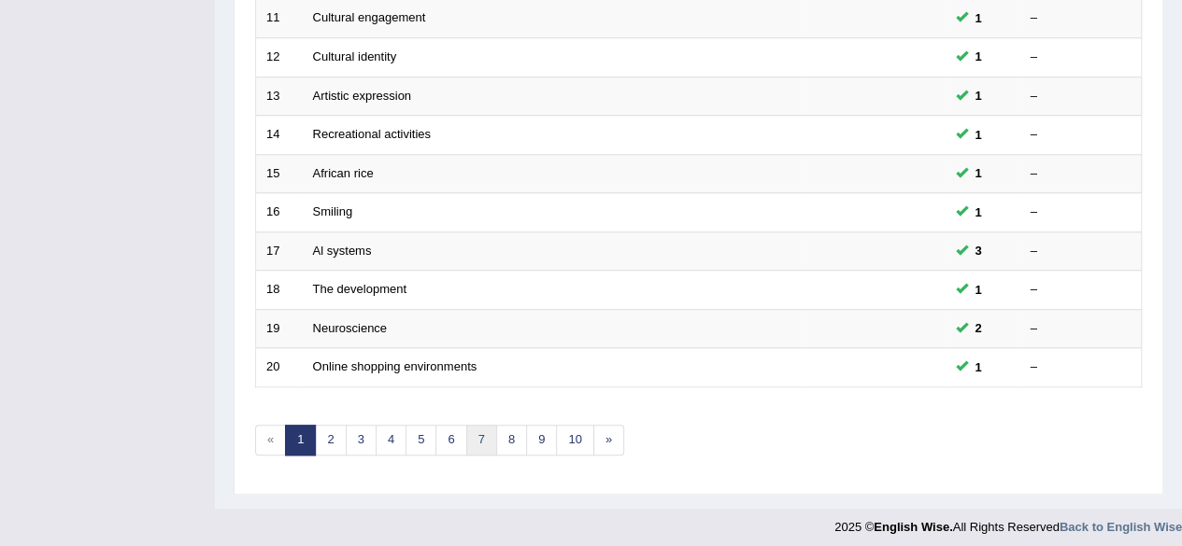
click at [475, 440] on link "7" at bounding box center [481, 440] width 31 height 31
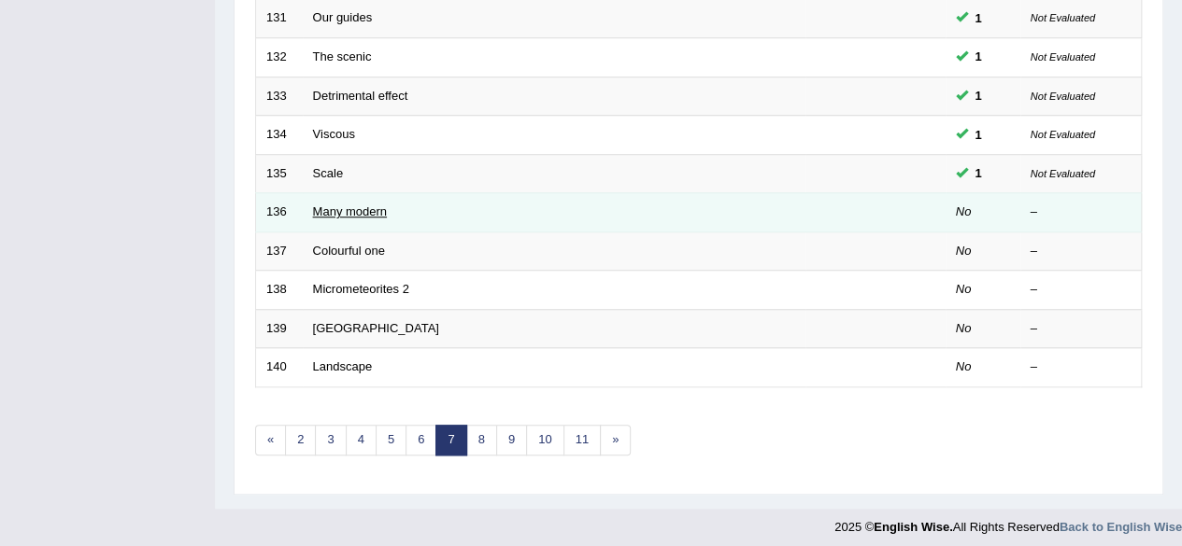
click at [347, 205] on link "Many modern" at bounding box center [350, 212] width 74 height 14
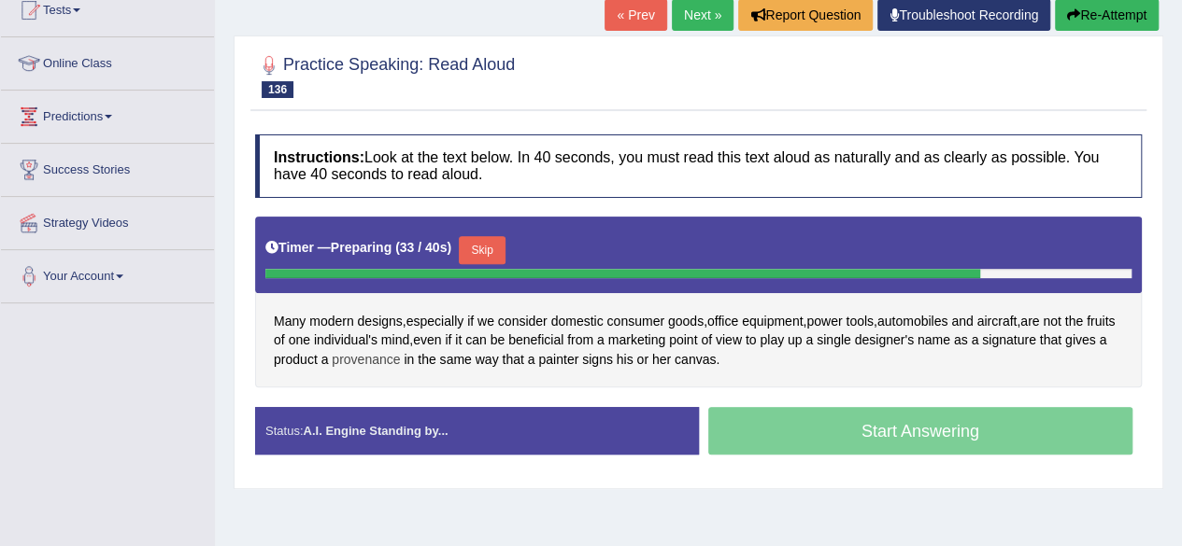
click at [400, 356] on span "provenance" at bounding box center [366, 360] width 68 height 20
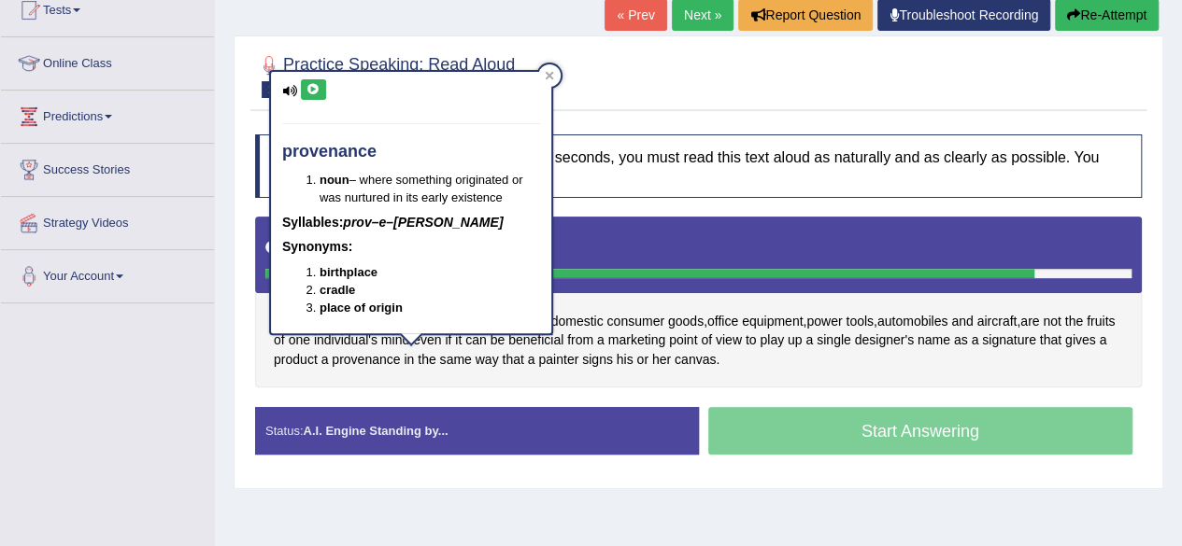
click at [303, 92] on button at bounding box center [313, 89] width 25 height 21
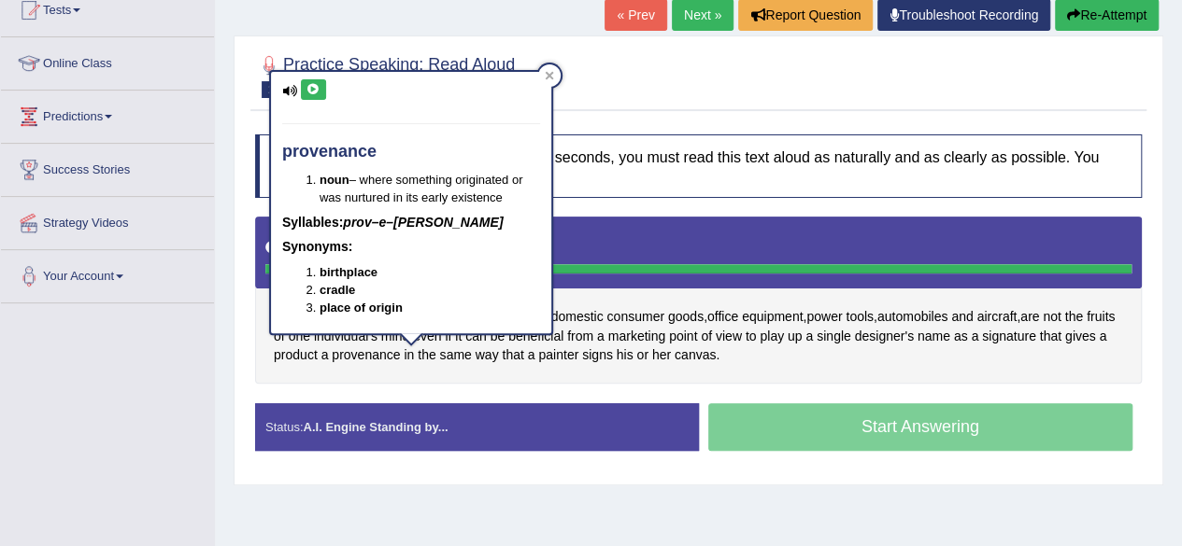
click at [742, 144] on h4 "Instructions: Look at the text below. In 40 seconds, you must read this text al…" at bounding box center [698, 166] width 886 height 63
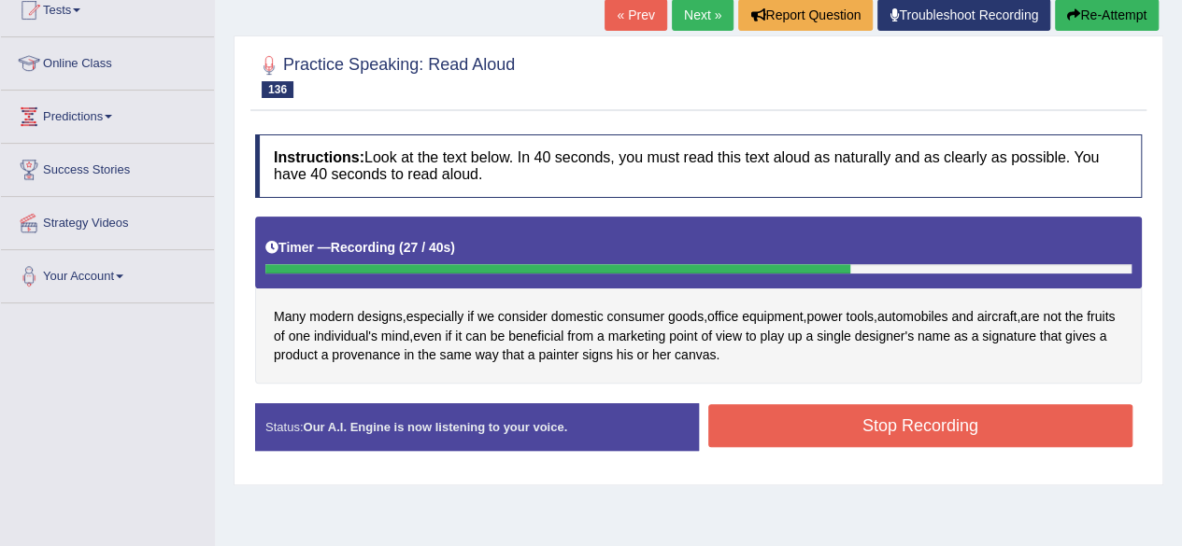
click at [796, 434] on button "Stop Recording" at bounding box center [920, 425] width 425 height 43
